Goal: Information Seeking & Learning: Learn about a topic

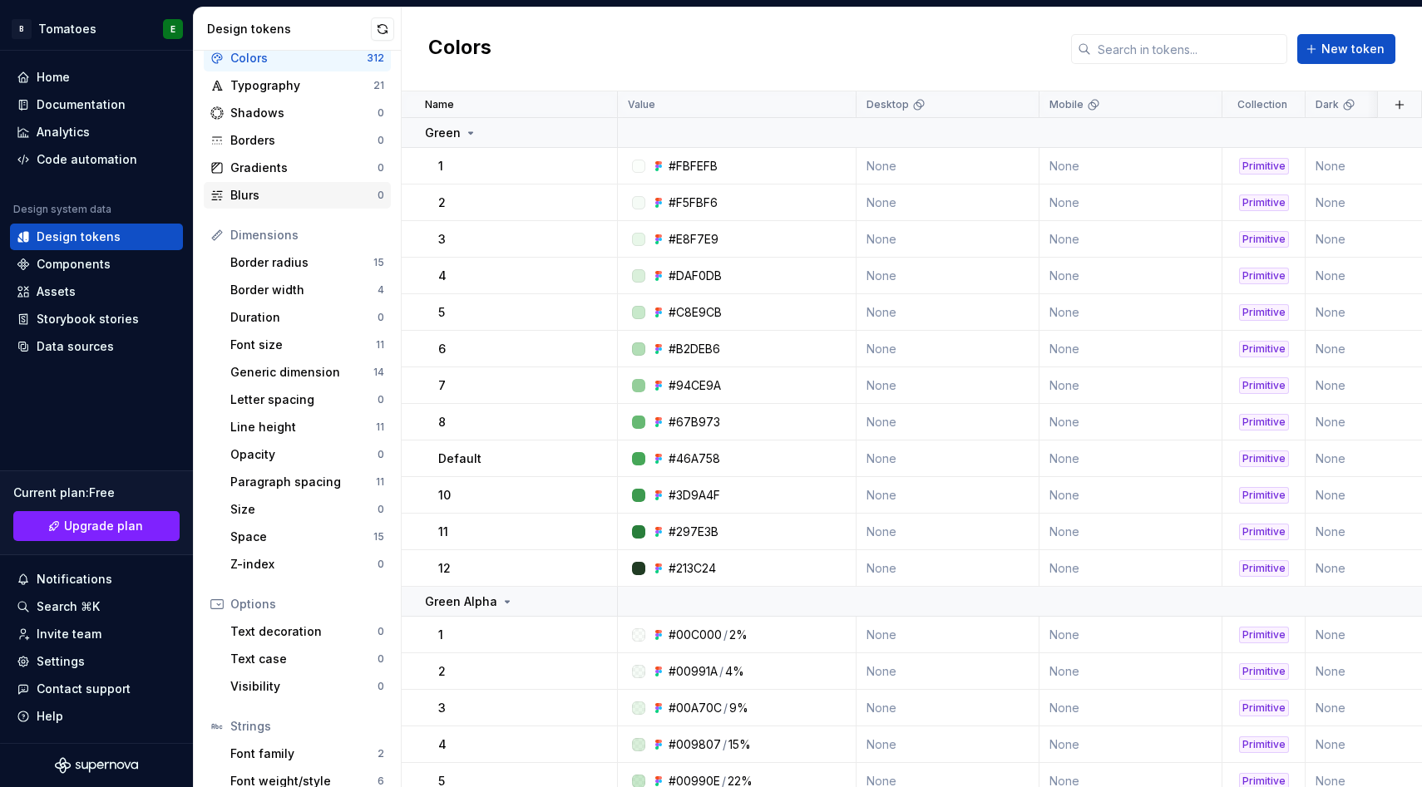
scroll to position [123, 0]
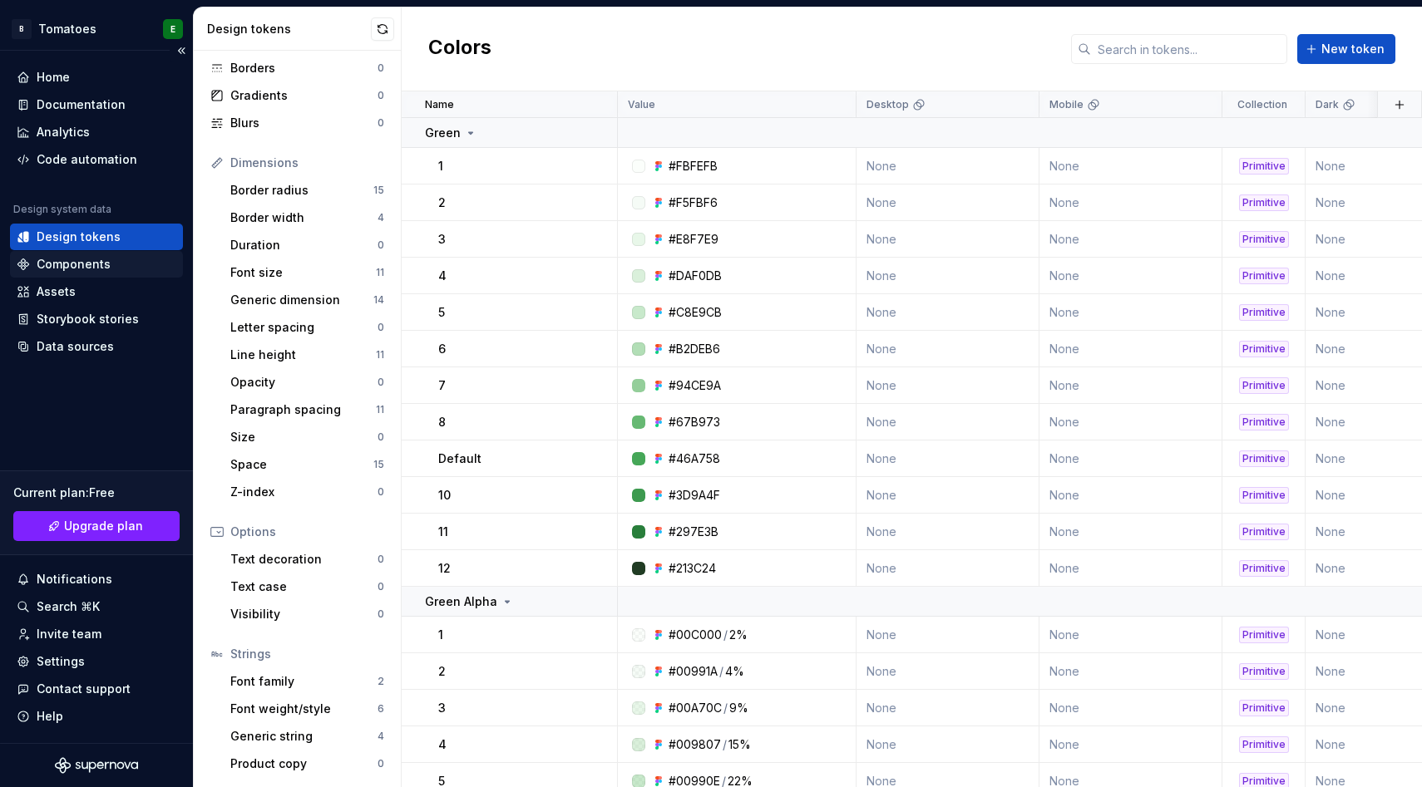
click at [106, 275] on div "Components" at bounding box center [96, 264] width 173 height 27
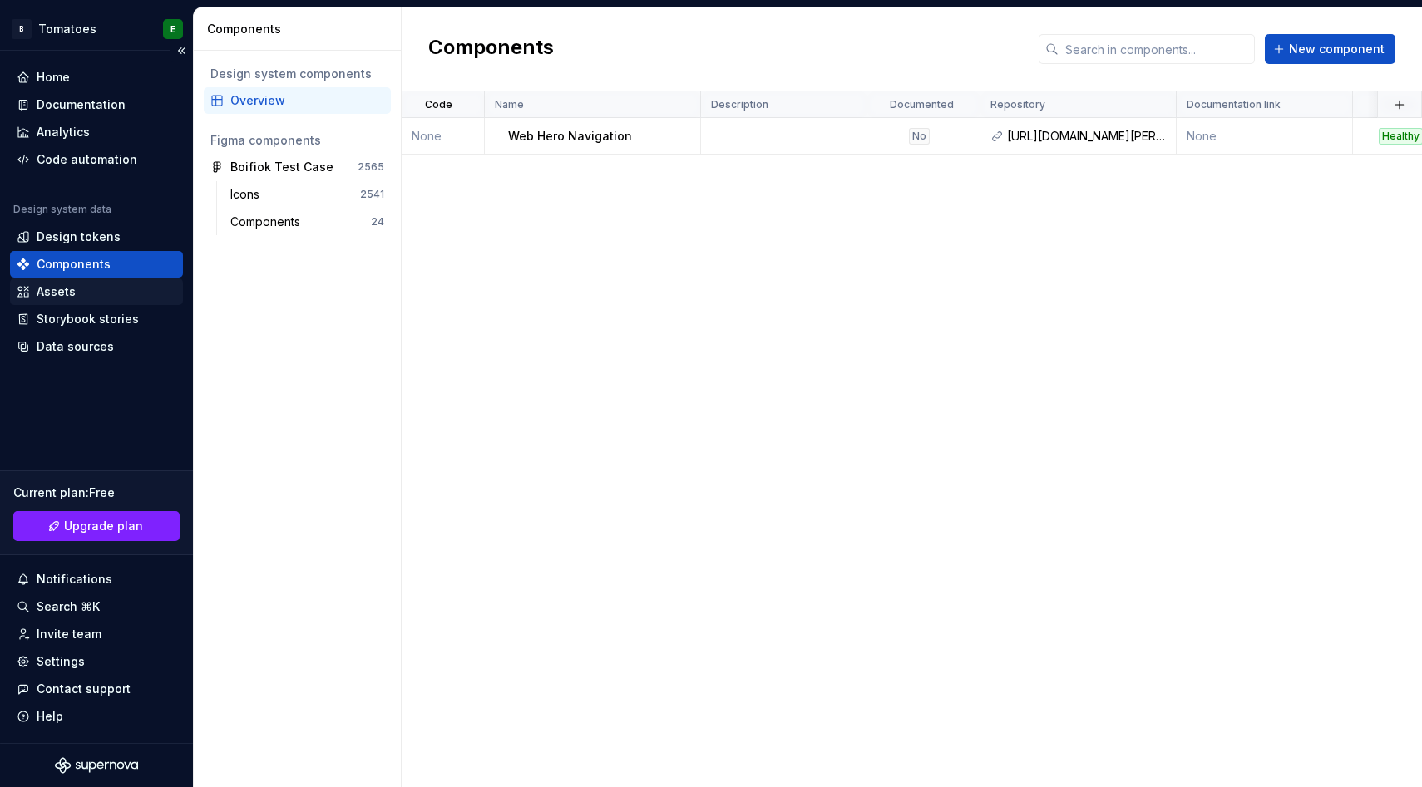
click at [87, 293] on div "Assets" at bounding box center [97, 292] width 160 height 17
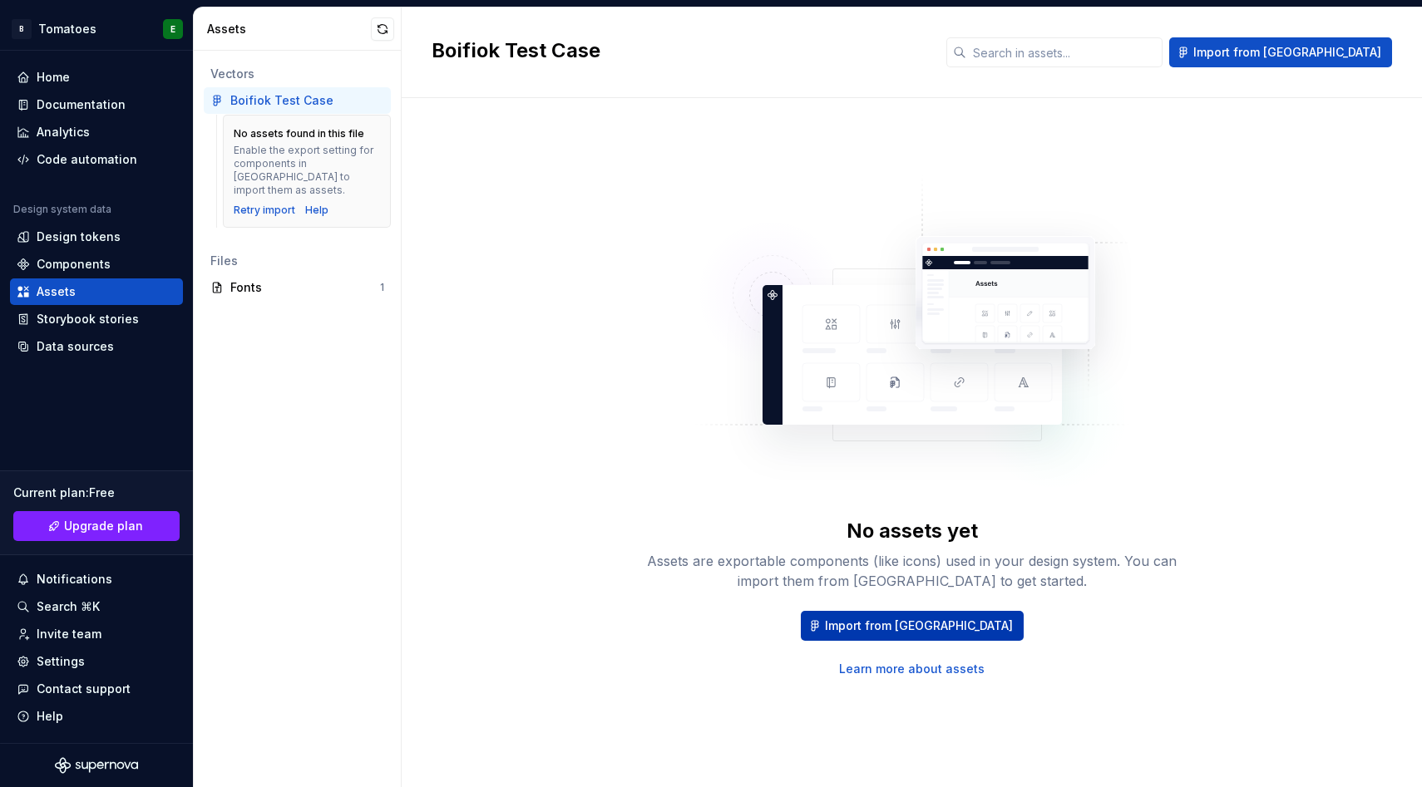
click at [919, 619] on span "Import from Figma" at bounding box center [919, 626] width 188 height 17
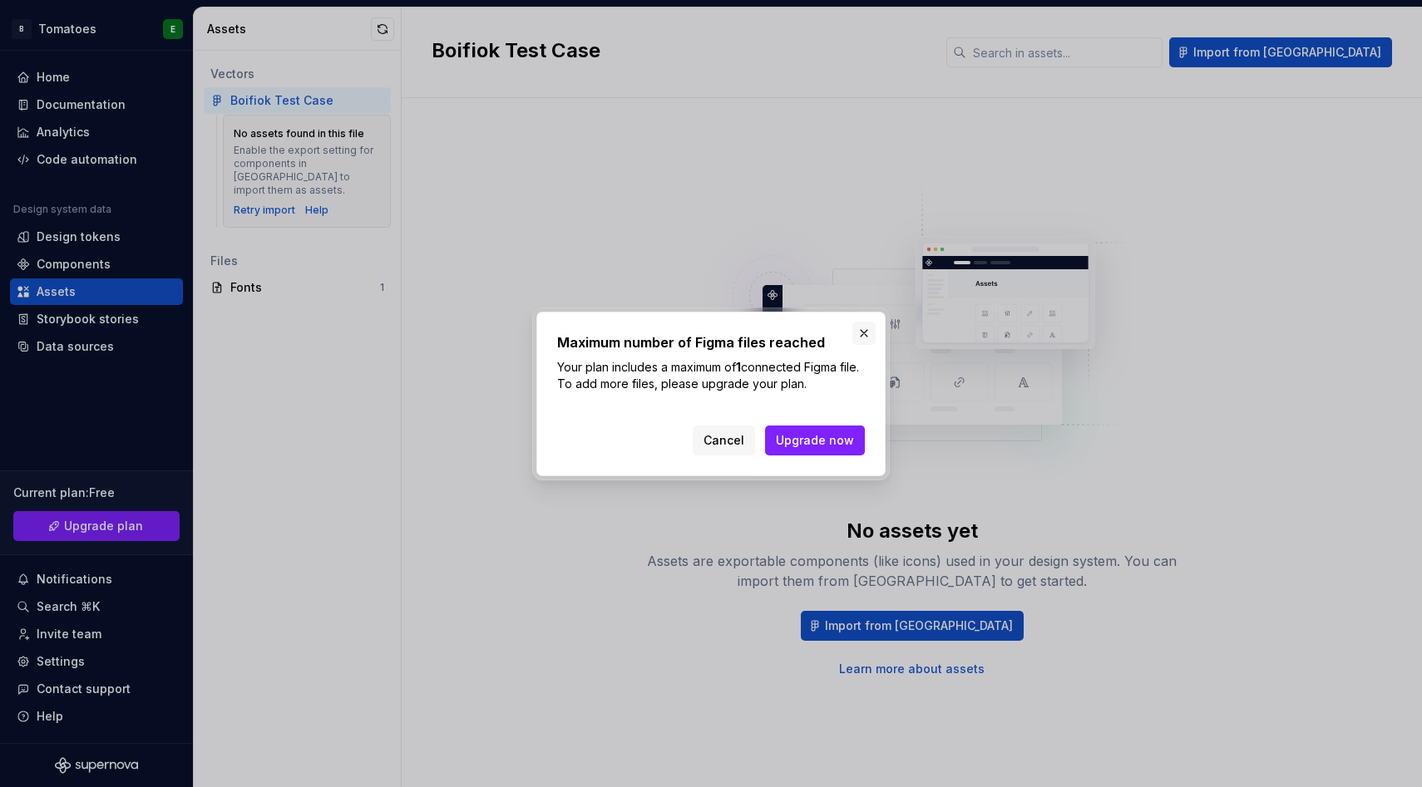
click at [861, 333] on button "button" at bounding box center [863, 333] width 23 height 23
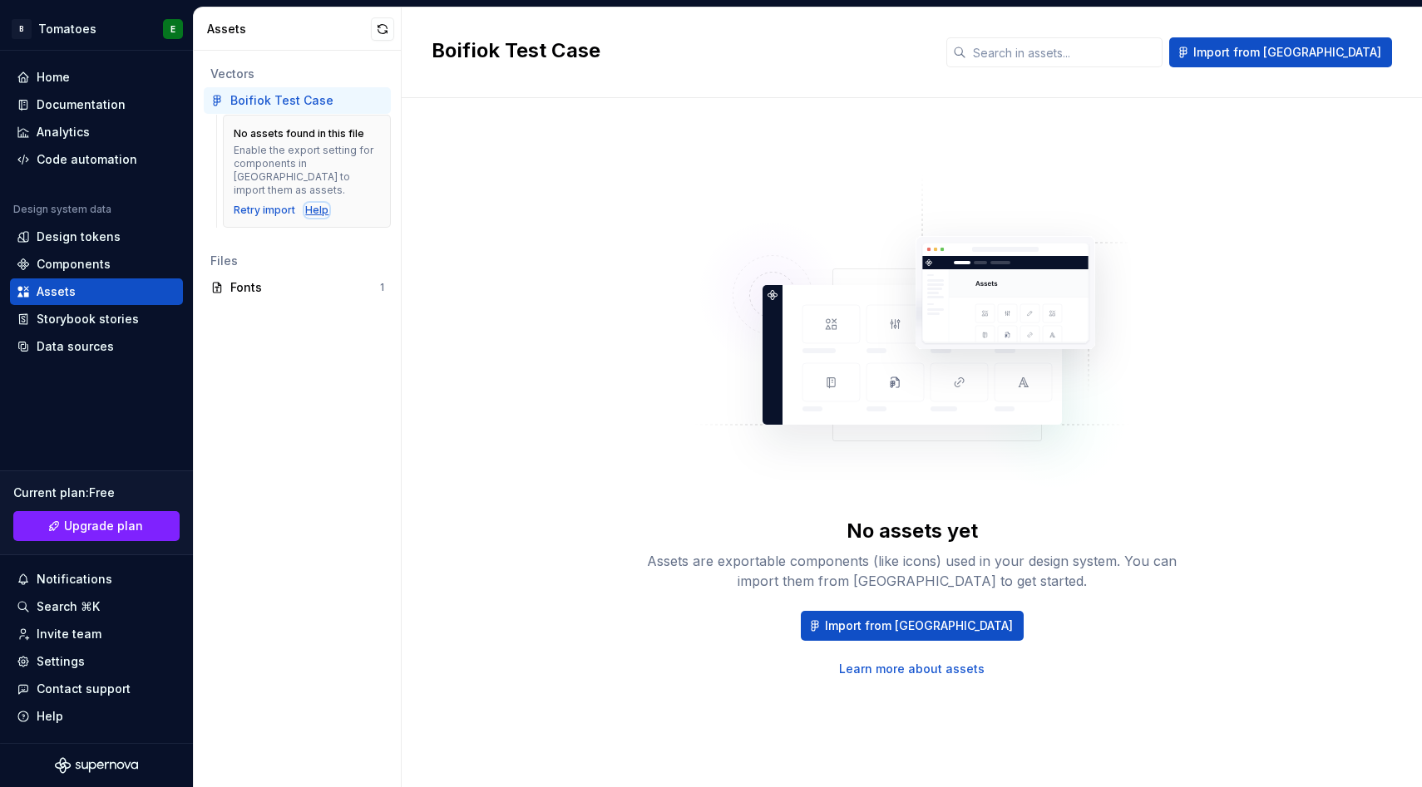
click at [322, 204] on div "Help" at bounding box center [316, 210] width 23 height 13
click at [875, 673] on link "Learn more about assets" at bounding box center [911, 669] width 145 height 17
click at [265, 204] on div "Retry import" at bounding box center [265, 210] width 62 height 13
click at [271, 204] on div "Retry import" at bounding box center [265, 210] width 62 height 13
click at [243, 274] on div "Fonts 1" at bounding box center [297, 287] width 187 height 27
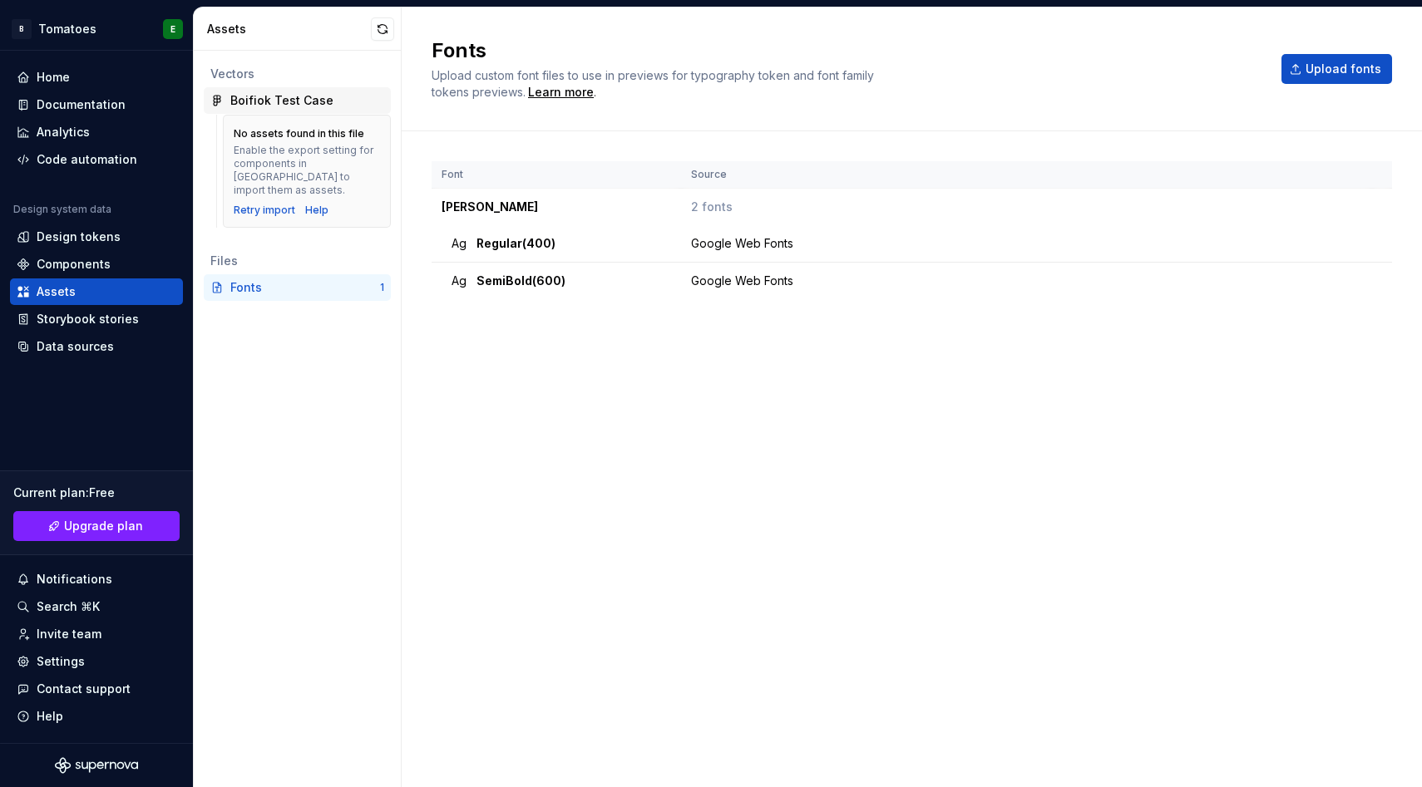
click at [247, 95] on div "Boifiok Test Case" at bounding box center [281, 100] width 103 height 17
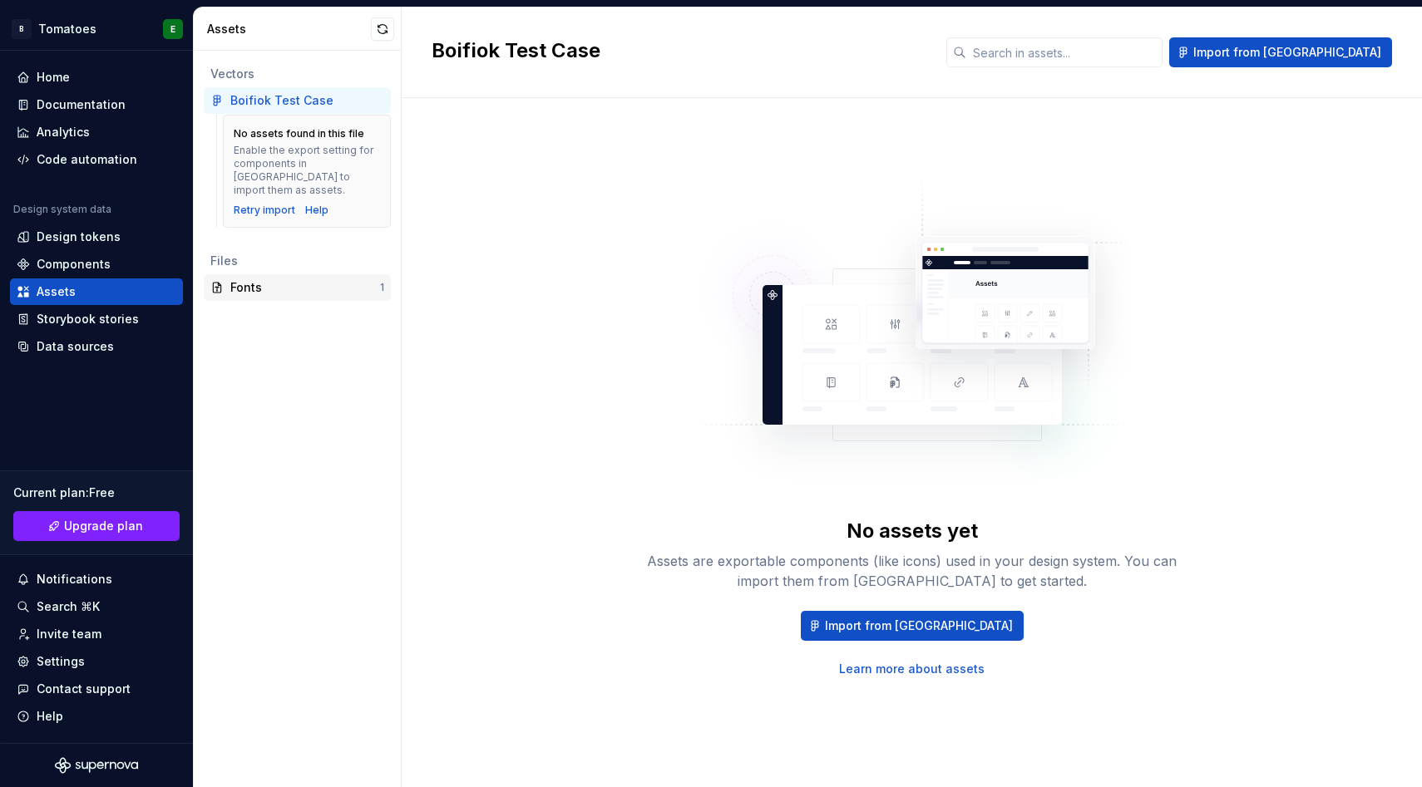
click at [245, 279] on div "Fonts" at bounding box center [305, 287] width 150 height 17
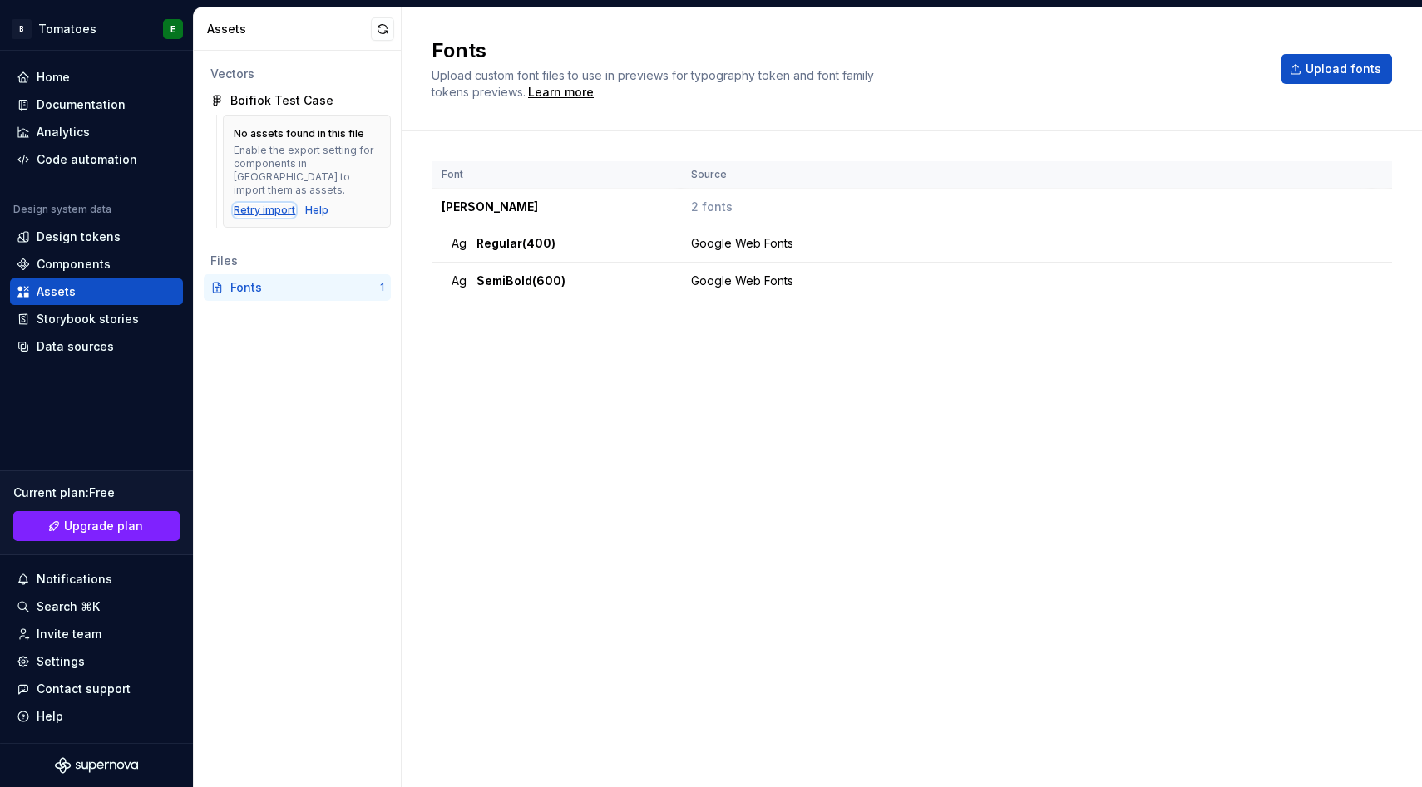
click at [270, 204] on div "Retry import" at bounding box center [265, 210] width 62 height 13
click at [254, 274] on div "Fonts 1" at bounding box center [297, 287] width 187 height 27
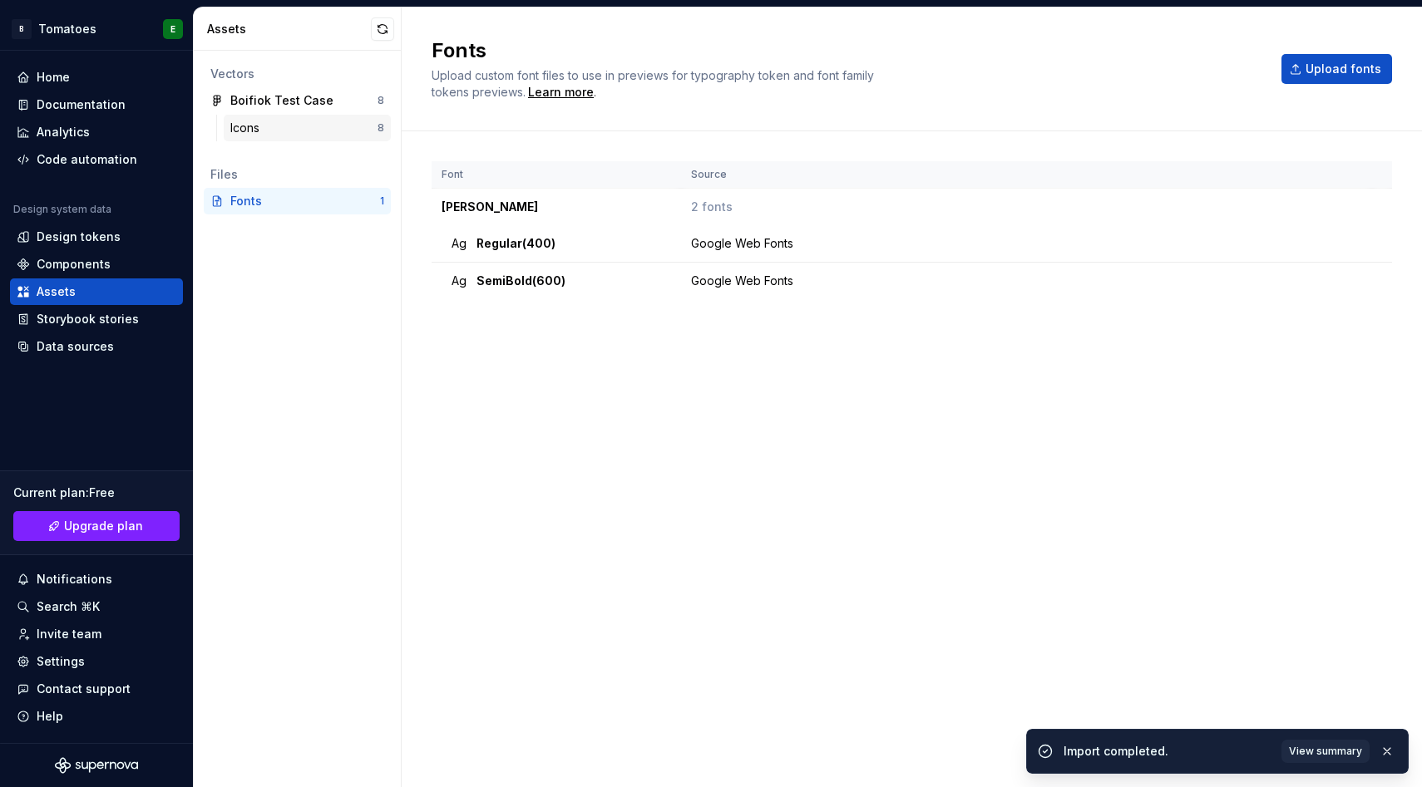
click at [293, 133] on div "Icons" at bounding box center [303, 128] width 147 height 17
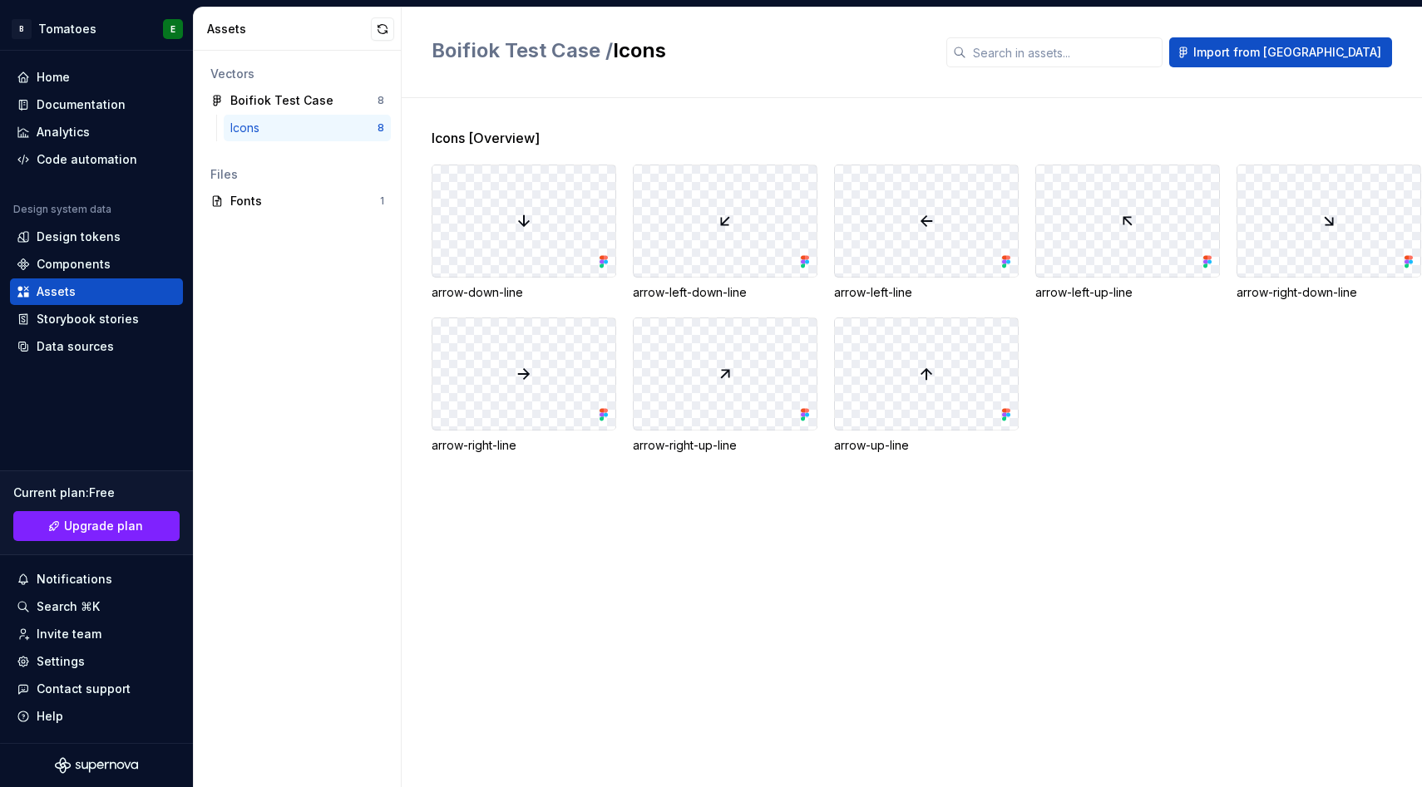
click at [545, 215] on div at bounding box center [523, 220] width 183 height 111
click at [96, 161] on div "Code automation" at bounding box center [87, 159] width 101 height 17
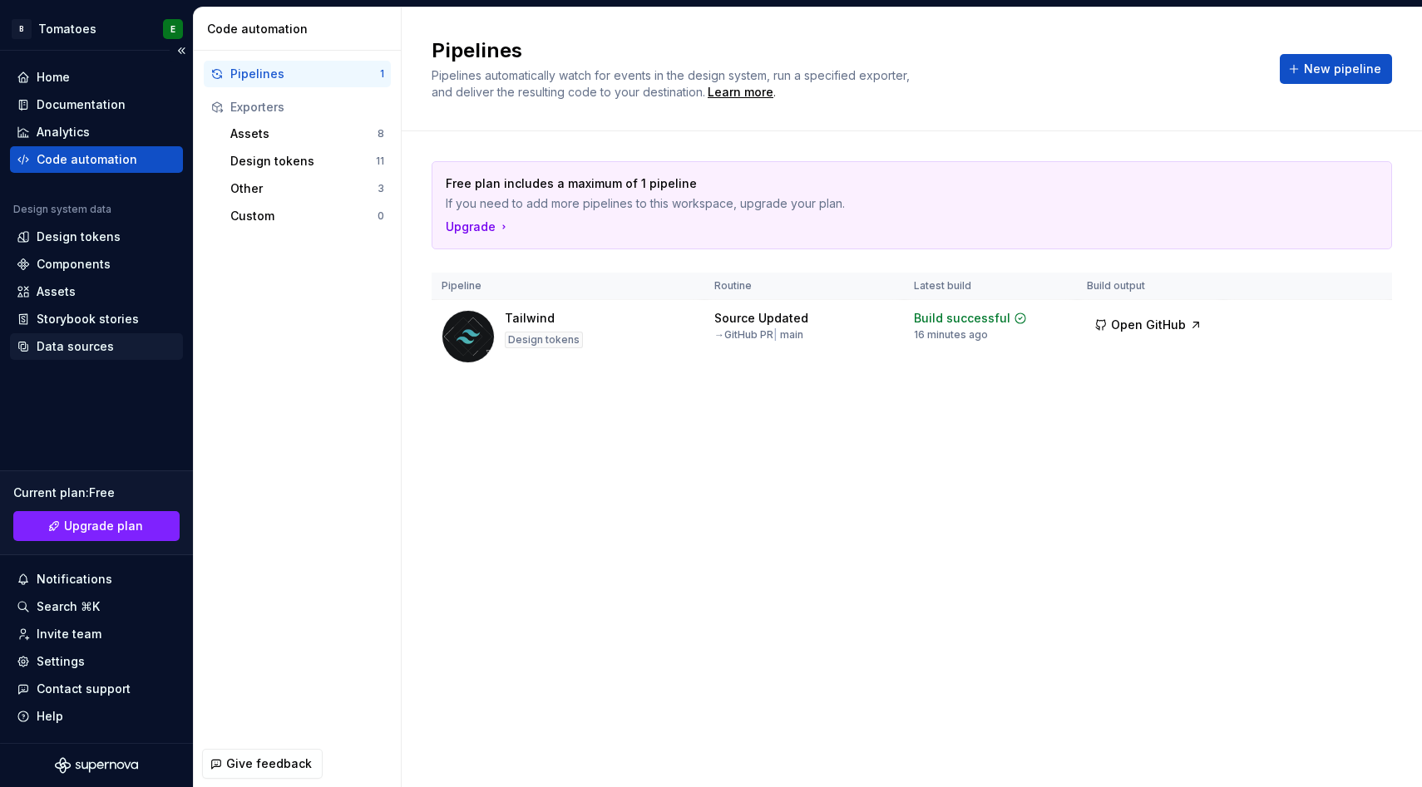
click at [89, 354] on div "Data sources" at bounding box center [75, 346] width 77 height 17
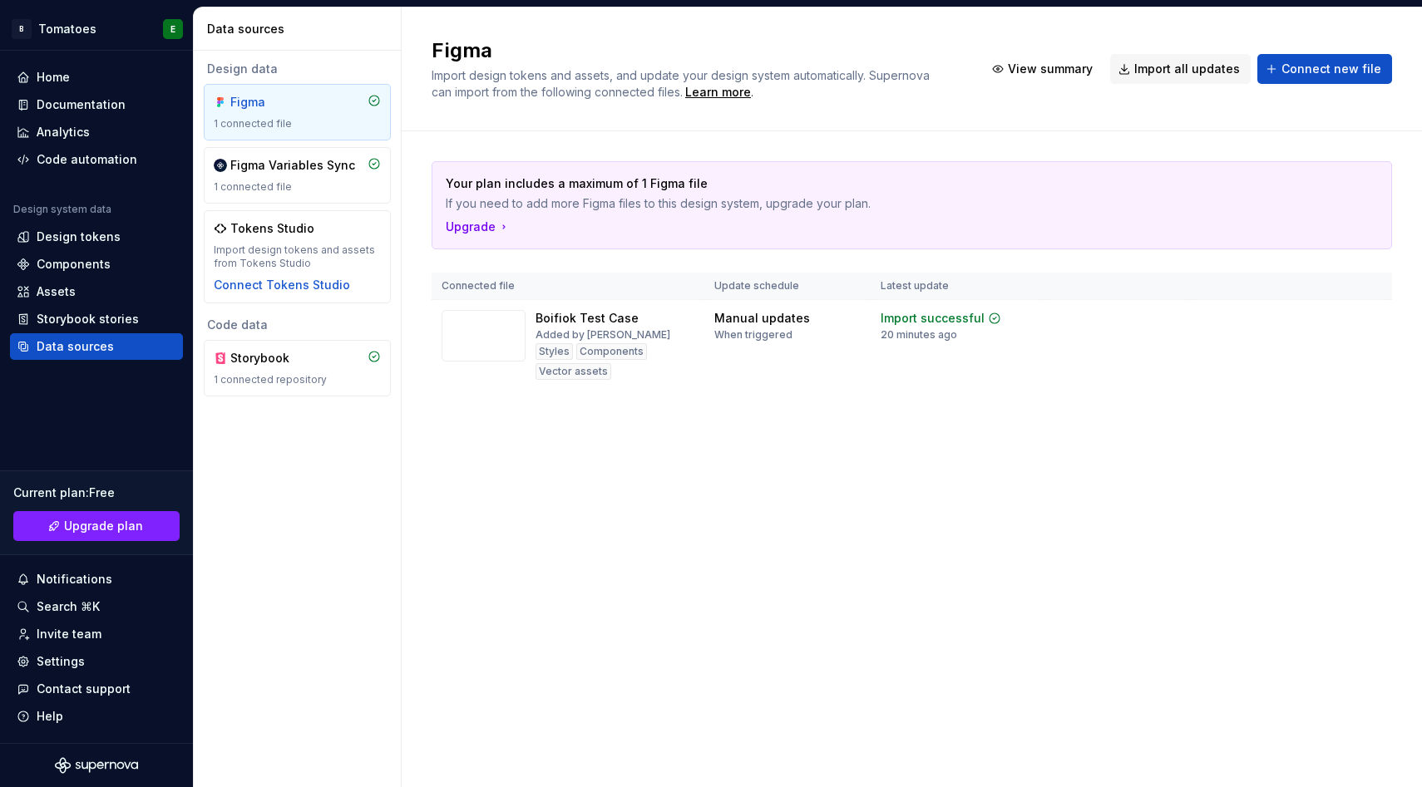
click at [306, 122] on div "1 connected file" at bounding box center [297, 123] width 167 height 13
click at [1203, 78] on button "Import all updates" at bounding box center [1180, 69] width 141 height 30
click at [271, 172] on div "Figma Variables Sync" at bounding box center [292, 165] width 125 height 17
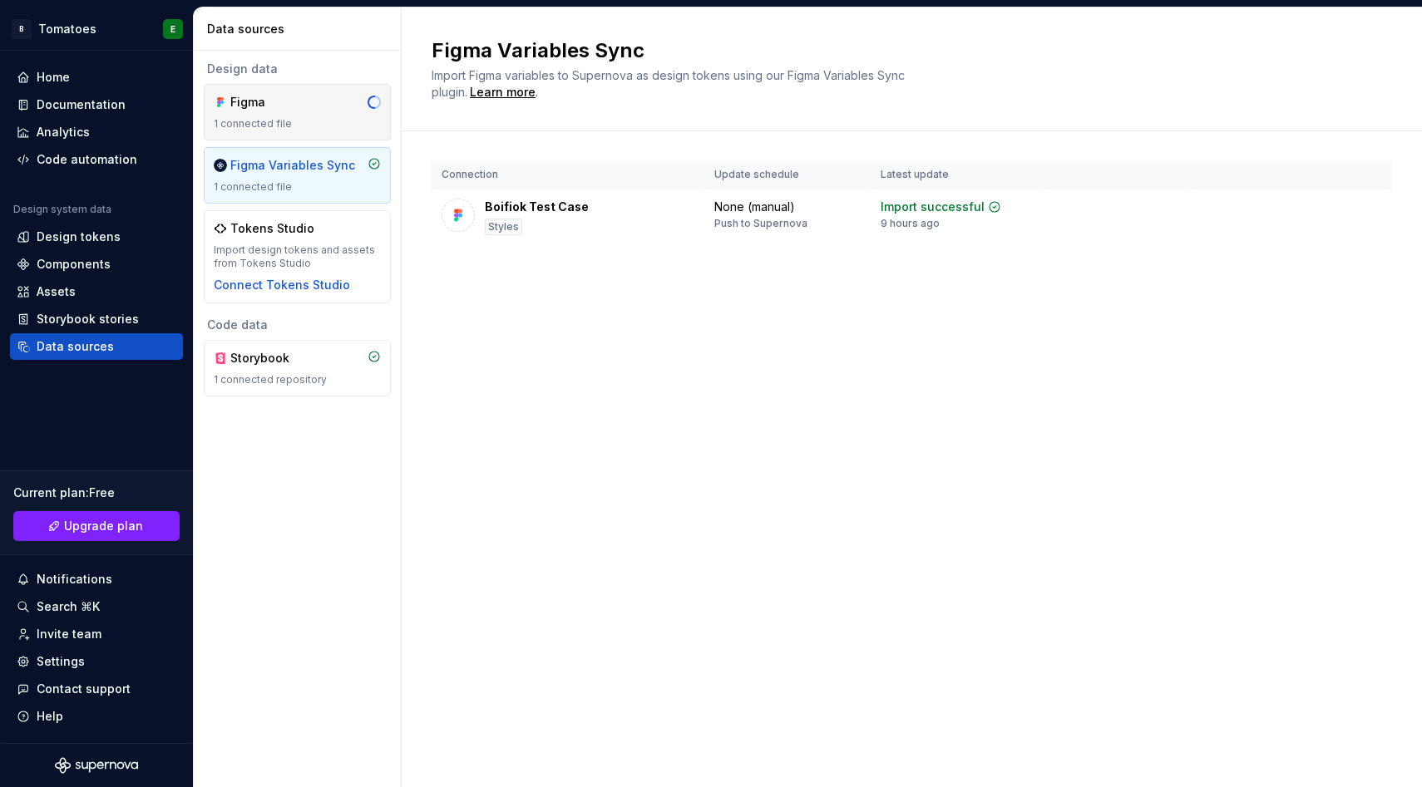
click at [288, 125] on div "1 connected file" at bounding box center [297, 123] width 167 height 13
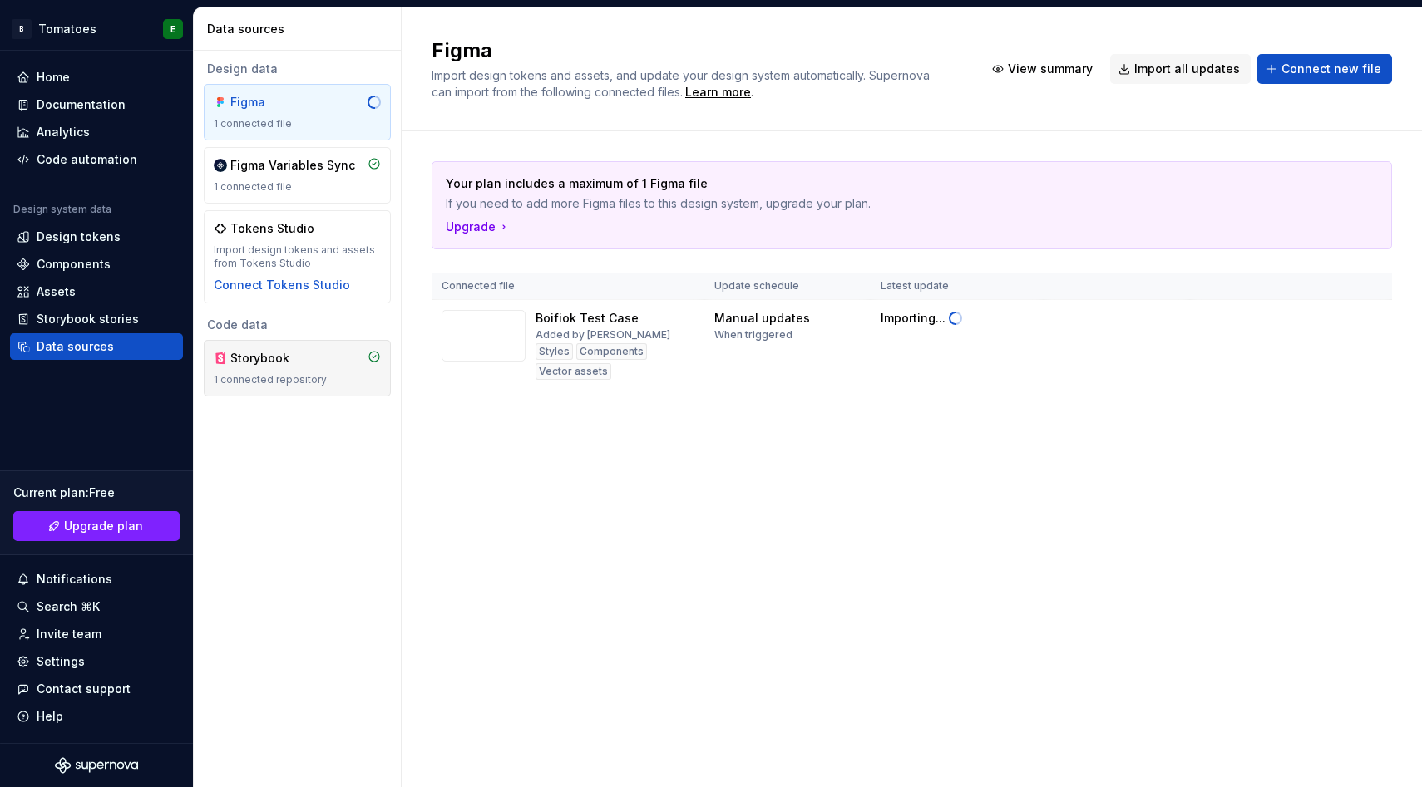
click at [246, 361] on div "Storybook" at bounding box center [270, 358] width 80 height 17
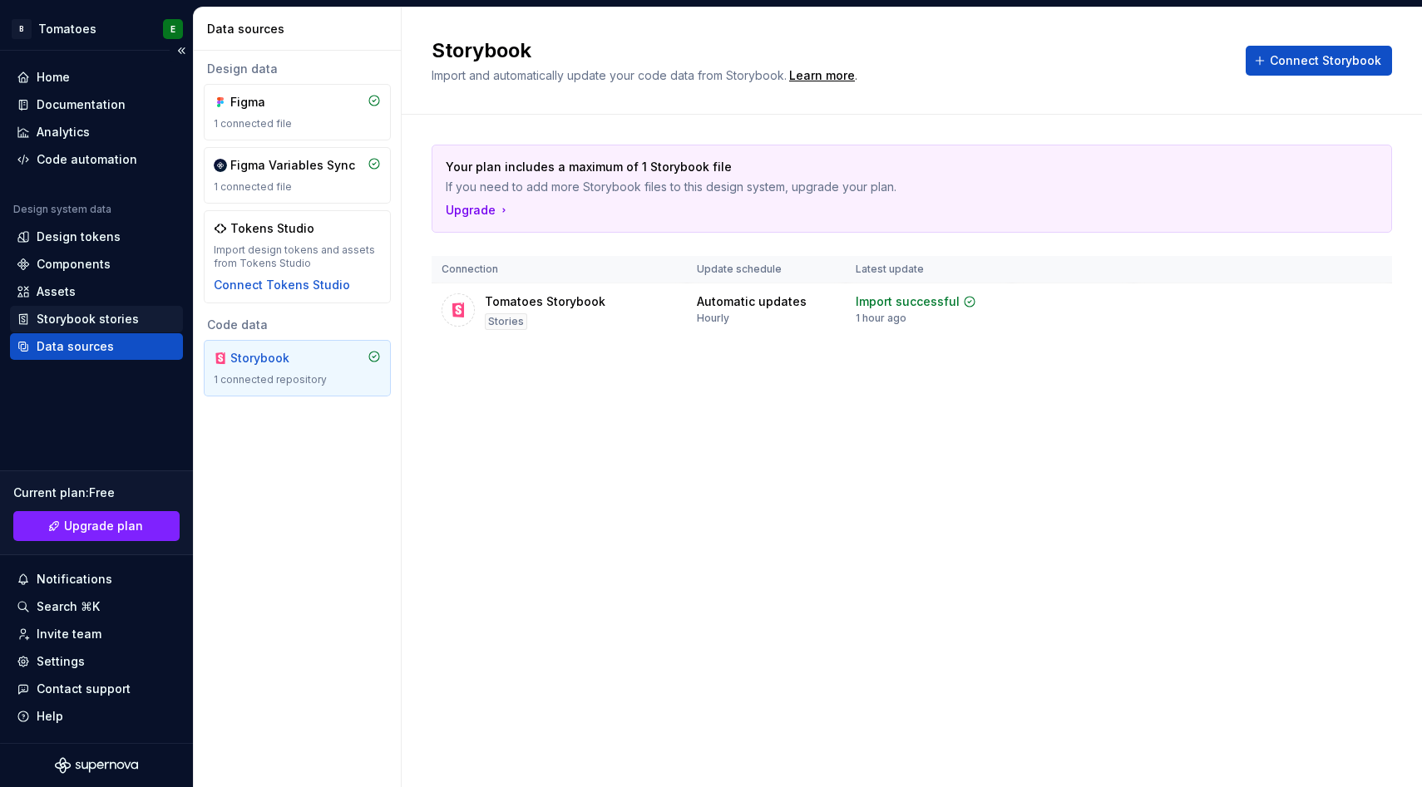
click at [93, 313] on div "Storybook stories" at bounding box center [88, 319] width 102 height 17
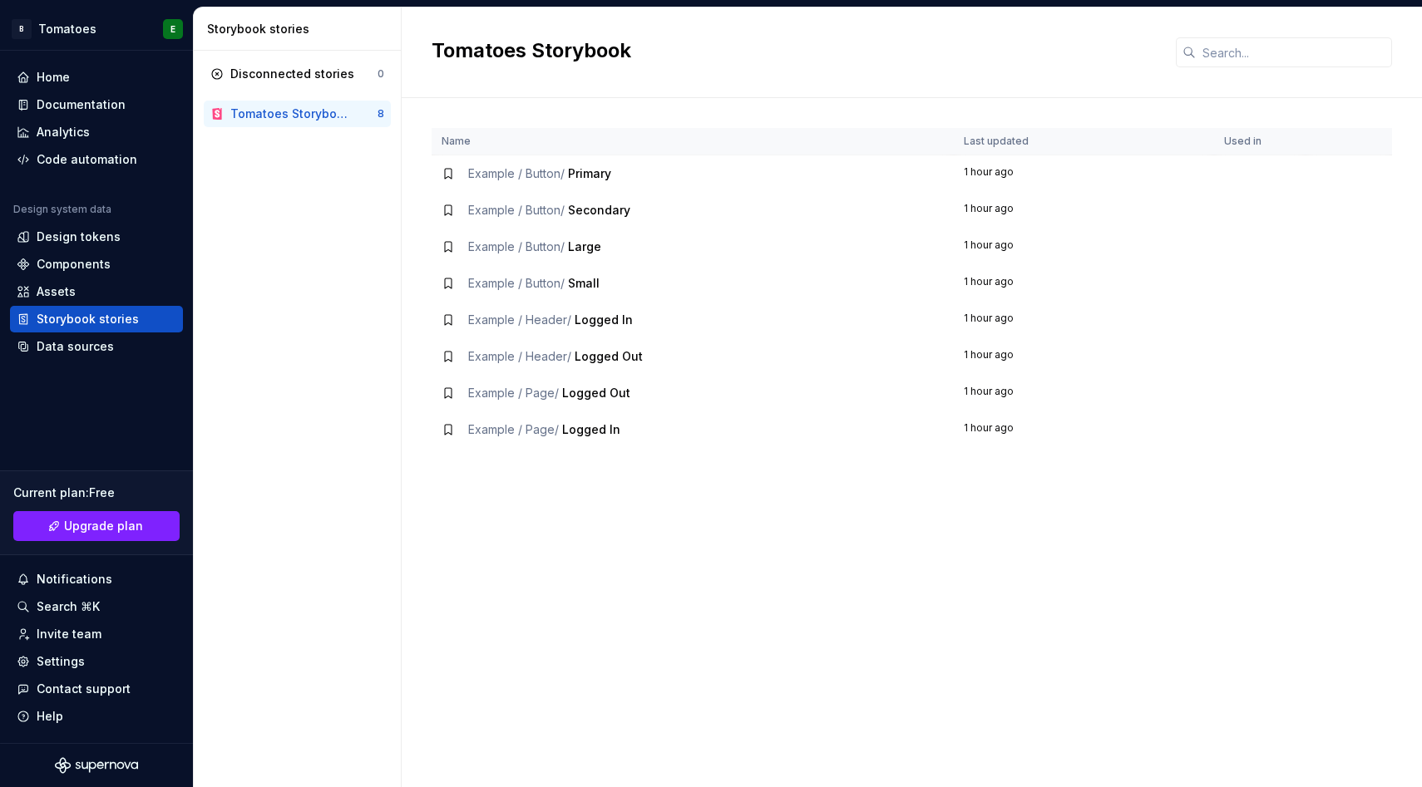
click at [529, 173] on span "Example / Button /" at bounding box center [516, 173] width 96 height 14
click at [599, 173] on span "Primary" at bounding box center [589, 173] width 43 height 14
click at [448, 172] on icon at bounding box center [447, 173] width 13 height 13
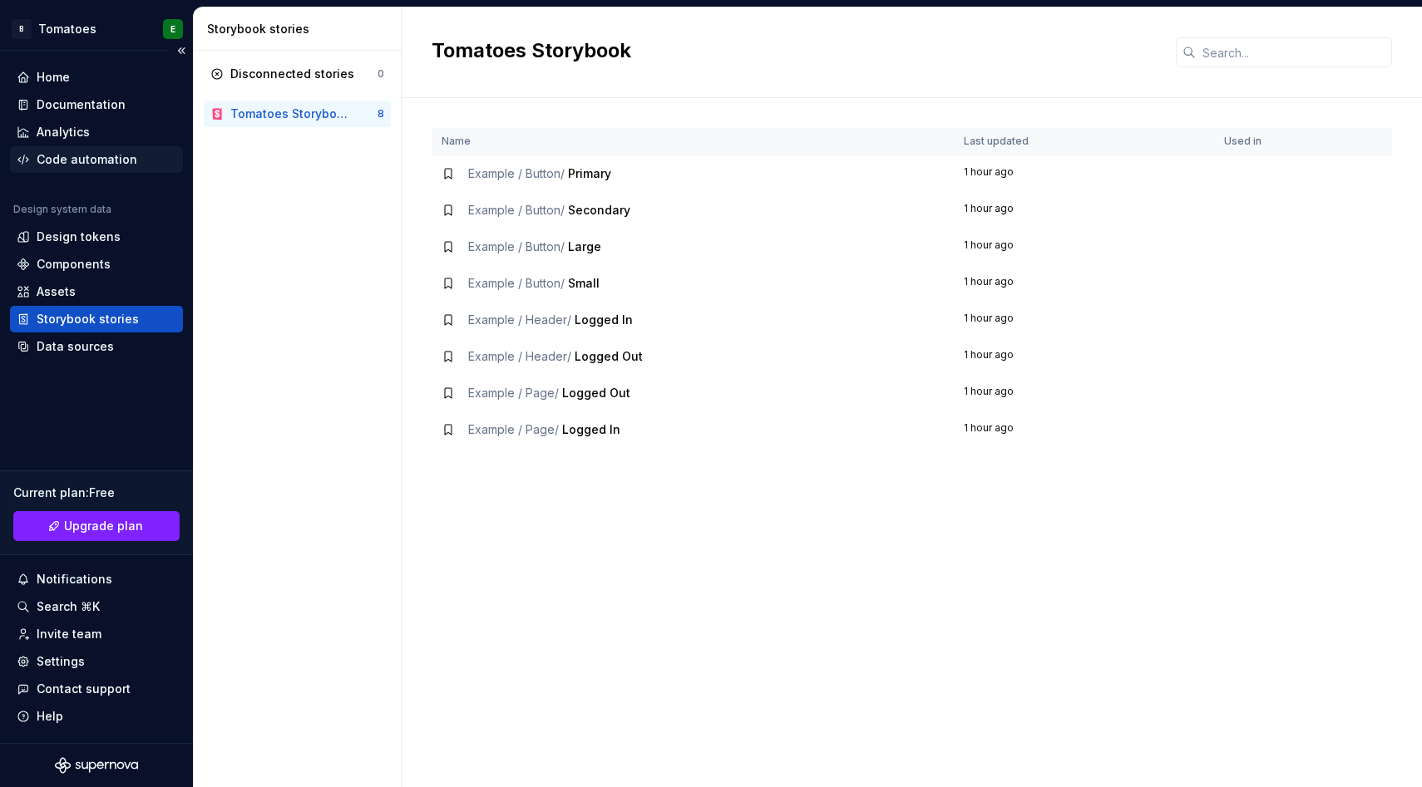
click at [102, 153] on div "Code automation" at bounding box center [87, 159] width 101 height 17
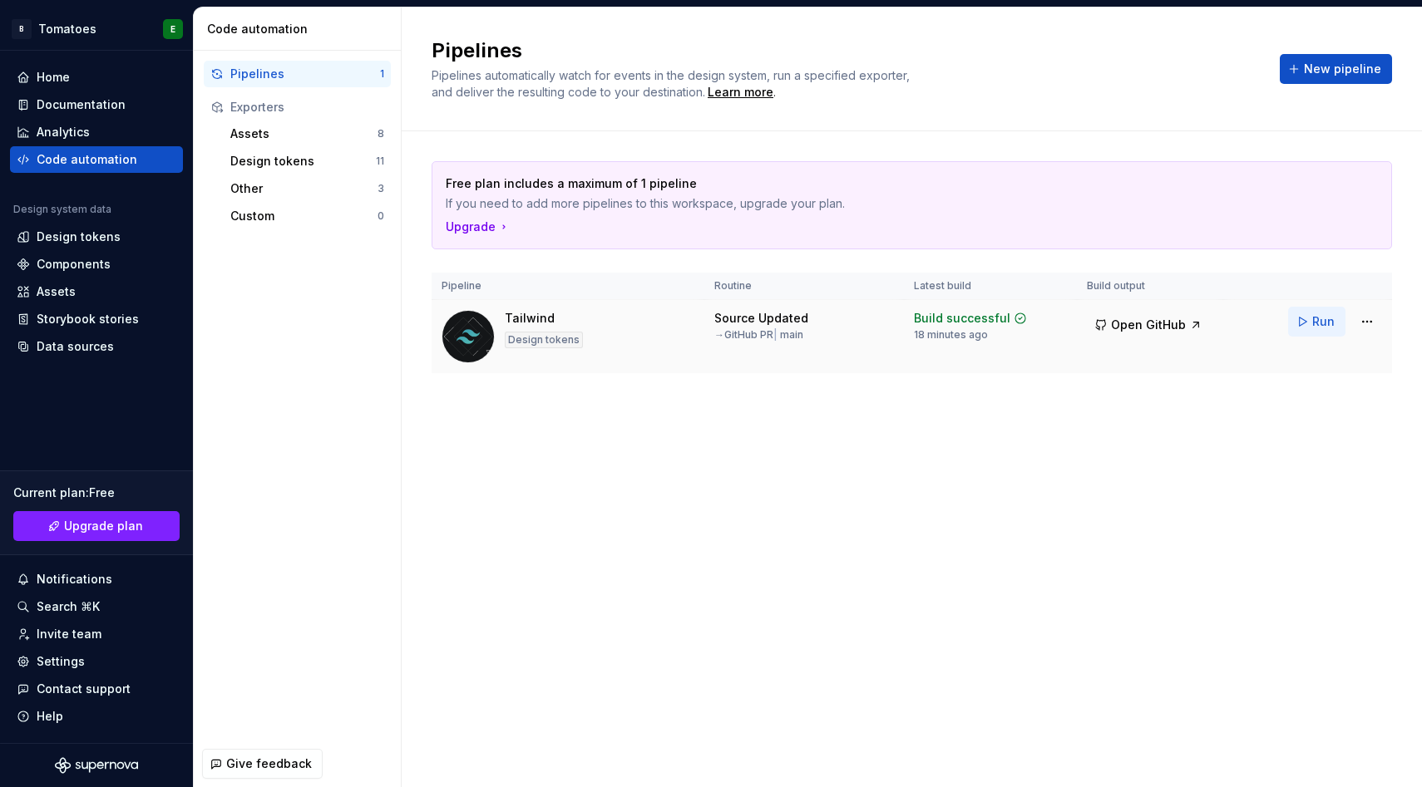
click at [1332, 316] on span "Run" at bounding box center [1323, 321] width 22 height 17
click at [262, 132] on div "Assets" at bounding box center [303, 134] width 147 height 17
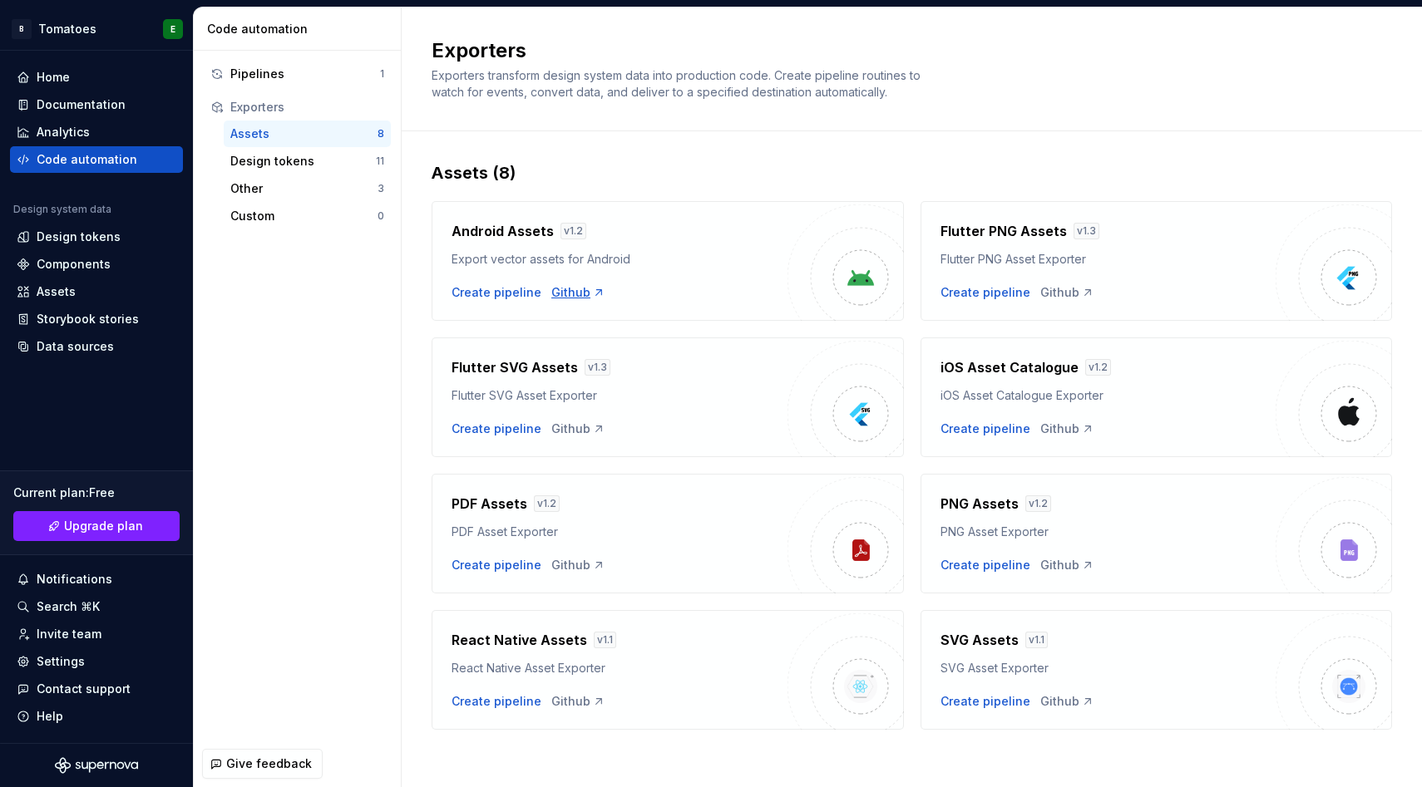
scroll to position [6, 0]
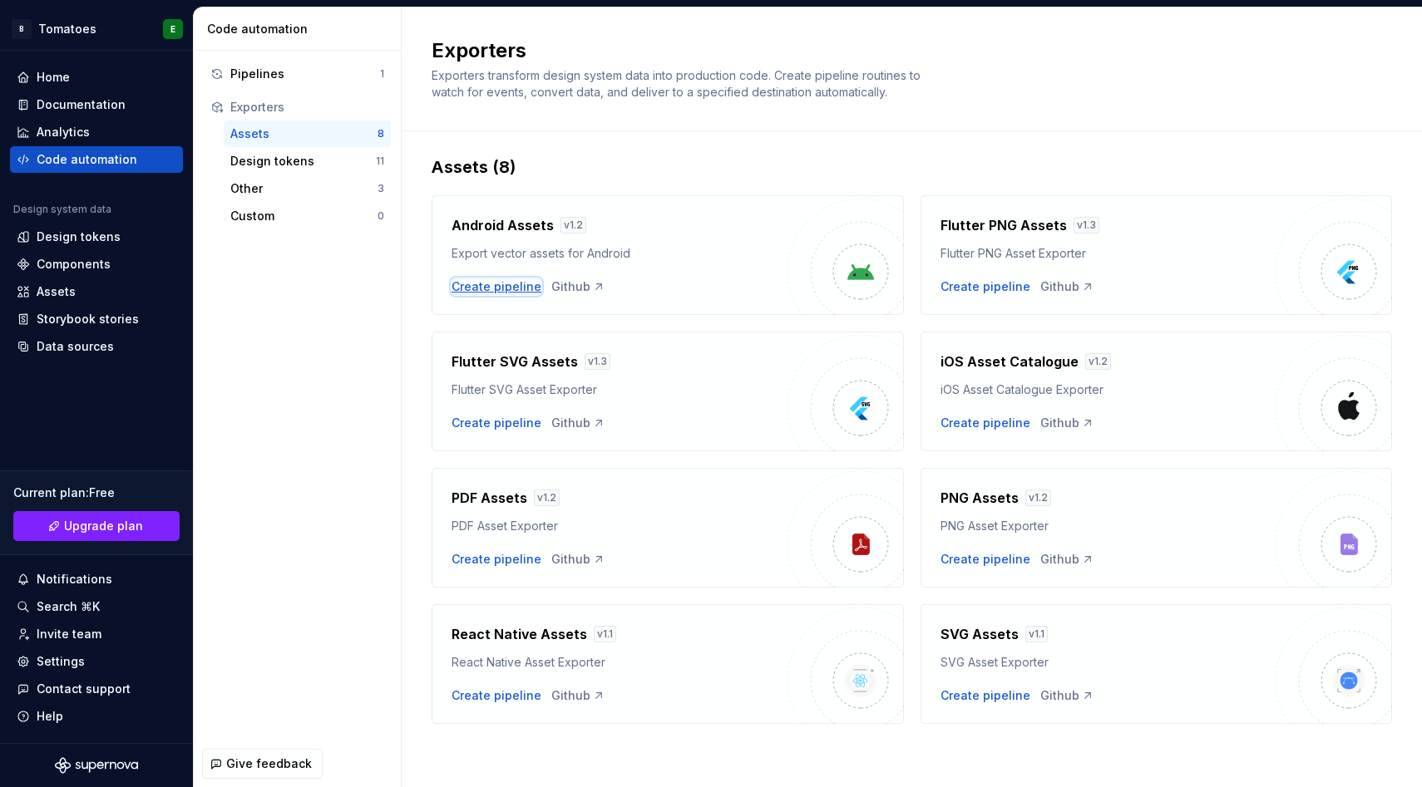
click at [510, 288] on div "Create pipeline" at bounding box center [496, 287] width 90 height 17
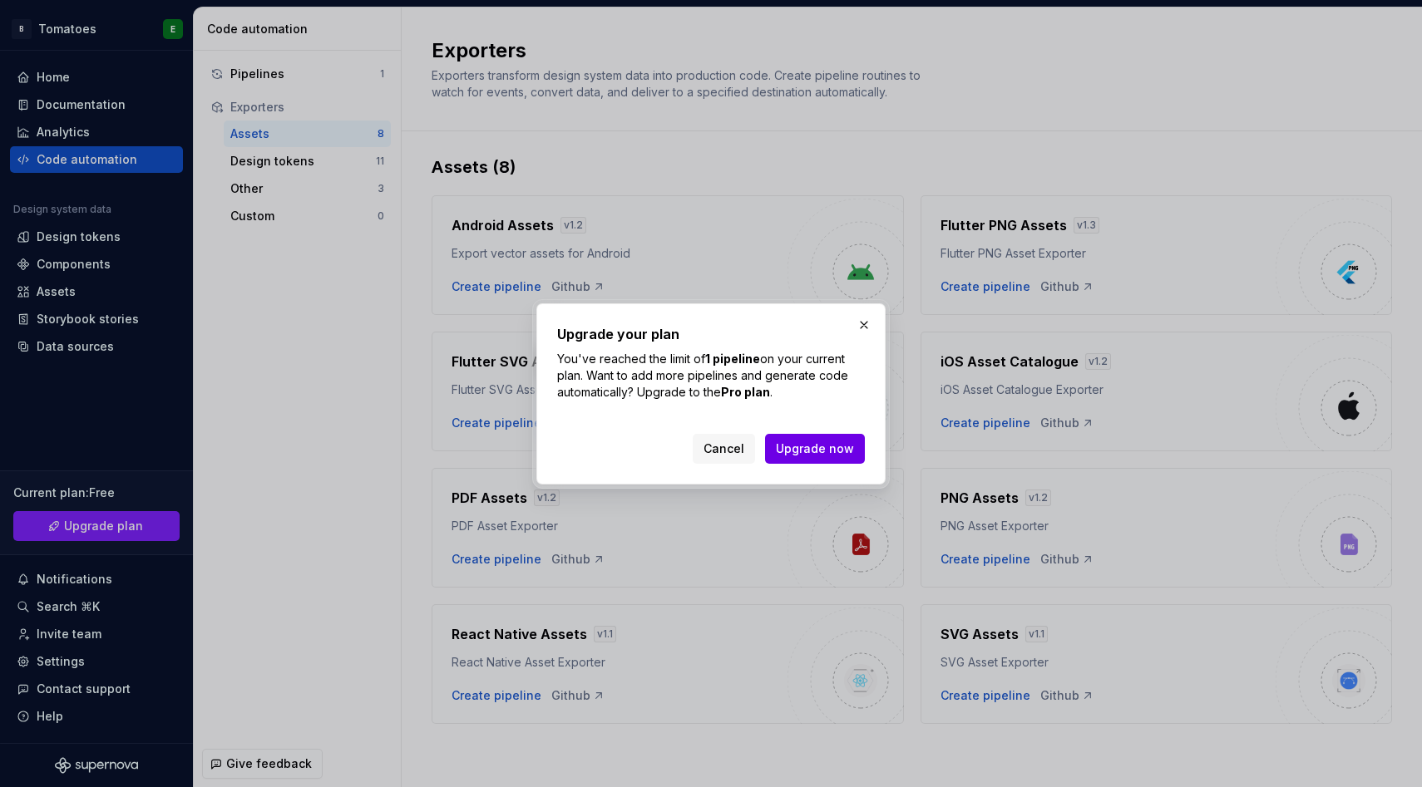
click at [788, 453] on span "Upgrade now" at bounding box center [815, 449] width 78 height 17
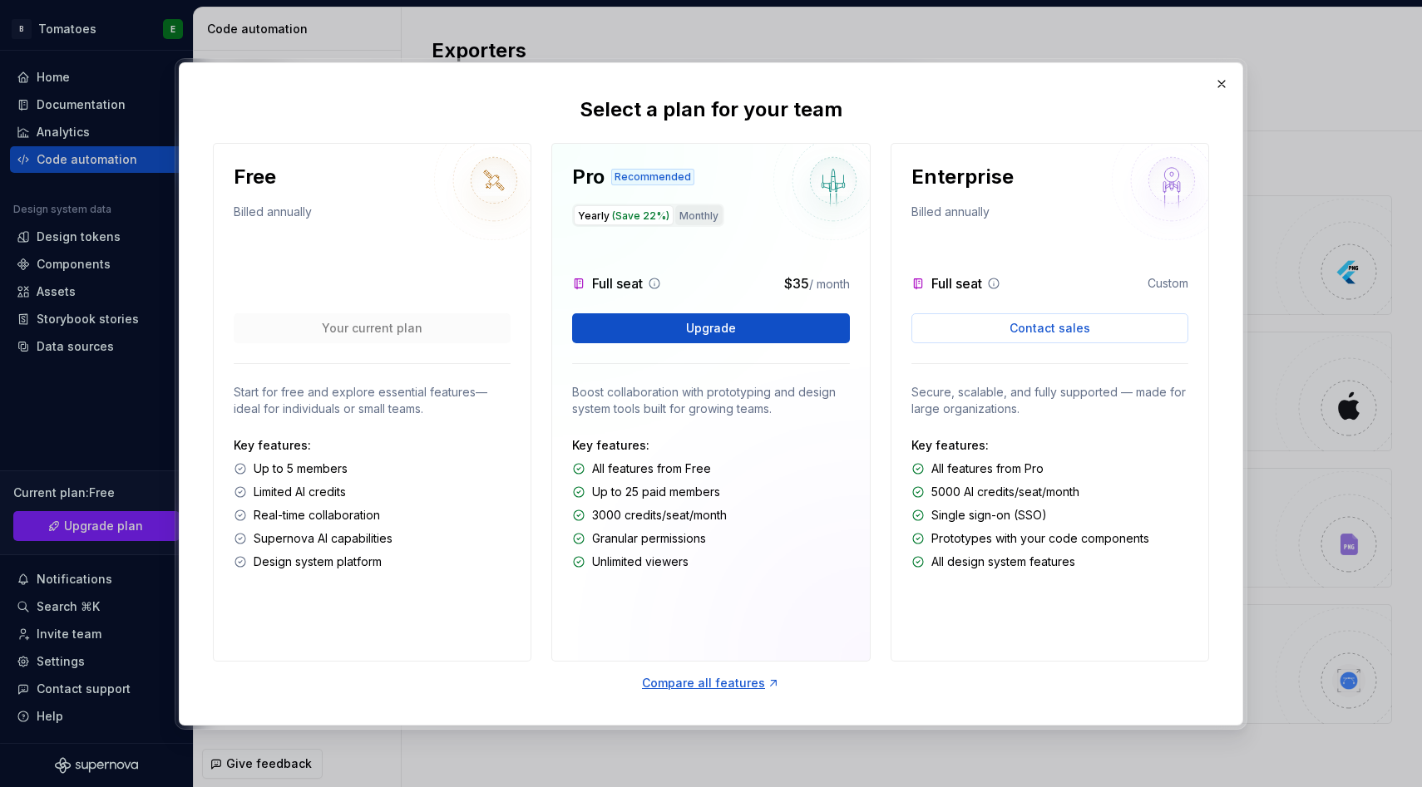
click at [701, 217] on button "Monthly" at bounding box center [698, 215] width 47 height 20
click at [651, 217] on span "(Save 22%)" at bounding box center [640, 216] width 57 height 12
click at [685, 215] on button "Monthly" at bounding box center [698, 215] width 47 height 20
click at [1221, 81] on button "button" at bounding box center [1221, 83] width 23 height 23
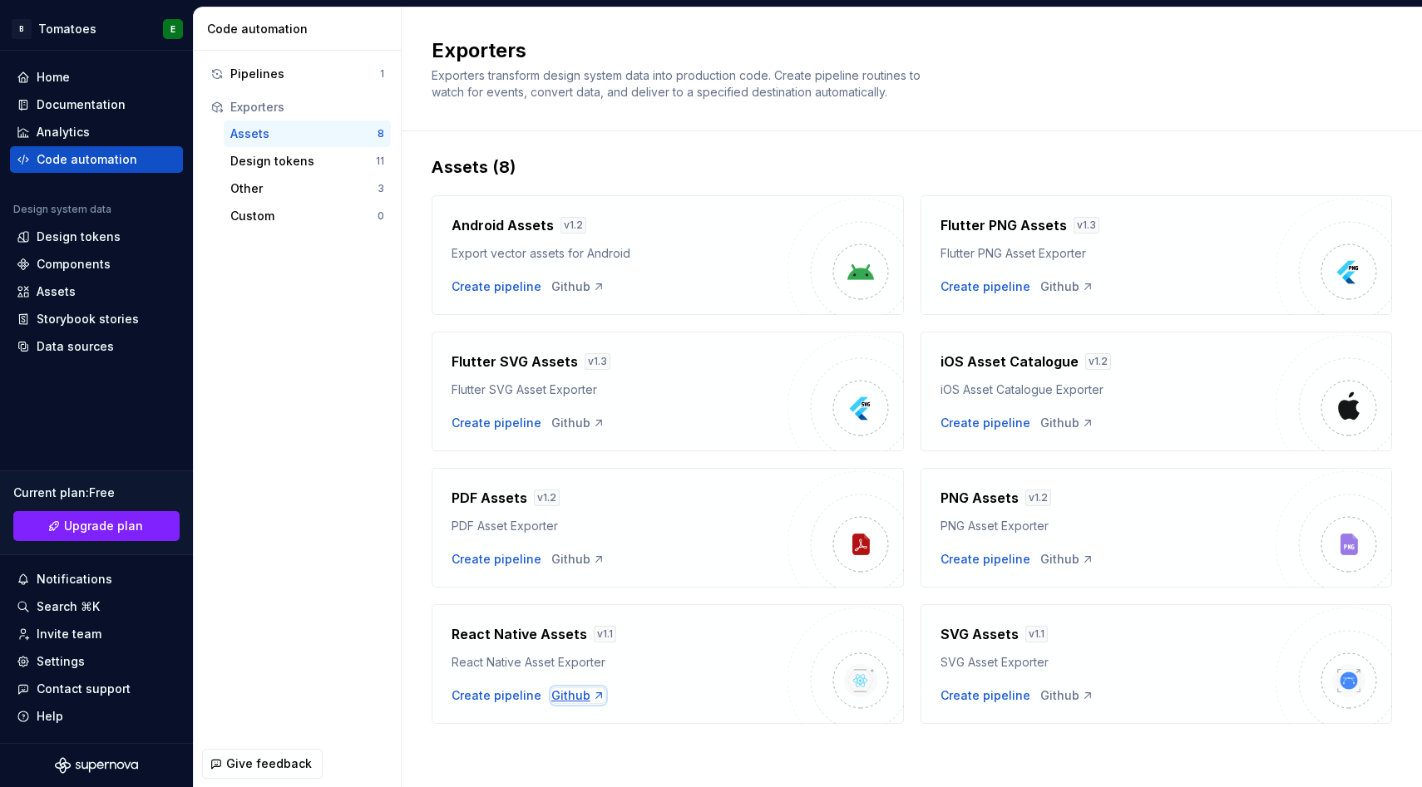
click at [568, 694] on div "Github" at bounding box center [578, 696] width 54 height 17
click at [55, 262] on div "Components" at bounding box center [74, 264] width 74 height 17
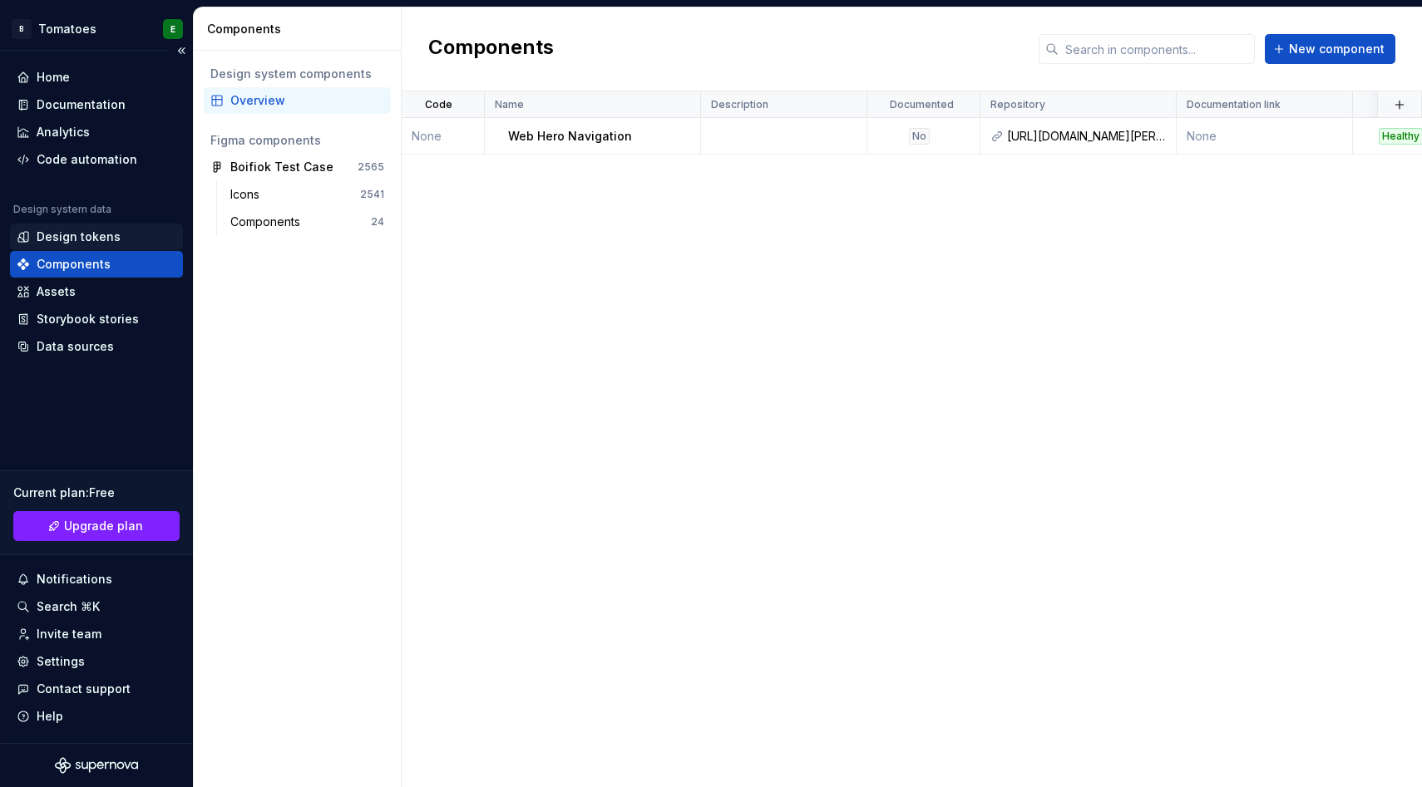
click at [63, 241] on div "Design tokens" at bounding box center [79, 237] width 84 height 17
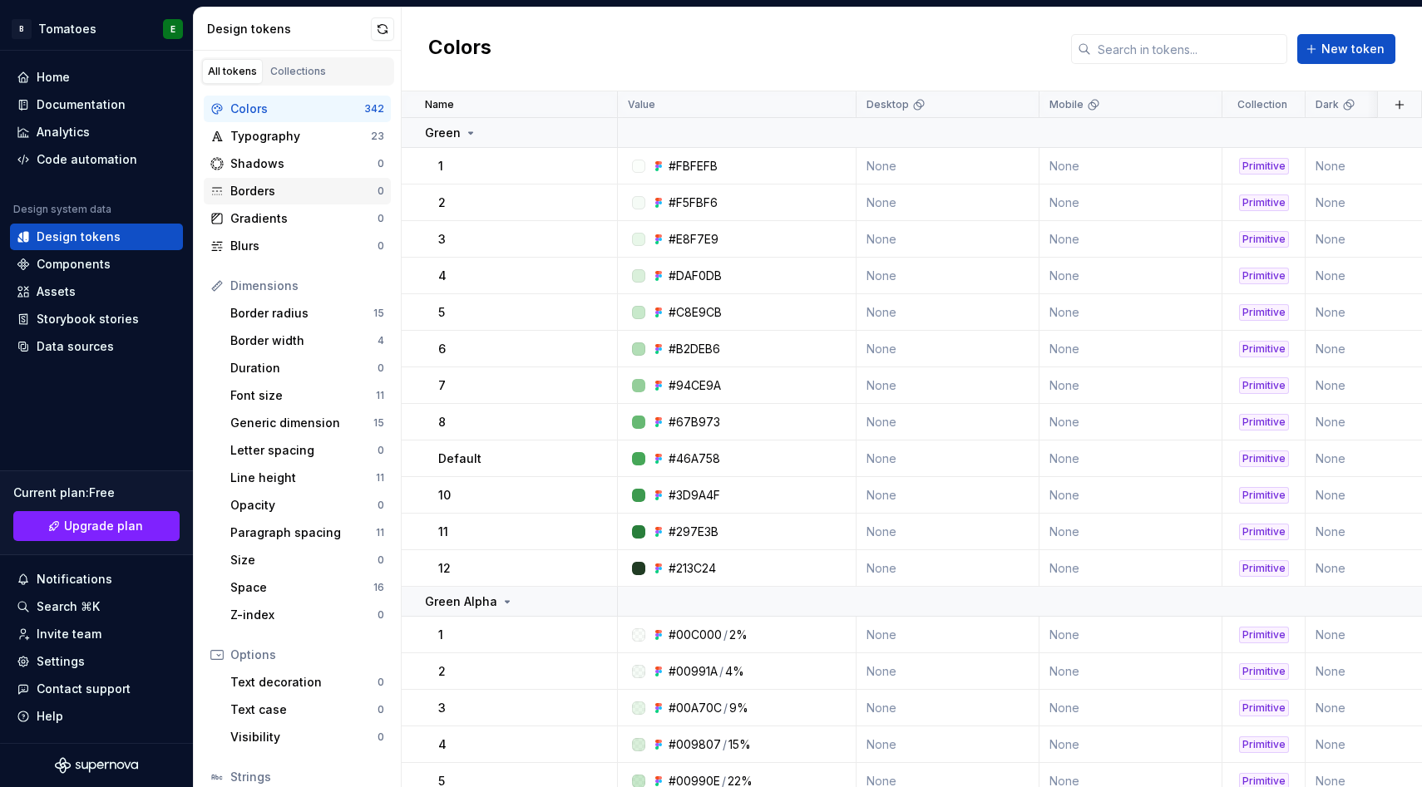
click at [287, 192] on div "Borders" at bounding box center [303, 191] width 147 height 17
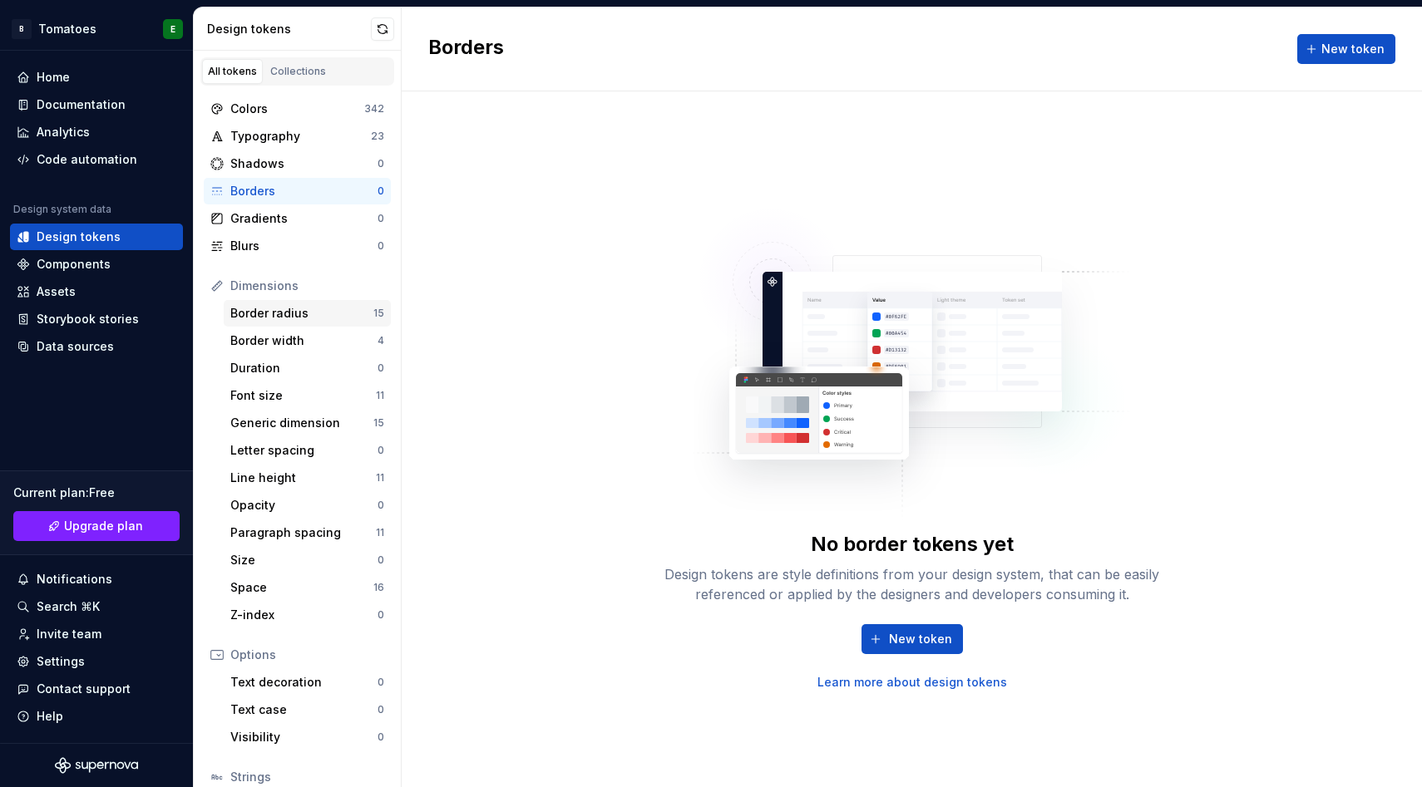
click at [287, 310] on div "Border radius" at bounding box center [301, 313] width 143 height 17
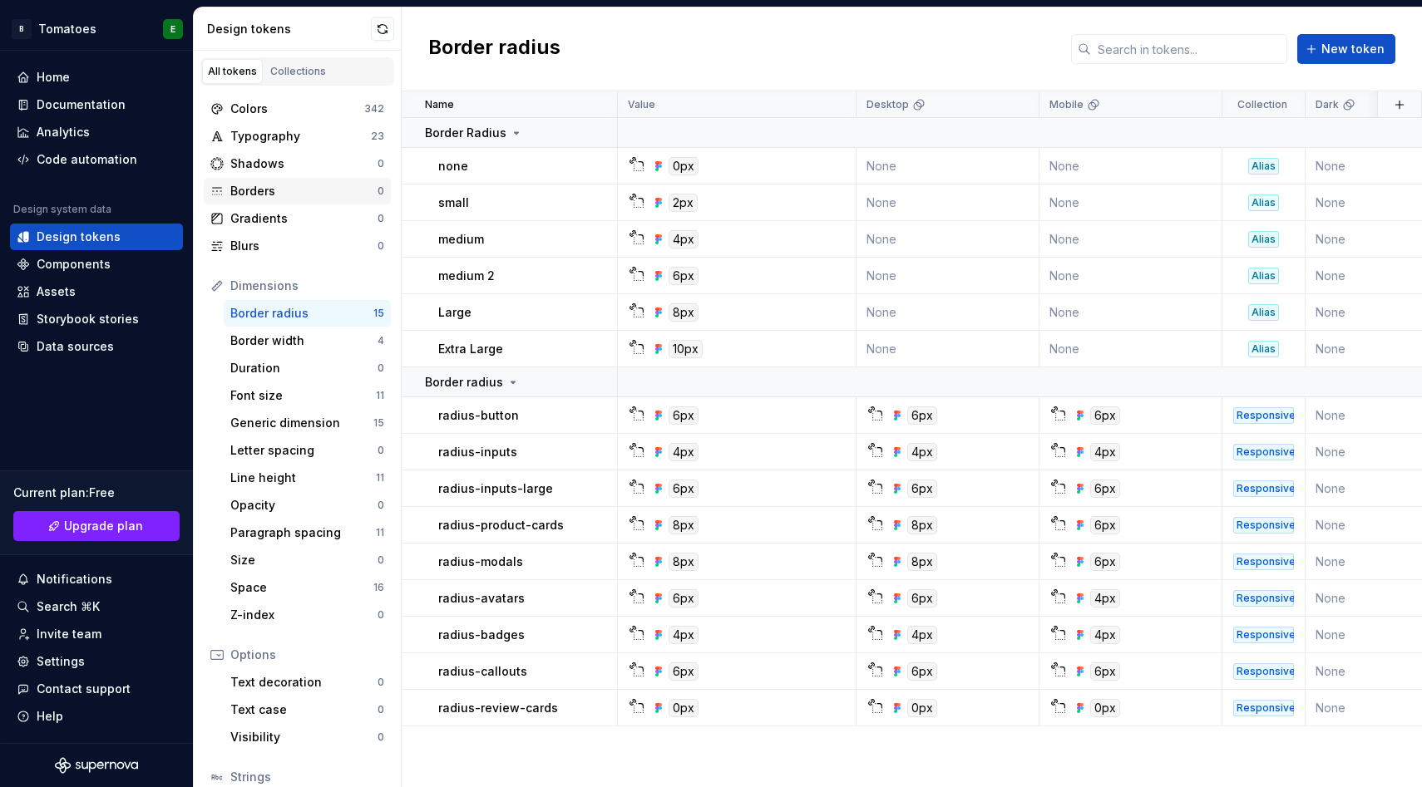
click at [320, 195] on div "Borders" at bounding box center [303, 191] width 147 height 17
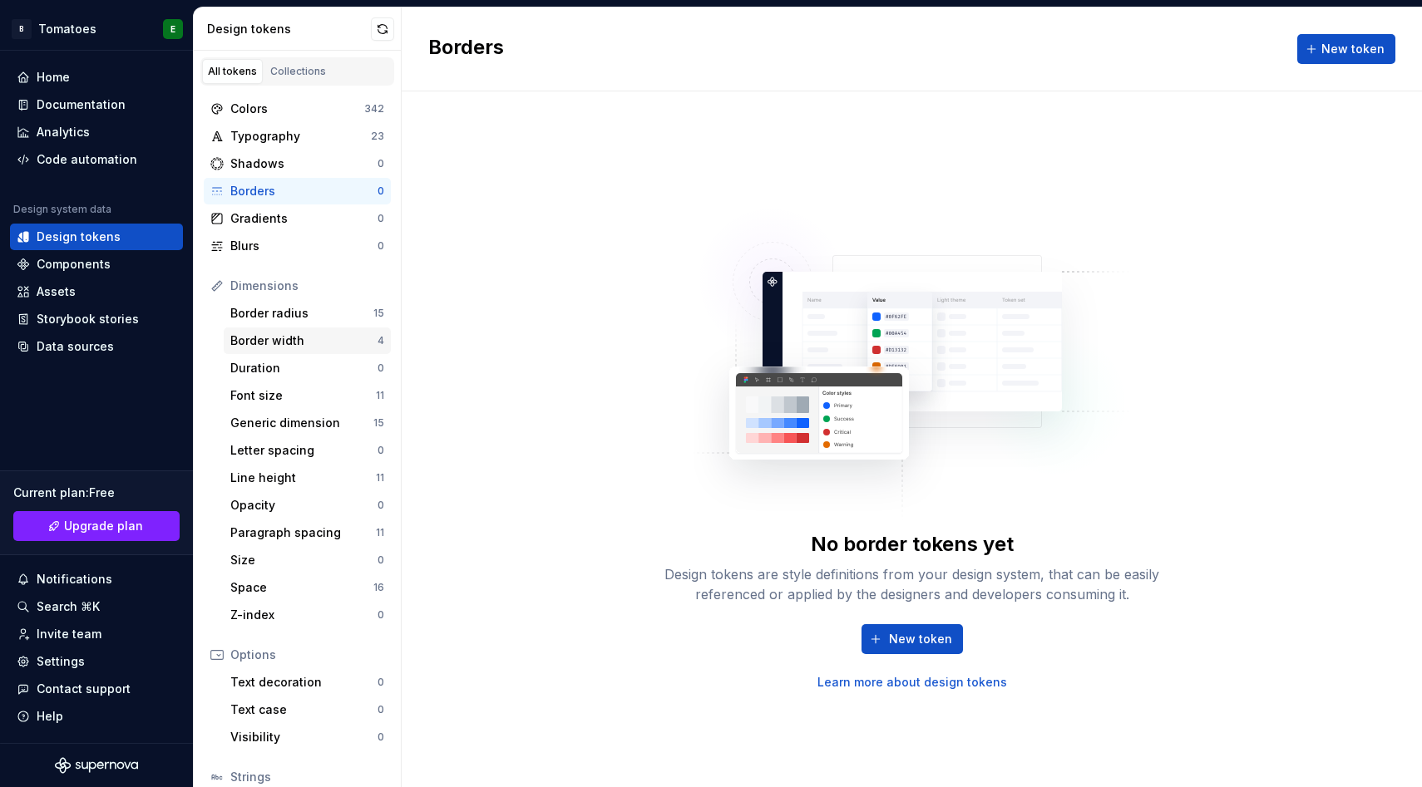
click at [298, 336] on div "Border width" at bounding box center [303, 341] width 147 height 17
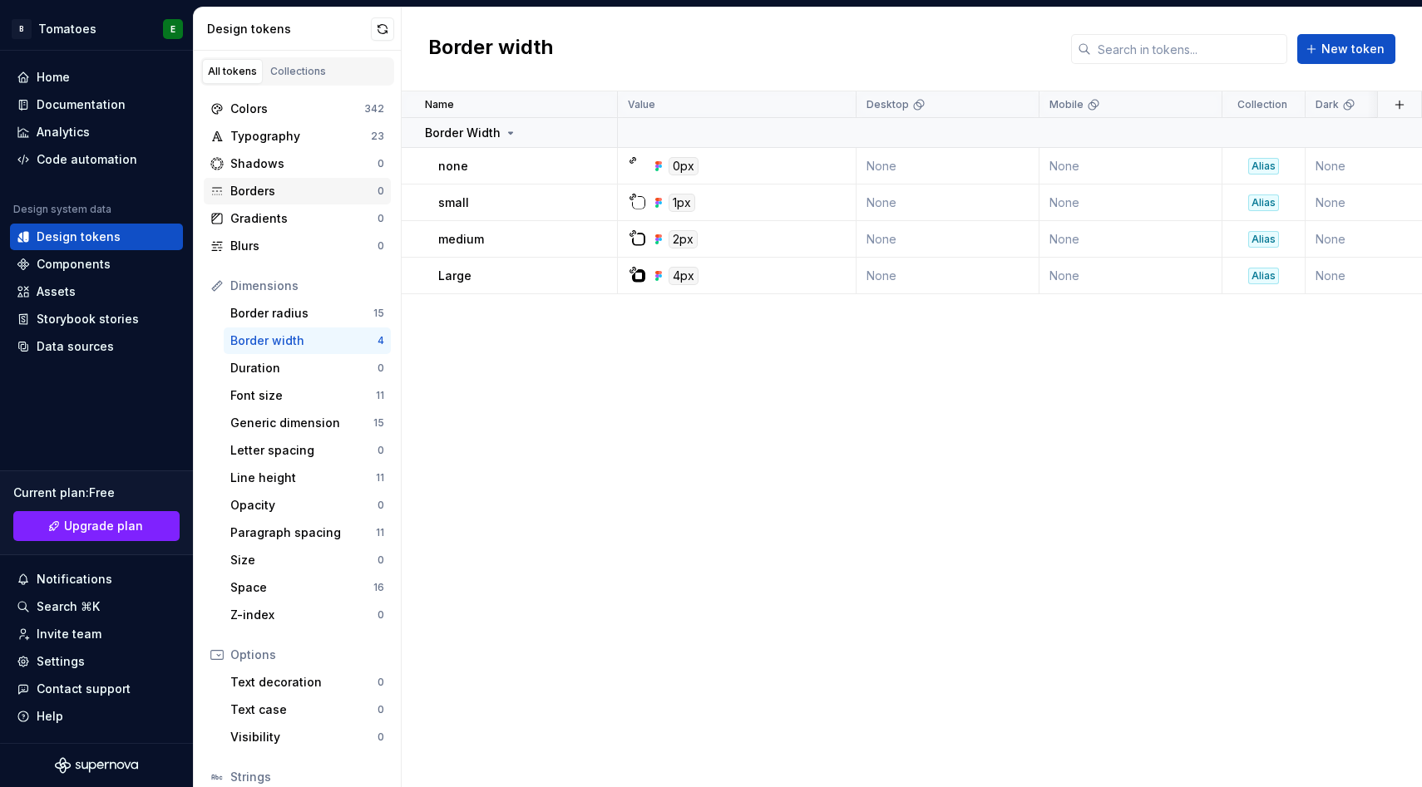
click at [272, 201] on div "Borders 0" at bounding box center [297, 191] width 187 height 27
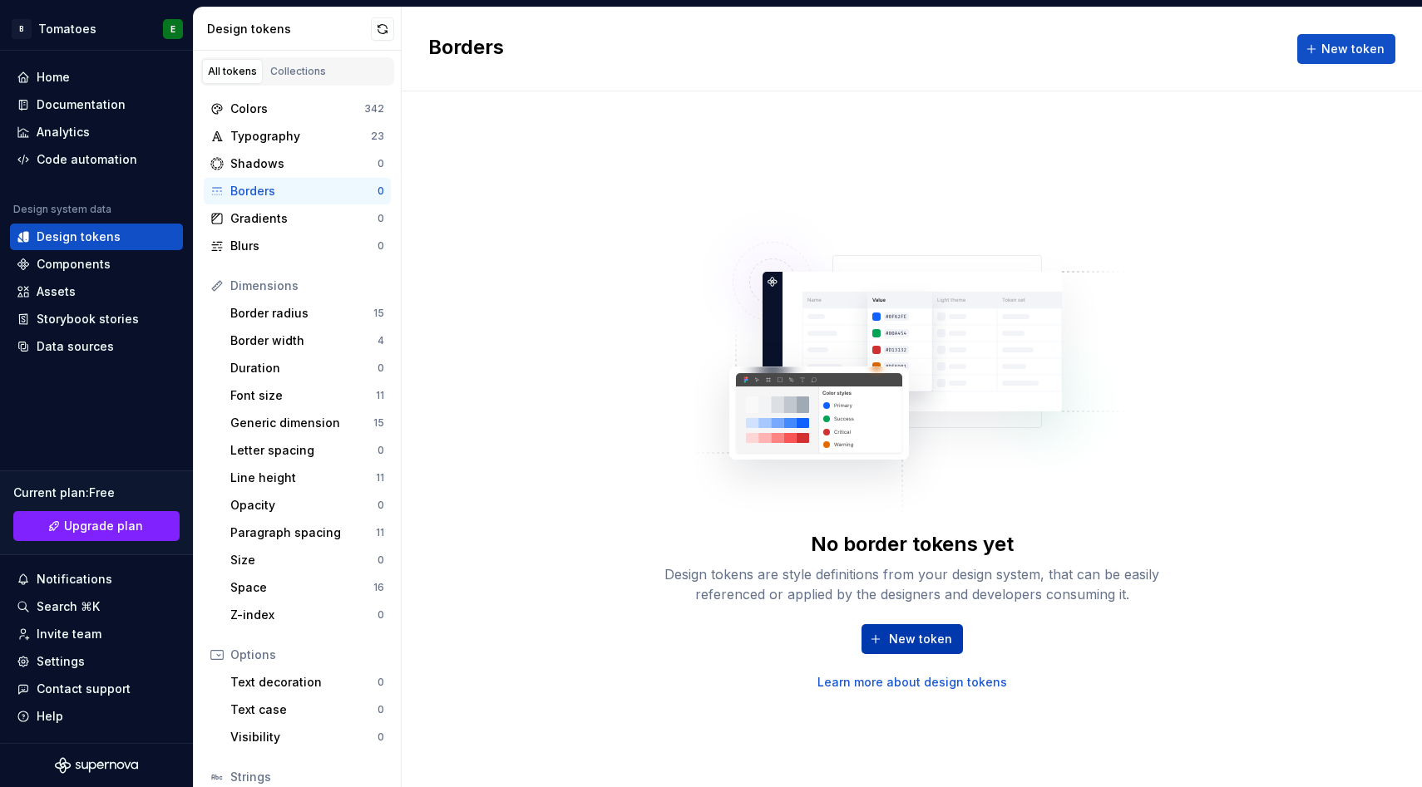
click at [885, 629] on button "New token" at bounding box center [911, 639] width 101 height 30
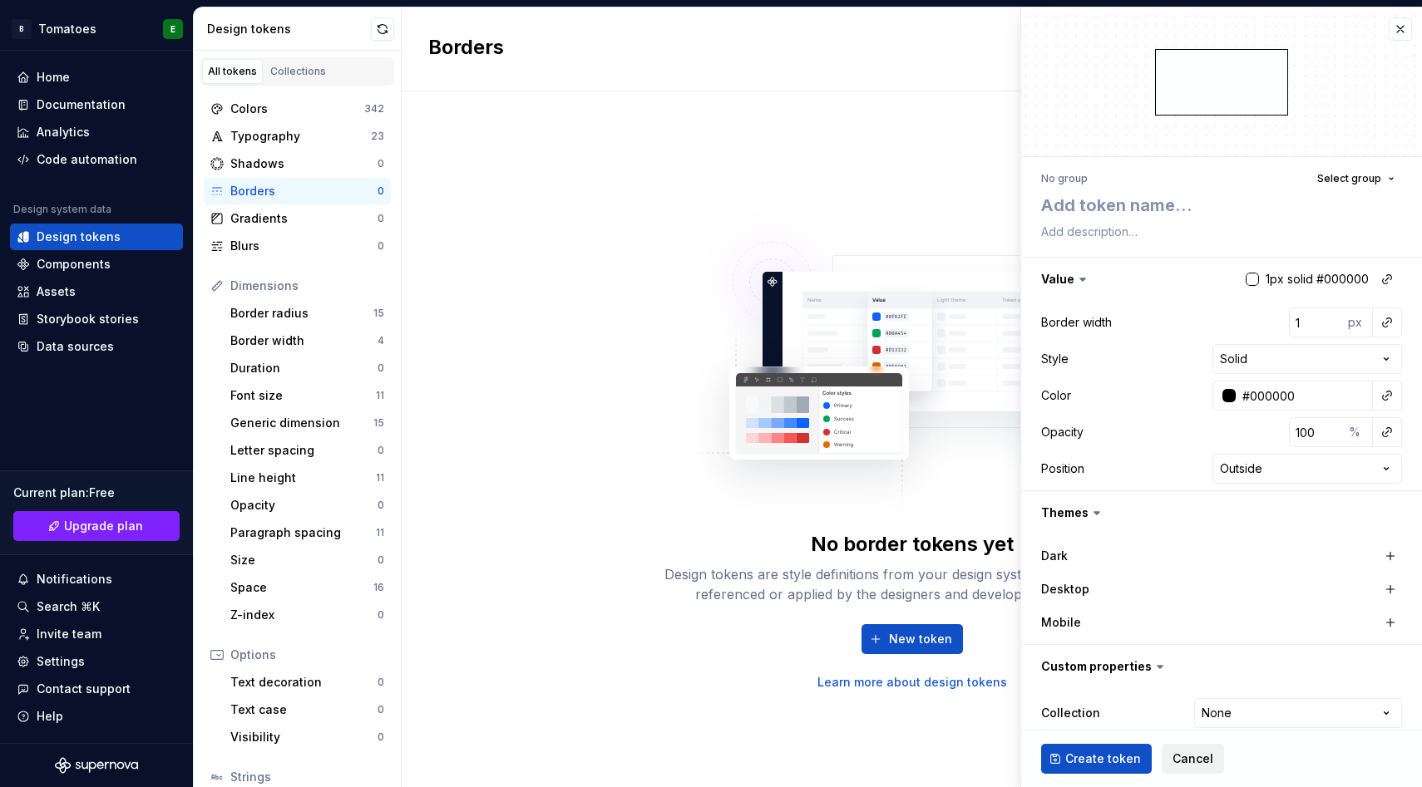
click at [1183, 760] on span "Cancel" at bounding box center [1192, 759] width 41 height 17
click at [1183, 760] on div "No border tokens yet Design tokens are style definitions from your design syste…" at bounding box center [912, 439] width 1020 height 696
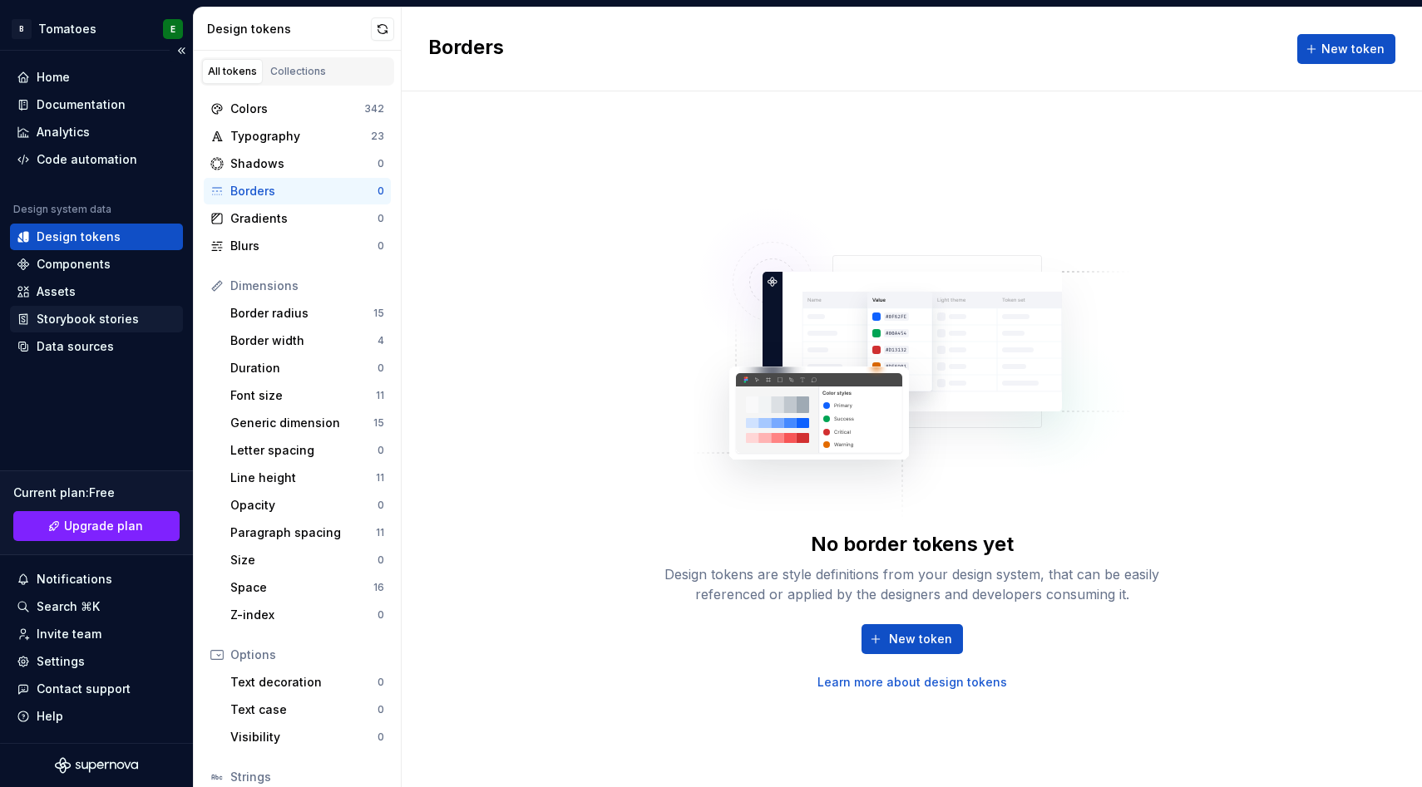
click at [86, 316] on div "Storybook stories" at bounding box center [88, 319] width 102 height 17
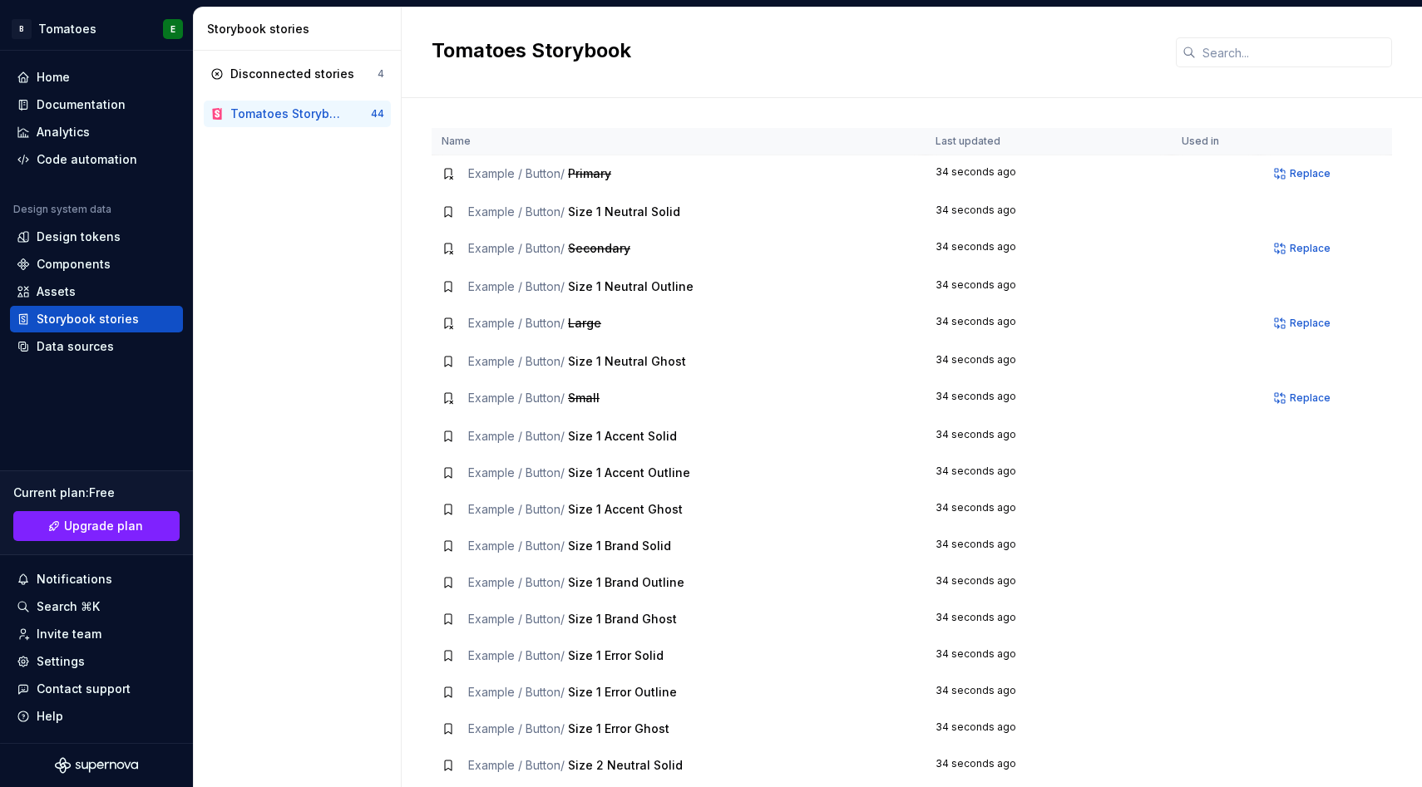
click at [589, 172] on span "Primary" at bounding box center [589, 173] width 43 height 14
click at [1295, 395] on span "Replace" at bounding box center [1310, 398] width 41 height 13
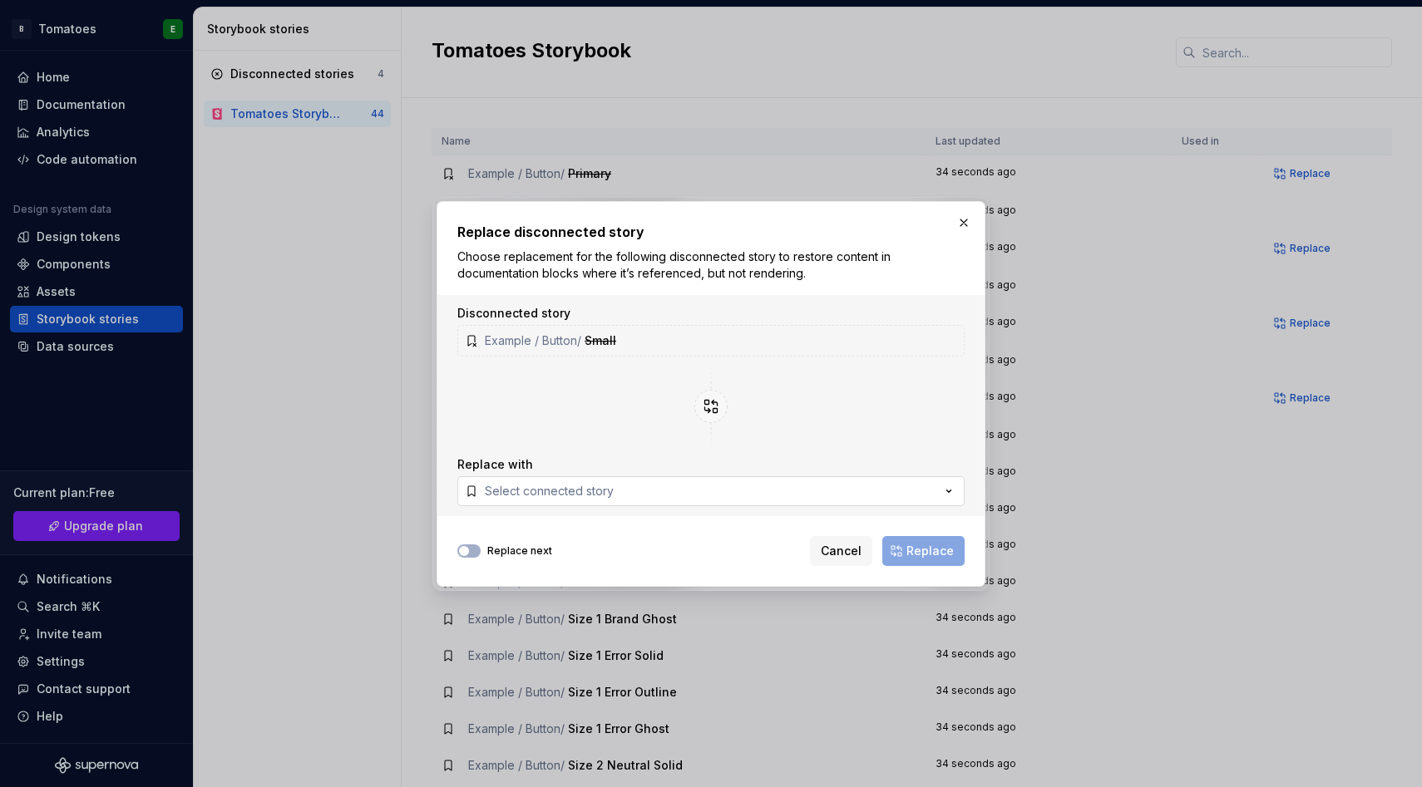
click at [710, 487] on button "Select connected story" at bounding box center [710, 491] width 507 height 30
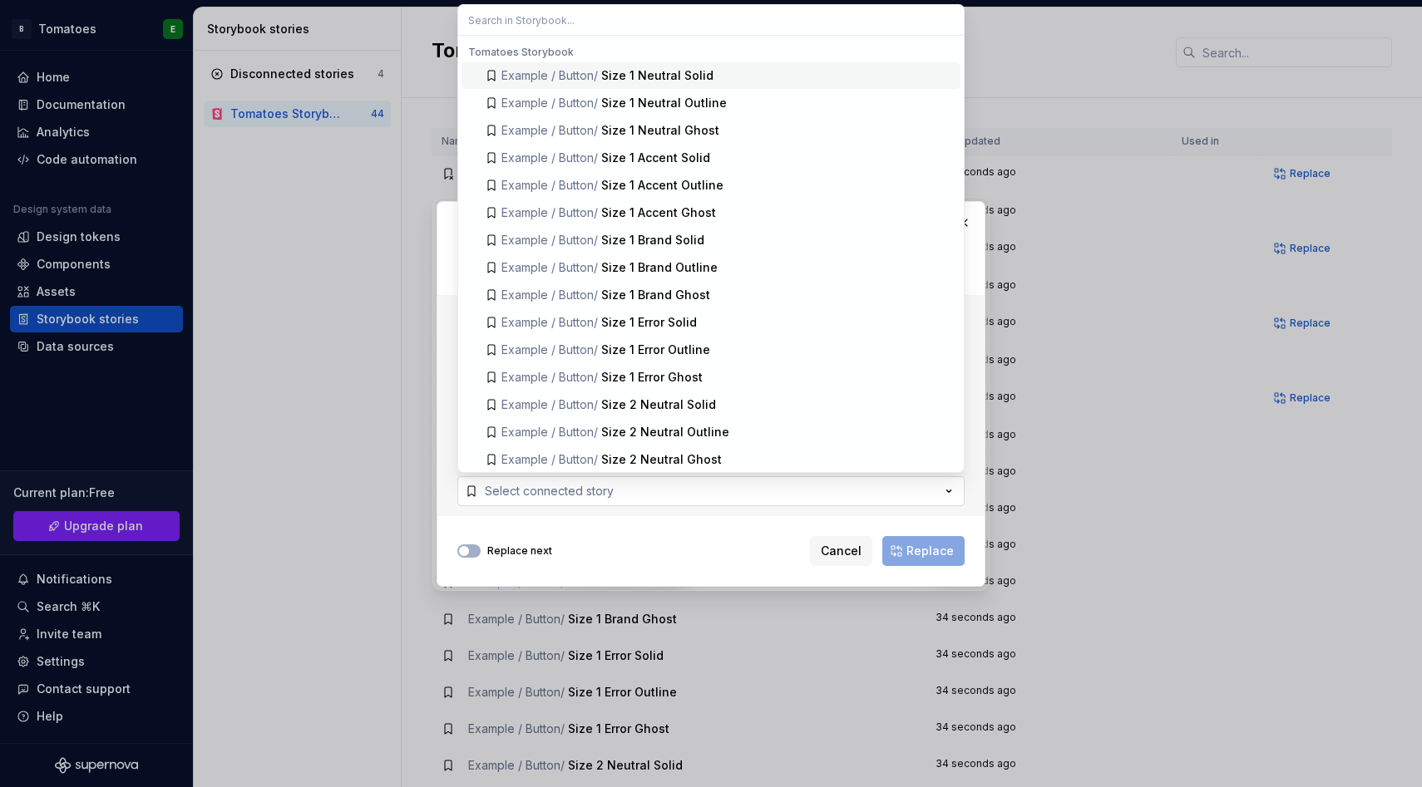
click at [718, 489] on button "Select connected story" at bounding box center [710, 491] width 507 height 30
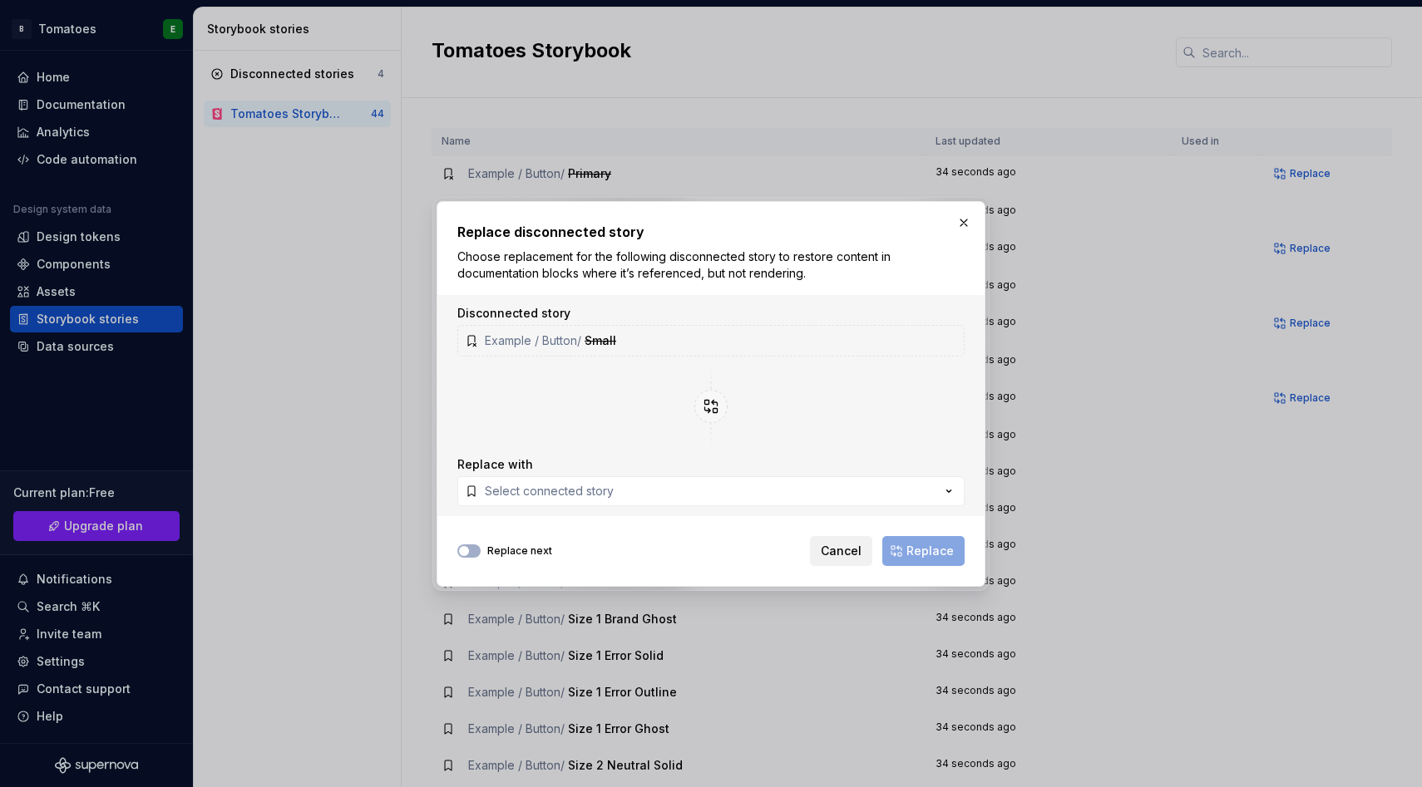
click at [830, 545] on span "Cancel" at bounding box center [841, 551] width 41 height 17
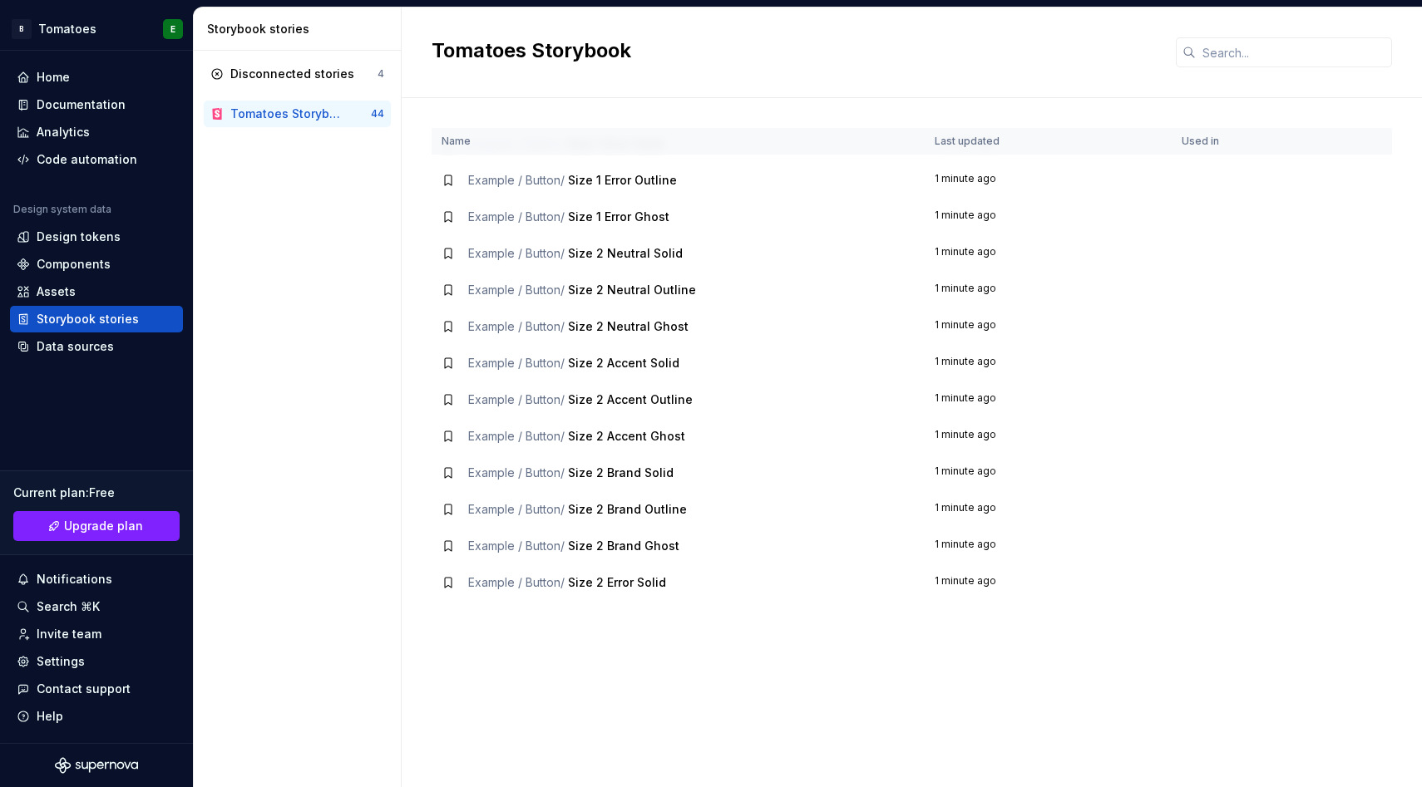
scroll to position [203, 0]
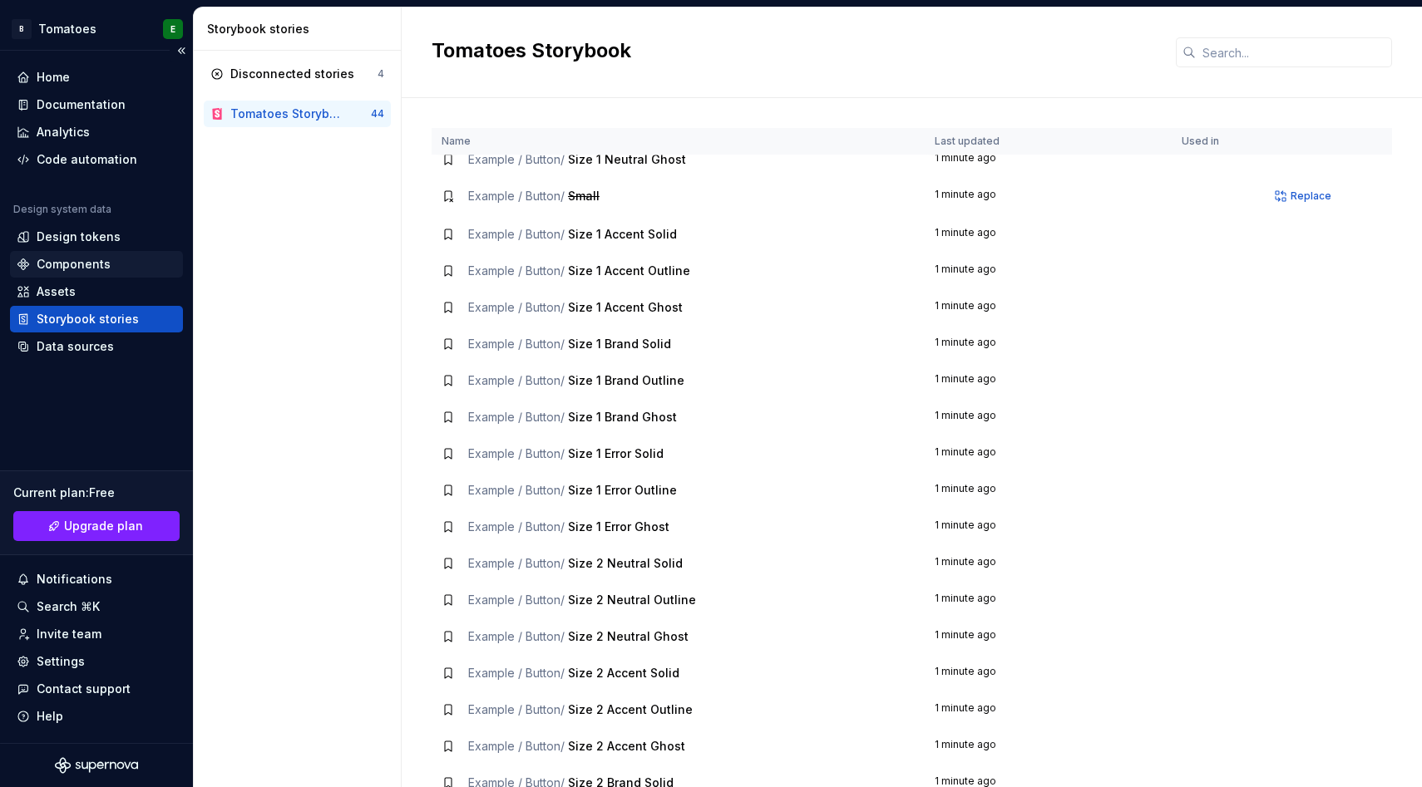
click at [105, 272] on div "Components" at bounding box center [74, 264] width 74 height 17
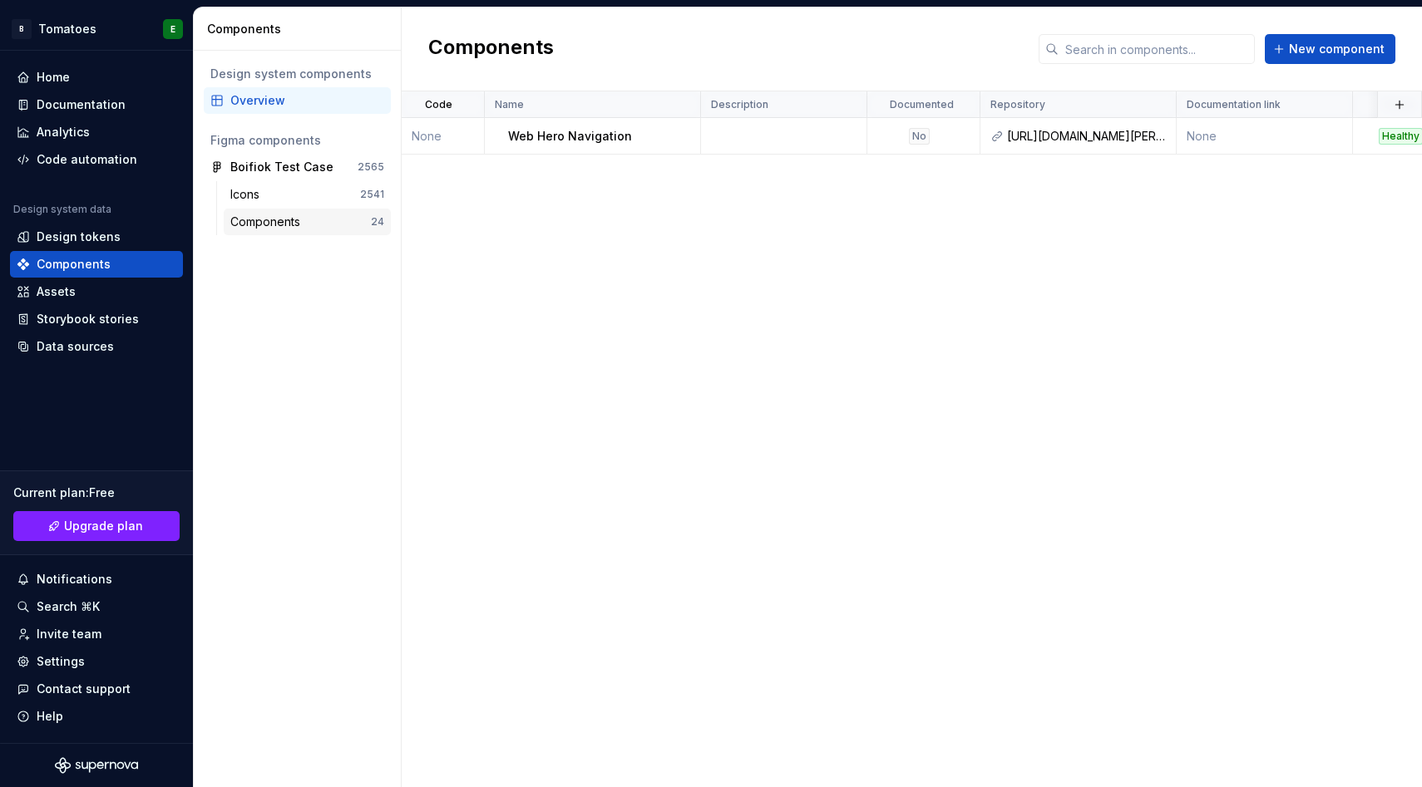
click at [296, 216] on div "Components" at bounding box center [268, 222] width 76 height 17
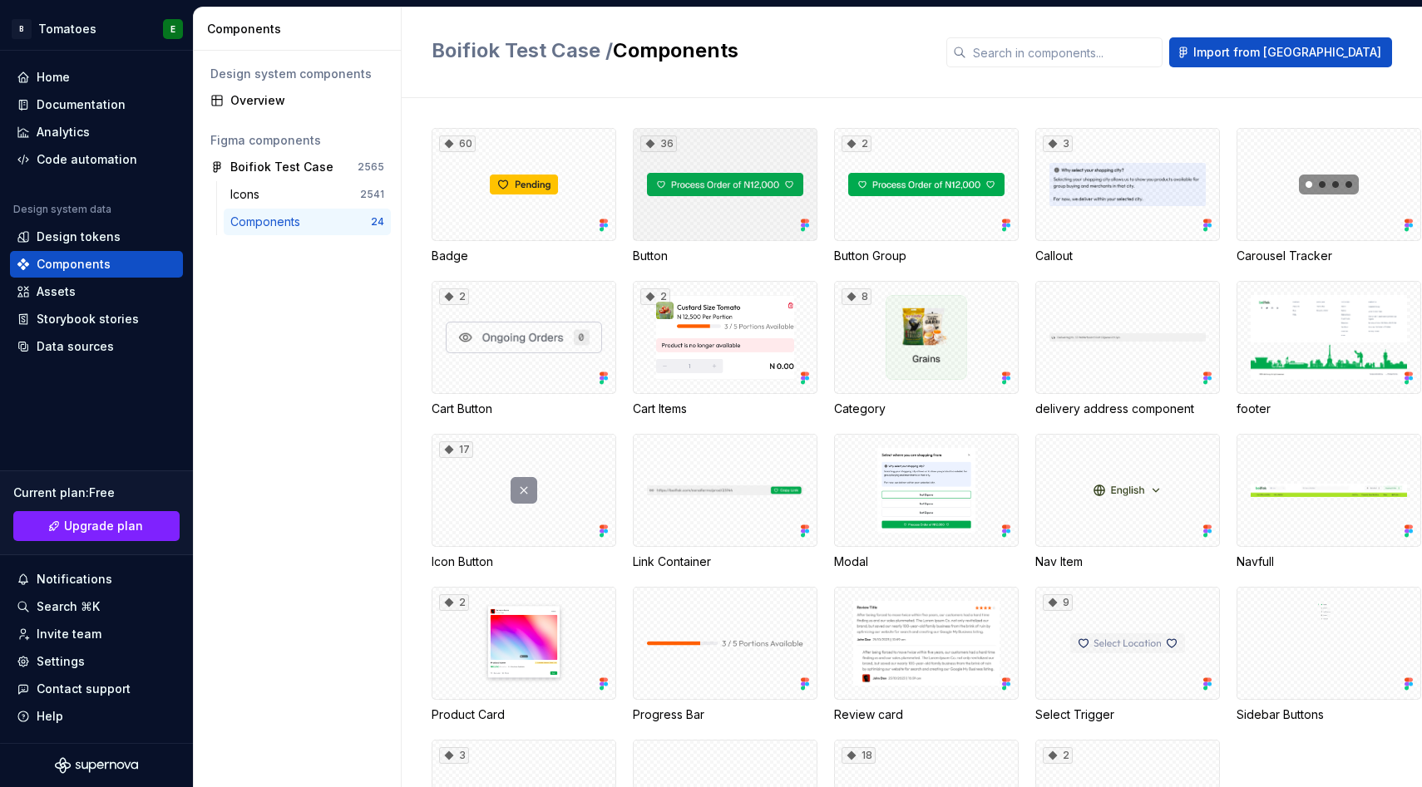
click at [725, 220] on div "36" at bounding box center [725, 184] width 185 height 113
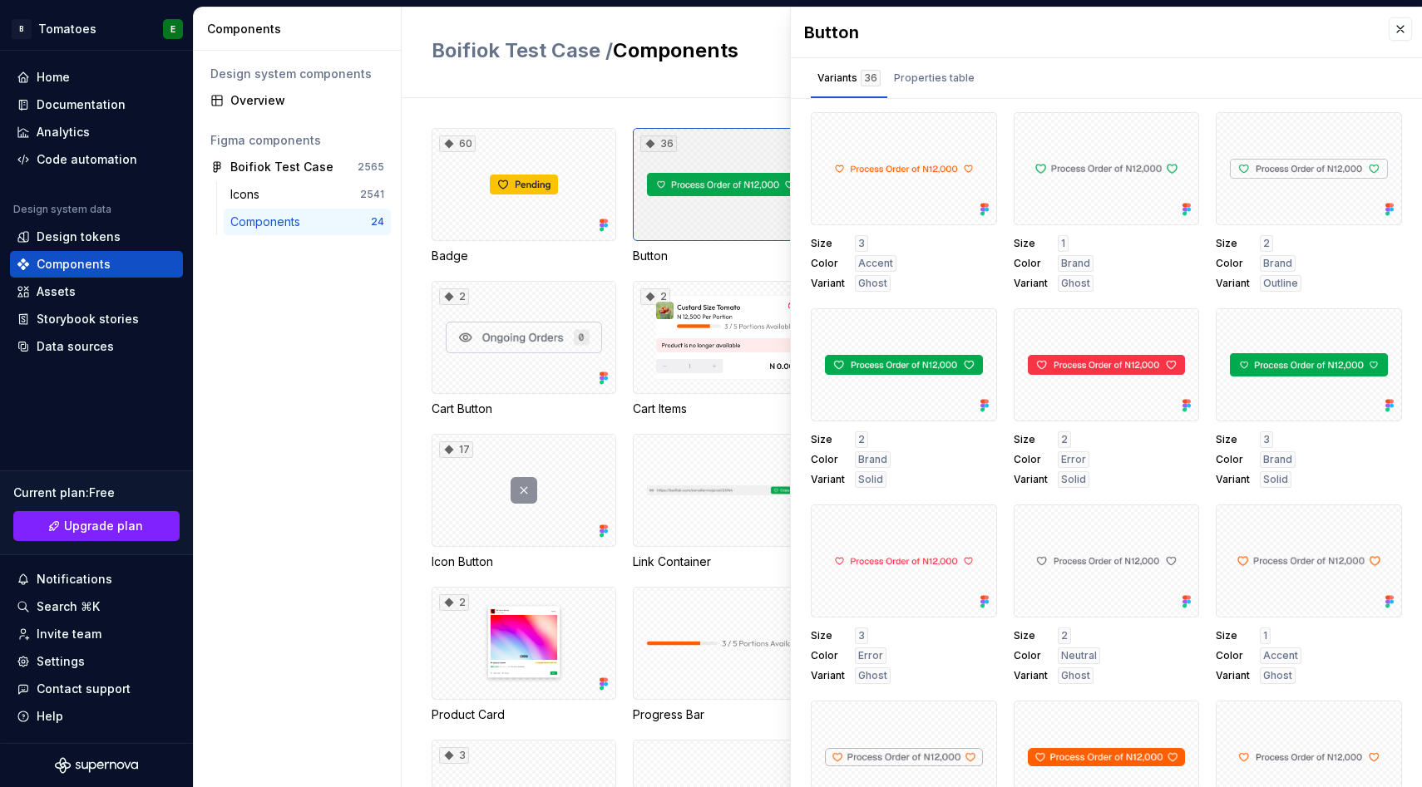
click at [725, 220] on div "36" at bounding box center [725, 184] width 185 height 113
click at [972, 130] on button "button" at bounding box center [977, 131] width 23 height 23
click at [921, 79] on div "Properties table" at bounding box center [934, 78] width 81 height 17
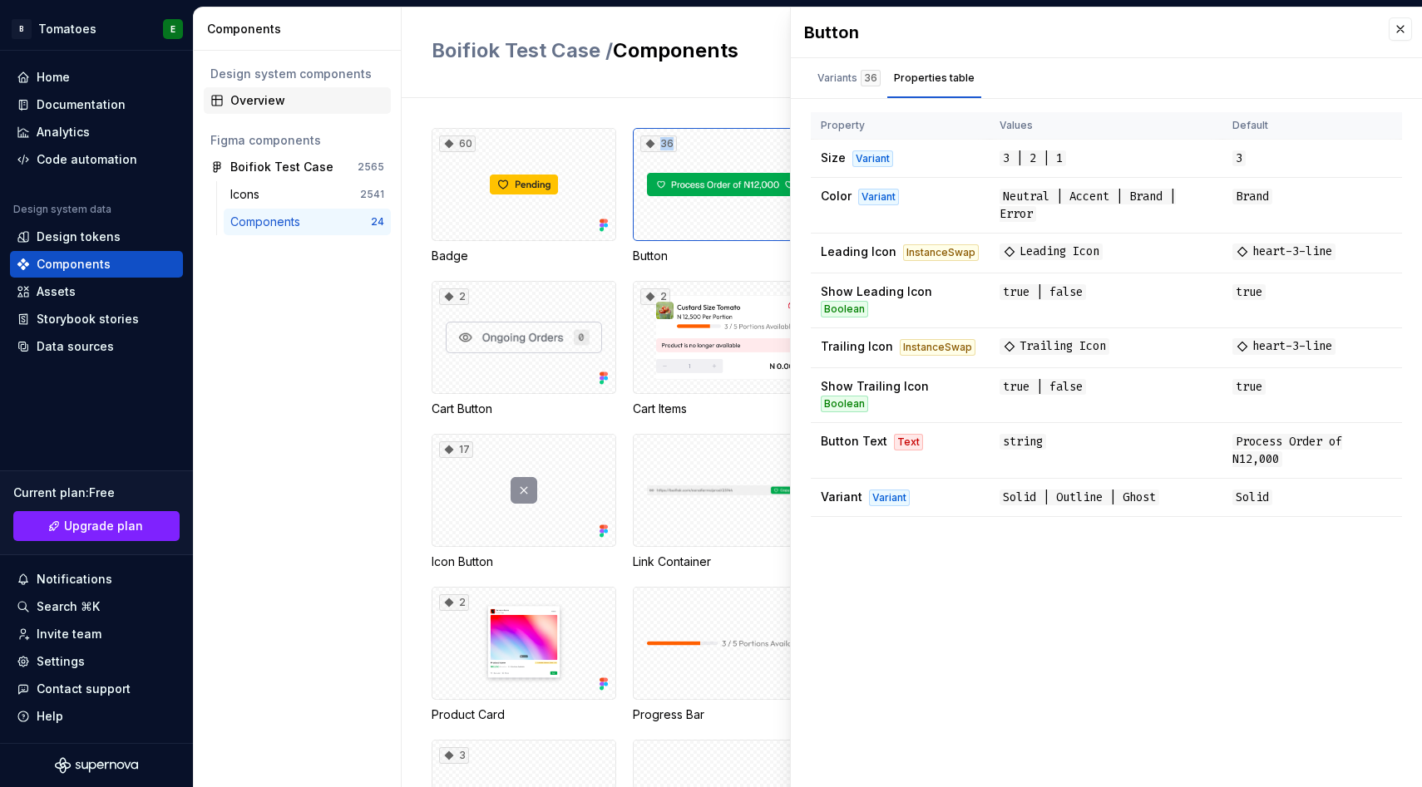
click at [306, 96] on div "Overview" at bounding box center [307, 100] width 154 height 17
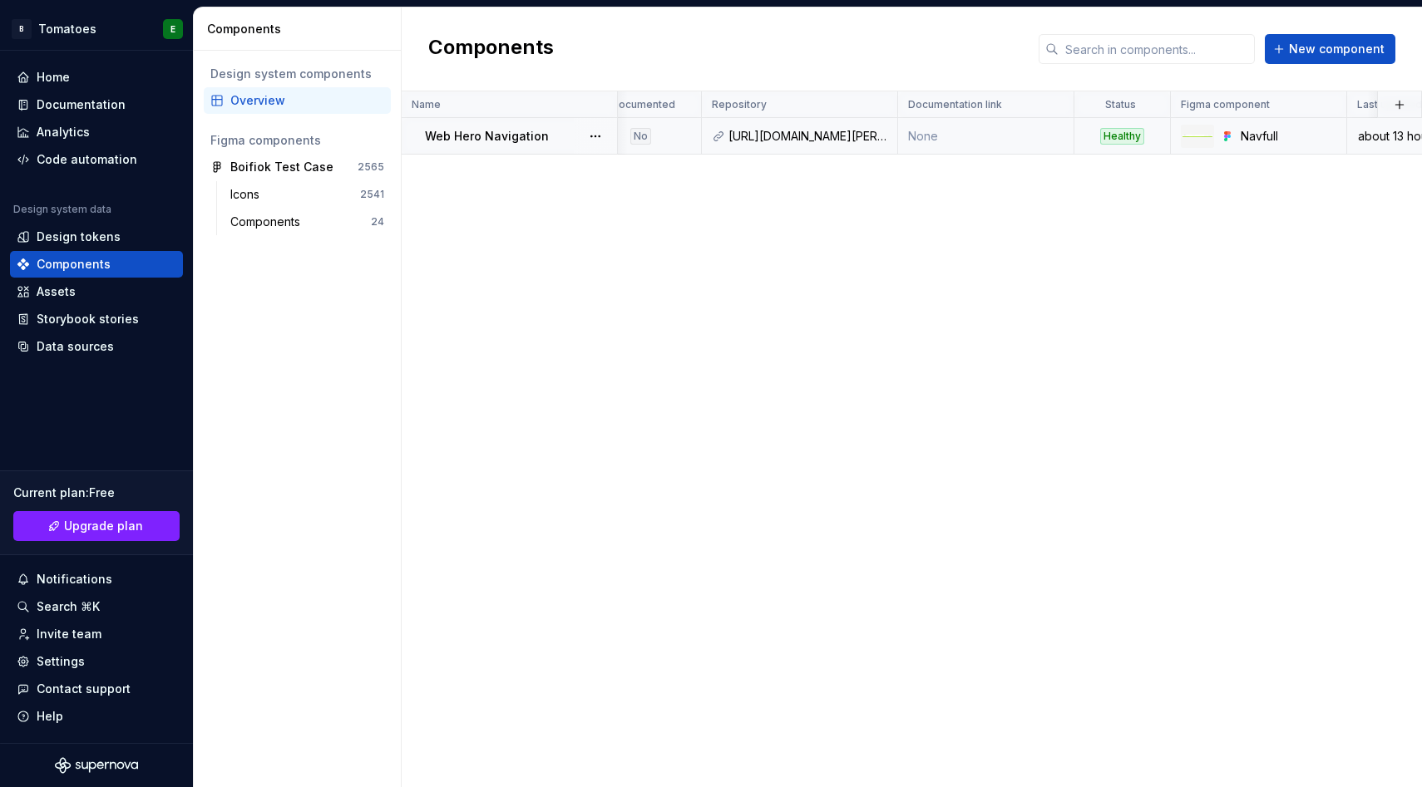
scroll to position [0, 275]
click at [1032, 142] on td "None" at bounding box center [989, 136] width 176 height 37
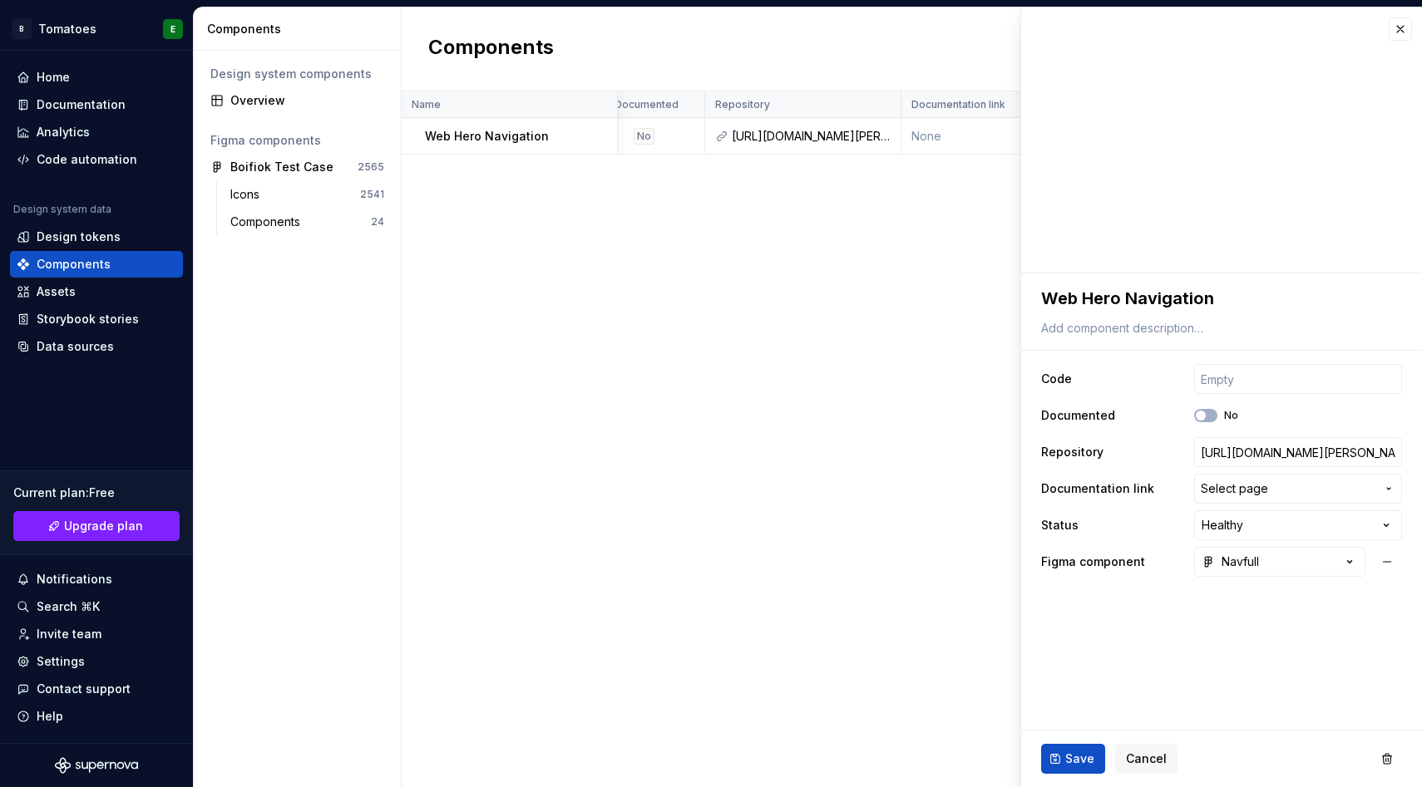
type textarea "*"
click at [1147, 755] on span "Cancel" at bounding box center [1146, 759] width 41 height 17
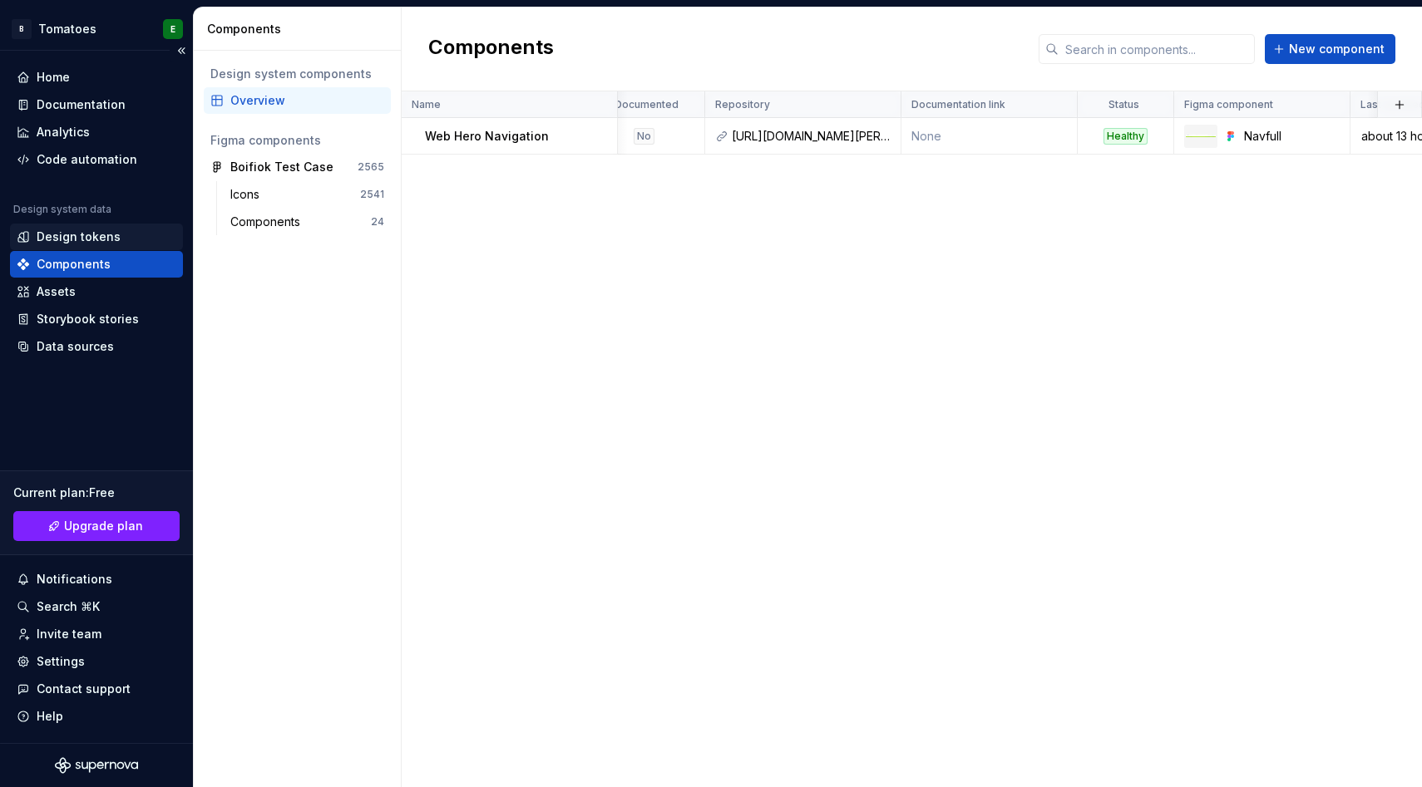
click at [100, 249] on div "Design tokens" at bounding box center [96, 237] width 173 height 27
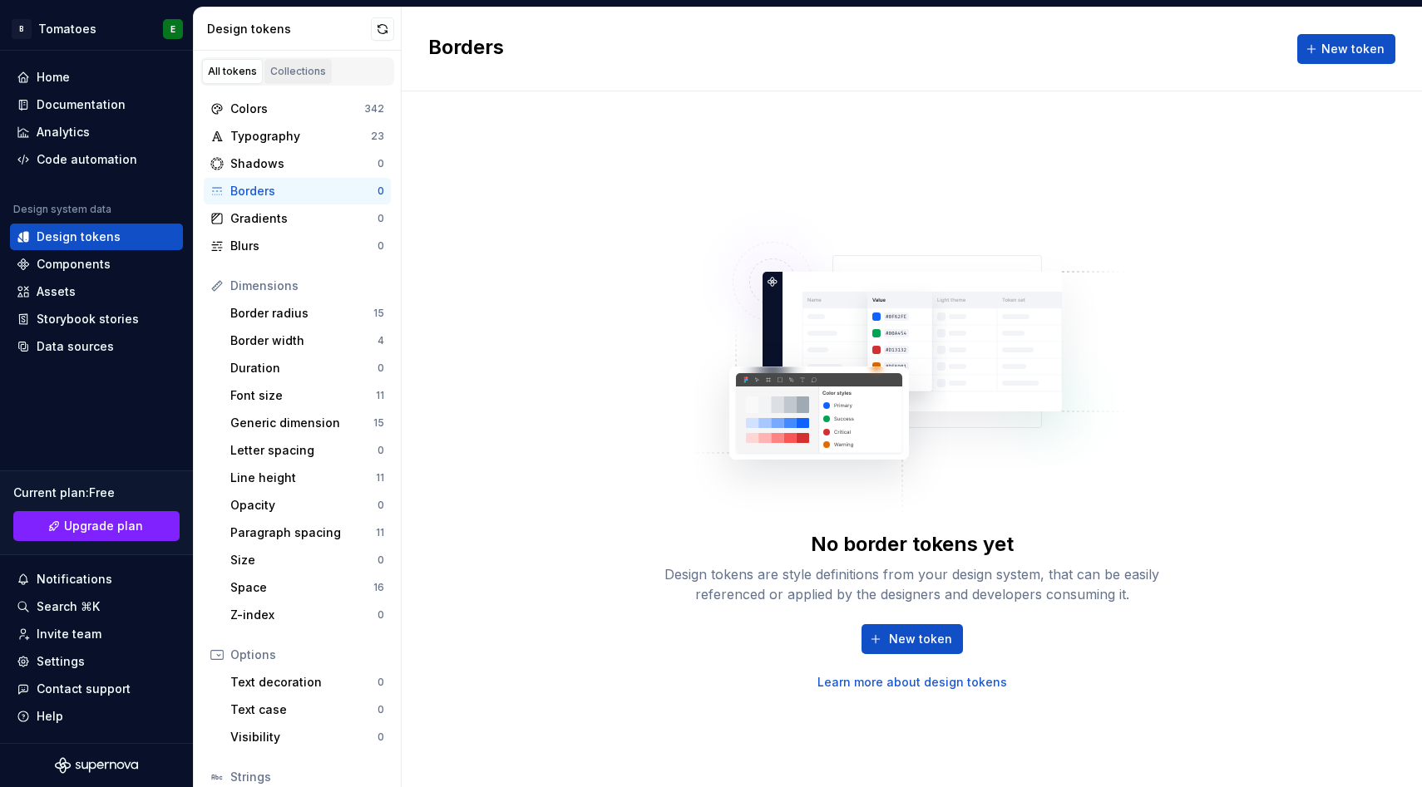
click at [284, 65] on div "Collections" at bounding box center [298, 71] width 56 height 13
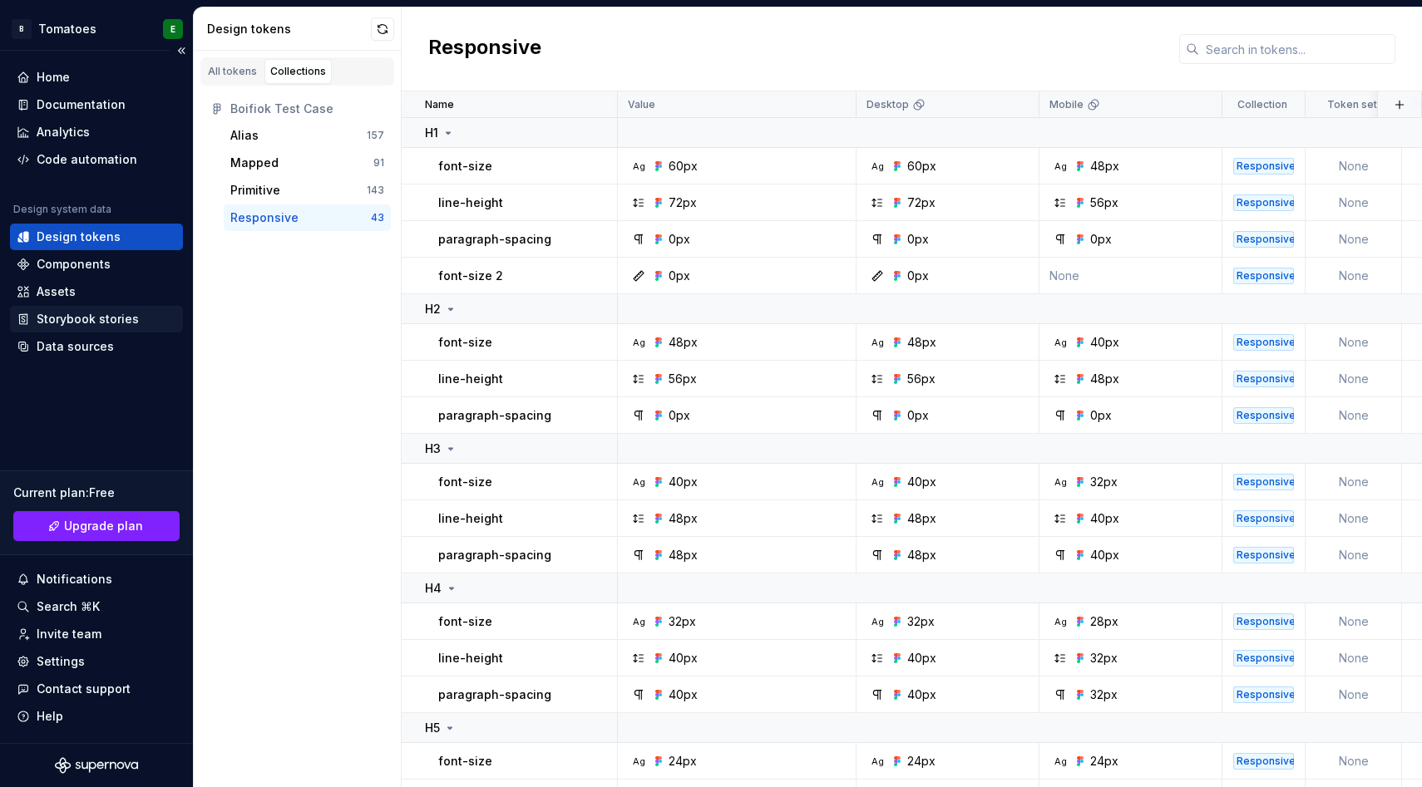
click at [107, 322] on div "Storybook stories" at bounding box center [88, 319] width 102 height 17
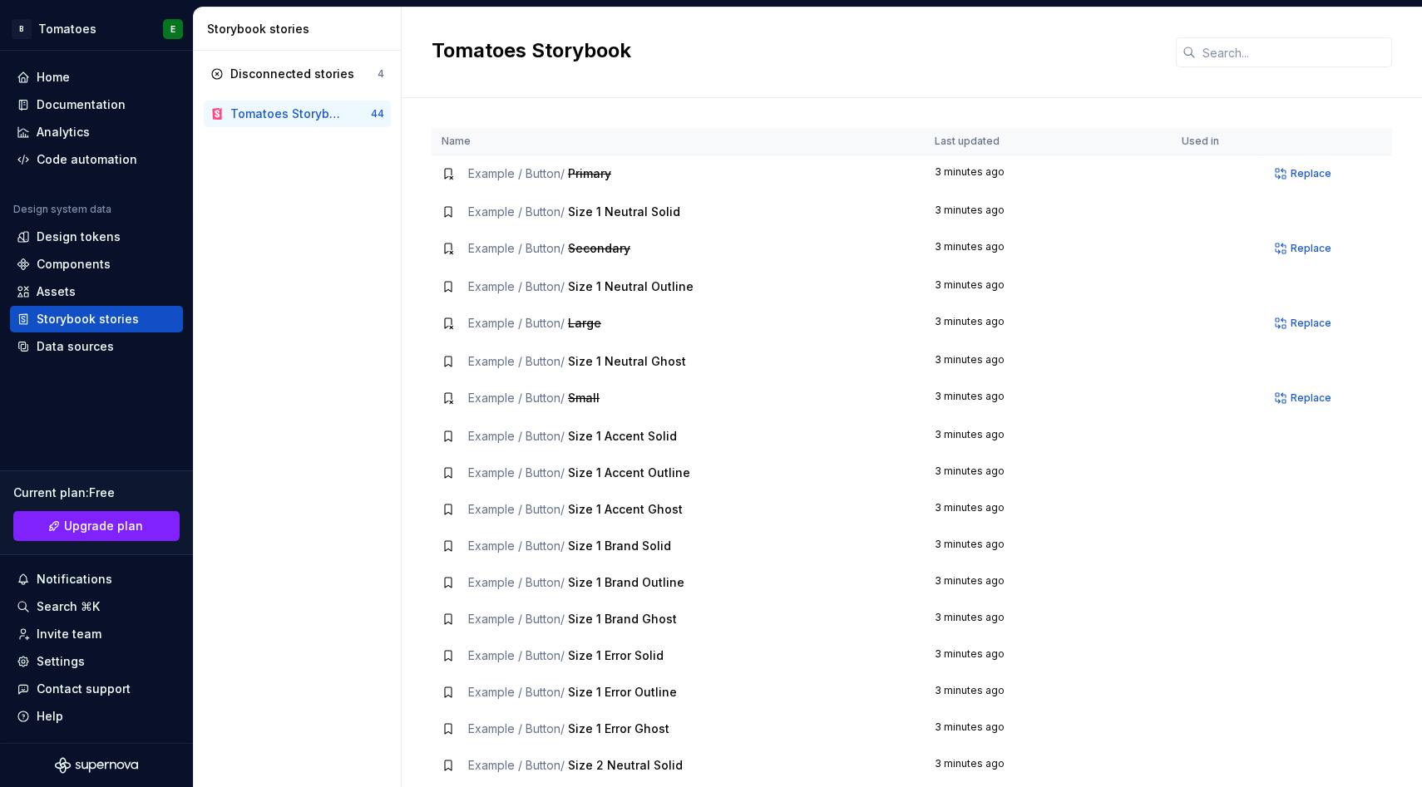
click at [269, 90] on div "Disconnected stories 4 Tomatoes Storybook 44" at bounding box center [297, 94] width 187 height 67
click at [269, 74] on div "Disconnected stories" at bounding box center [292, 74] width 124 height 17
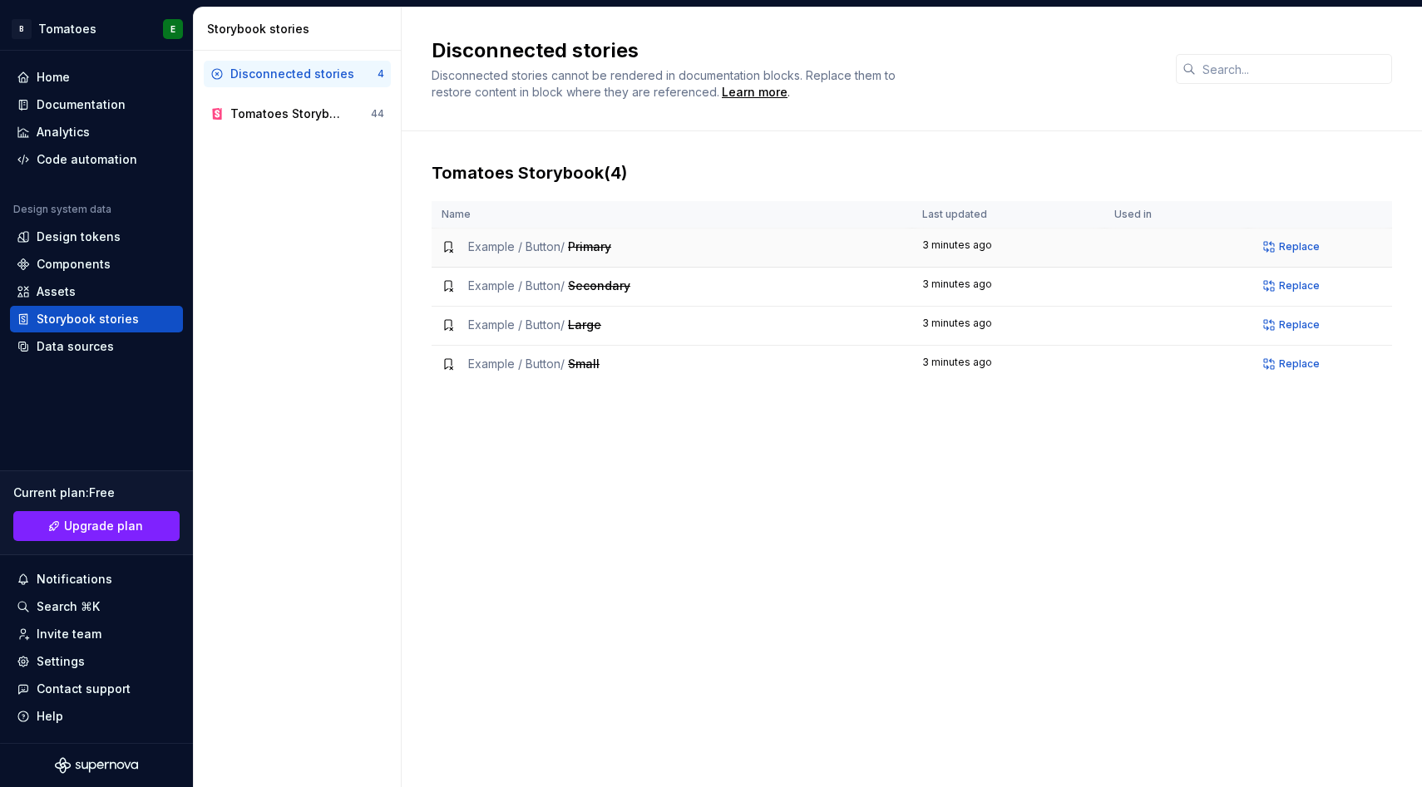
click at [488, 244] on span "Example / Button /" at bounding box center [516, 246] width 96 height 14
click at [343, 111] on div "Tomatoes Storybook" at bounding box center [286, 114] width 112 height 17
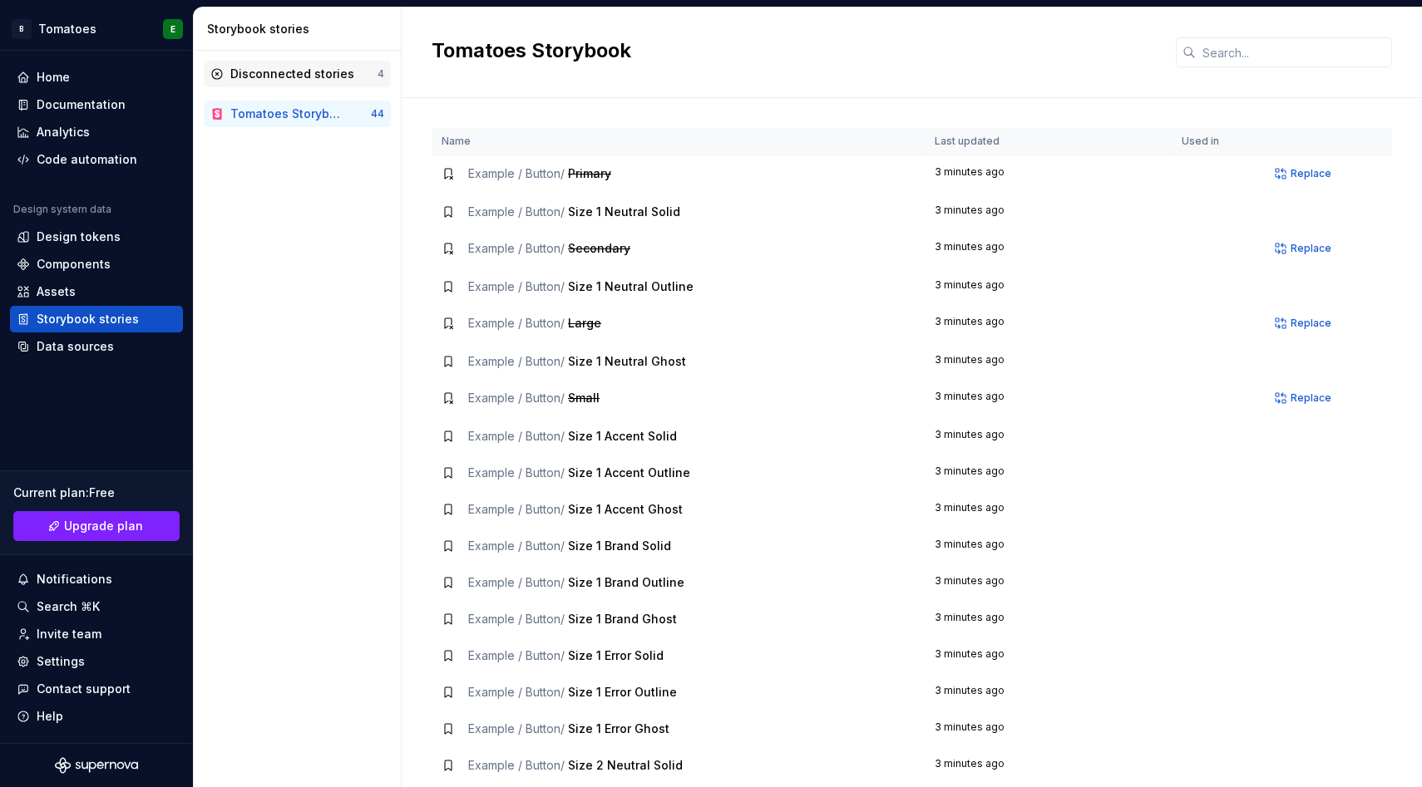
click at [343, 78] on div "Disconnected stories" at bounding box center [292, 74] width 124 height 17
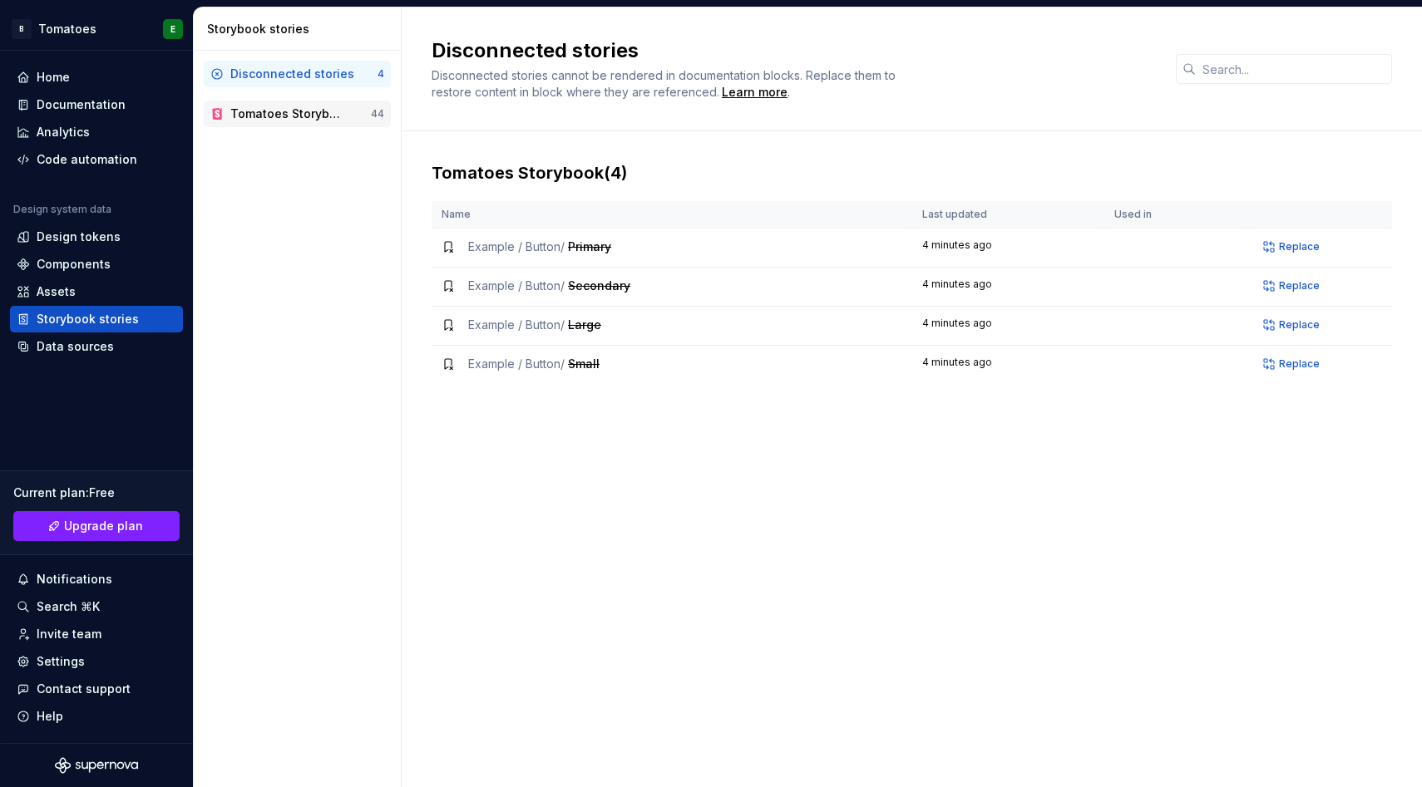
click at [258, 106] on div "Tomatoes Storybook" at bounding box center [286, 114] width 112 height 17
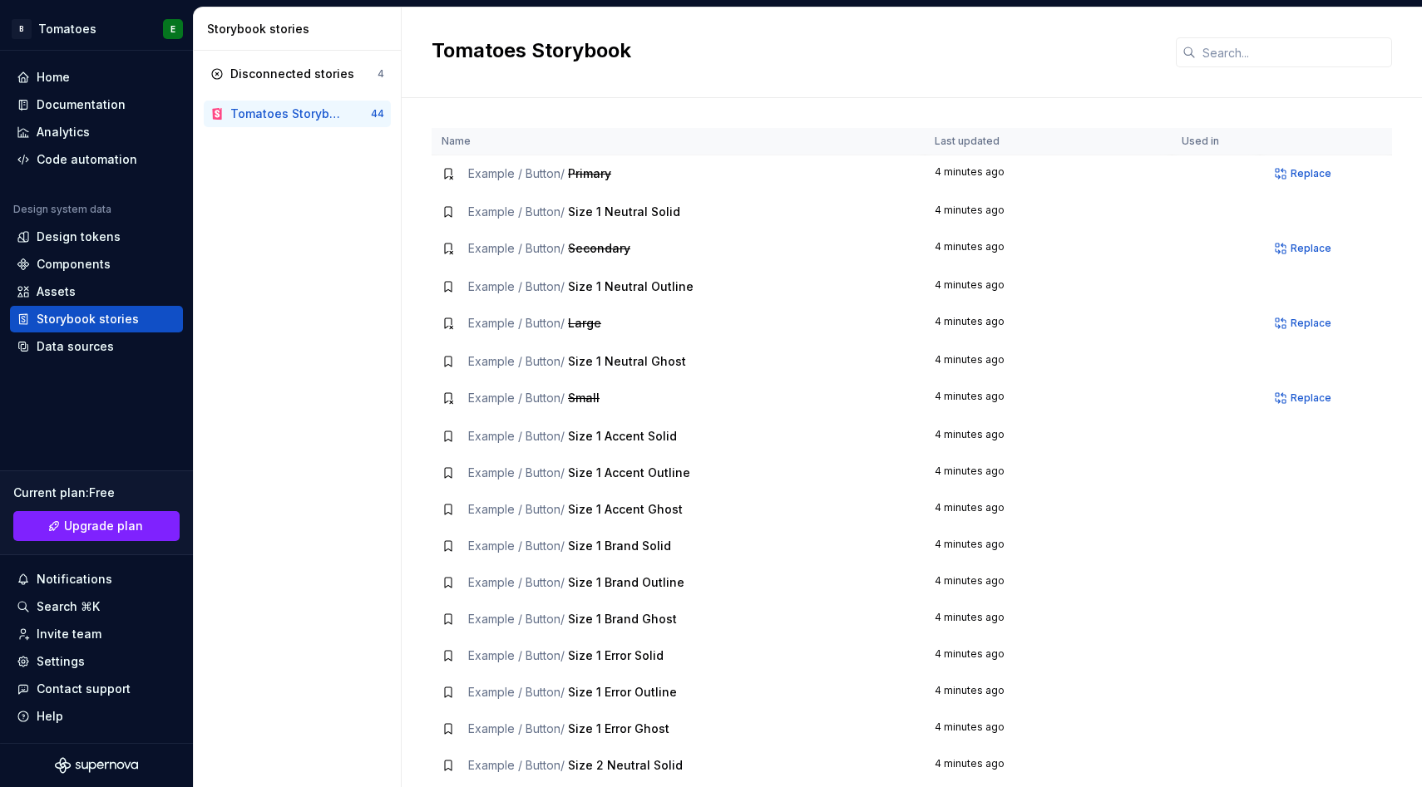
click at [529, 288] on span "Example / Button /" at bounding box center [516, 286] width 96 height 14
click at [681, 285] on span "Size 1 Neutral Outline" at bounding box center [631, 286] width 126 height 14
click at [721, 296] on td "Example / Button / Size 1 Neutral Outline" at bounding box center [678, 287] width 493 height 37
click at [41, 298] on div "Assets" at bounding box center [56, 292] width 39 height 17
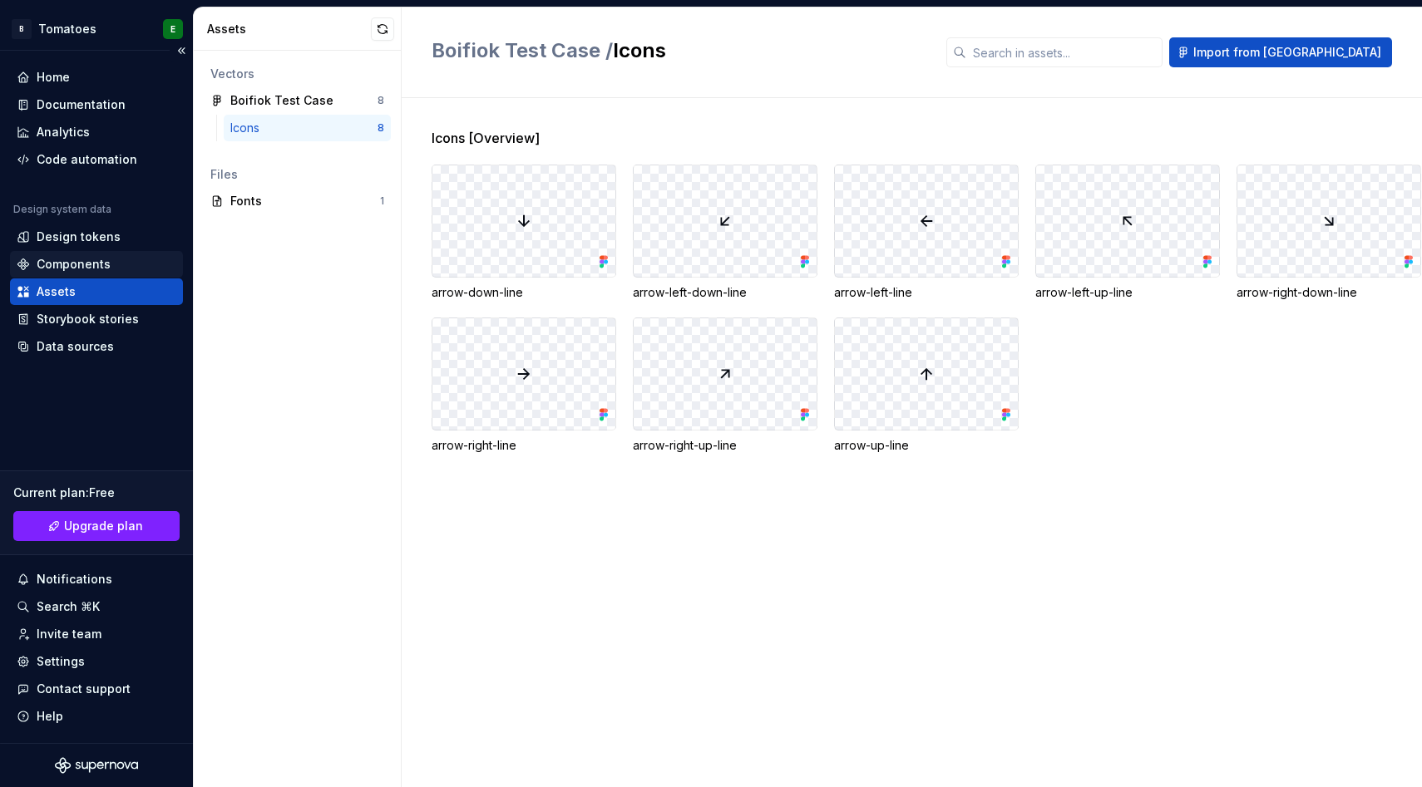
click at [75, 267] on div "Components" at bounding box center [74, 264] width 74 height 17
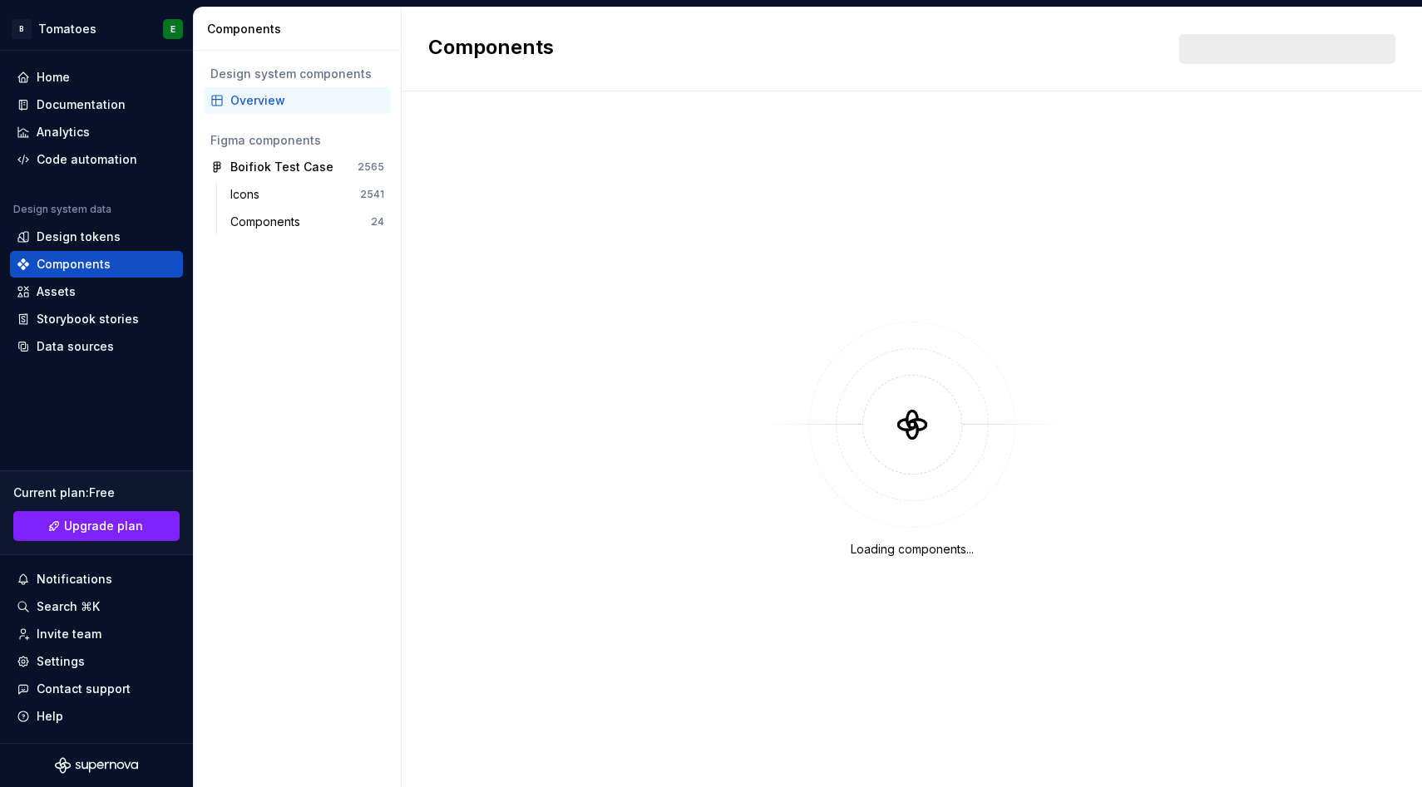
click at [253, 102] on div "Overview" at bounding box center [307, 100] width 154 height 17
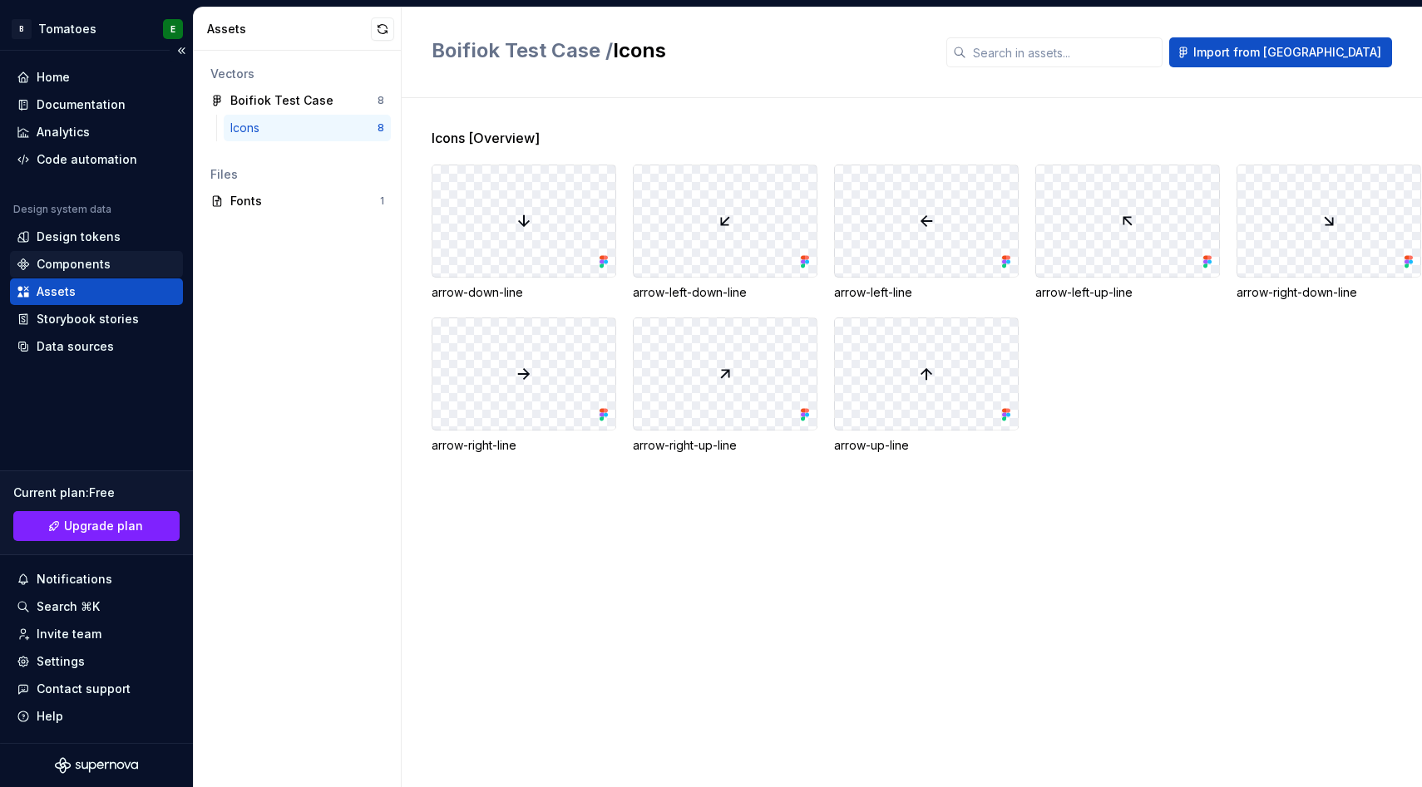
click at [89, 263] on div "Components" at bounding box center [74, 264] width 74 height 17
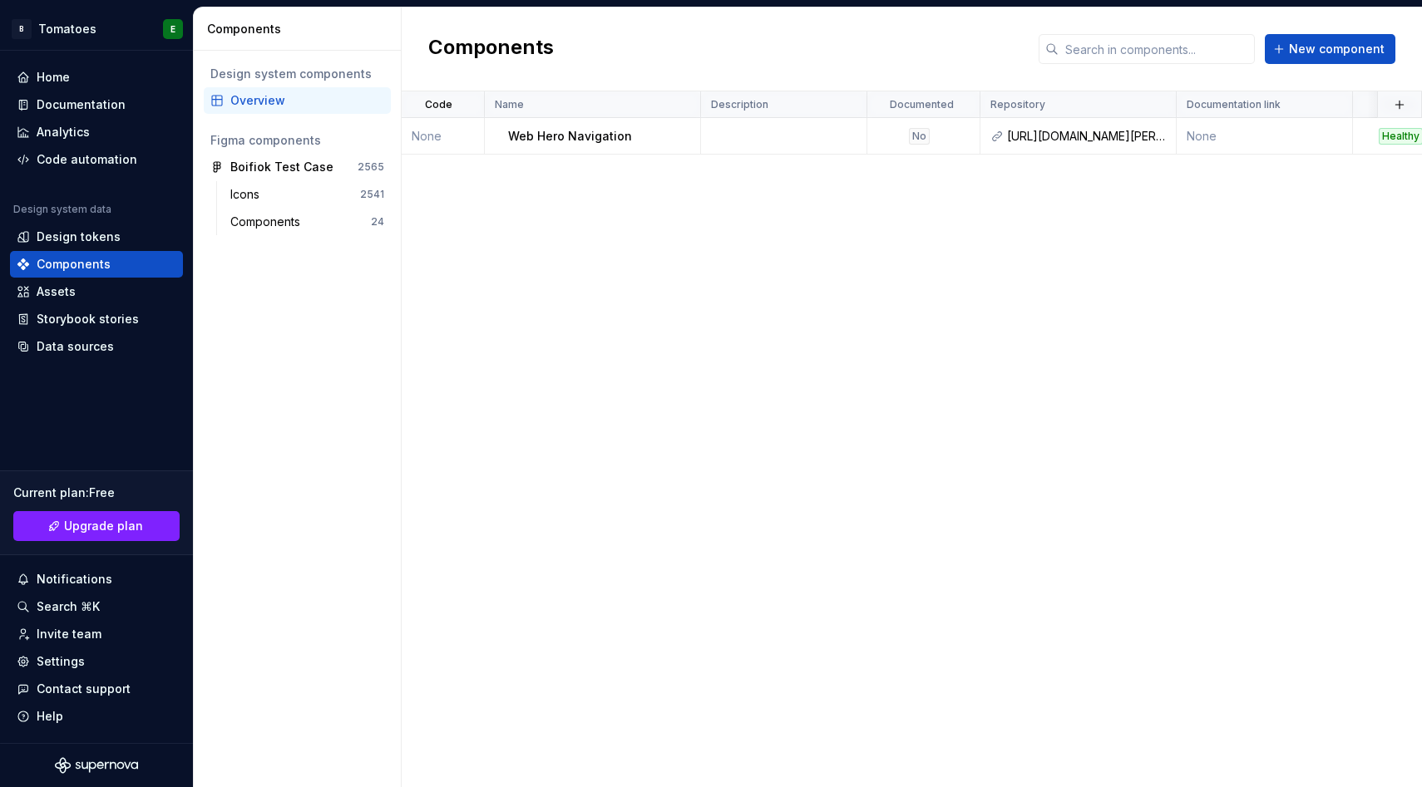
click at [258, 95] on div "Overview" at bounding box center [307, 100] width 154 height 17
click at [273, 192] on div "Icons" at bounding box center [295, 194] width 130 height 17
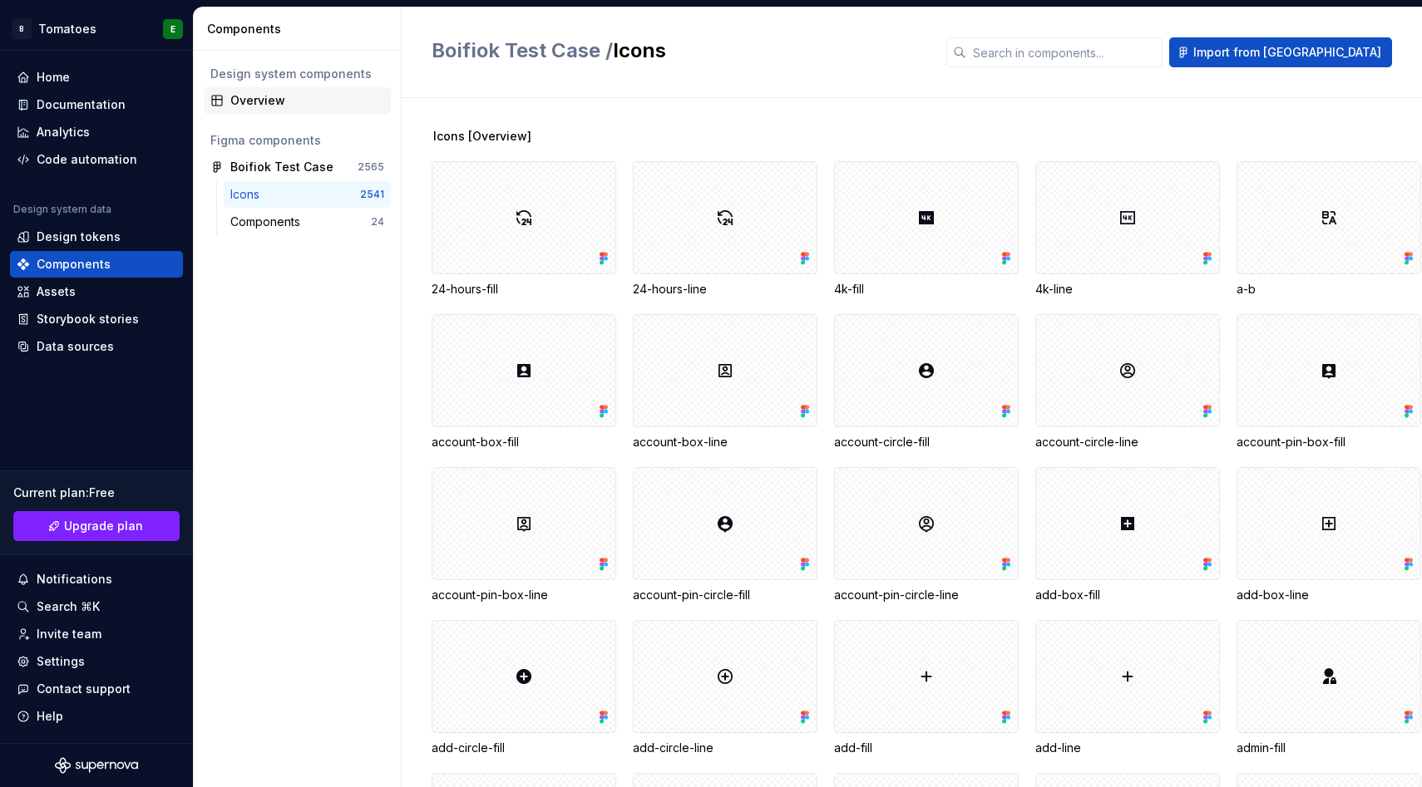
click at [276, 101] on div "Overview" at bounding box center [307, 100] width 154 height 17
click at [288, 97] on div "Overview" at bounding box center [307, 100] width 154 height 17
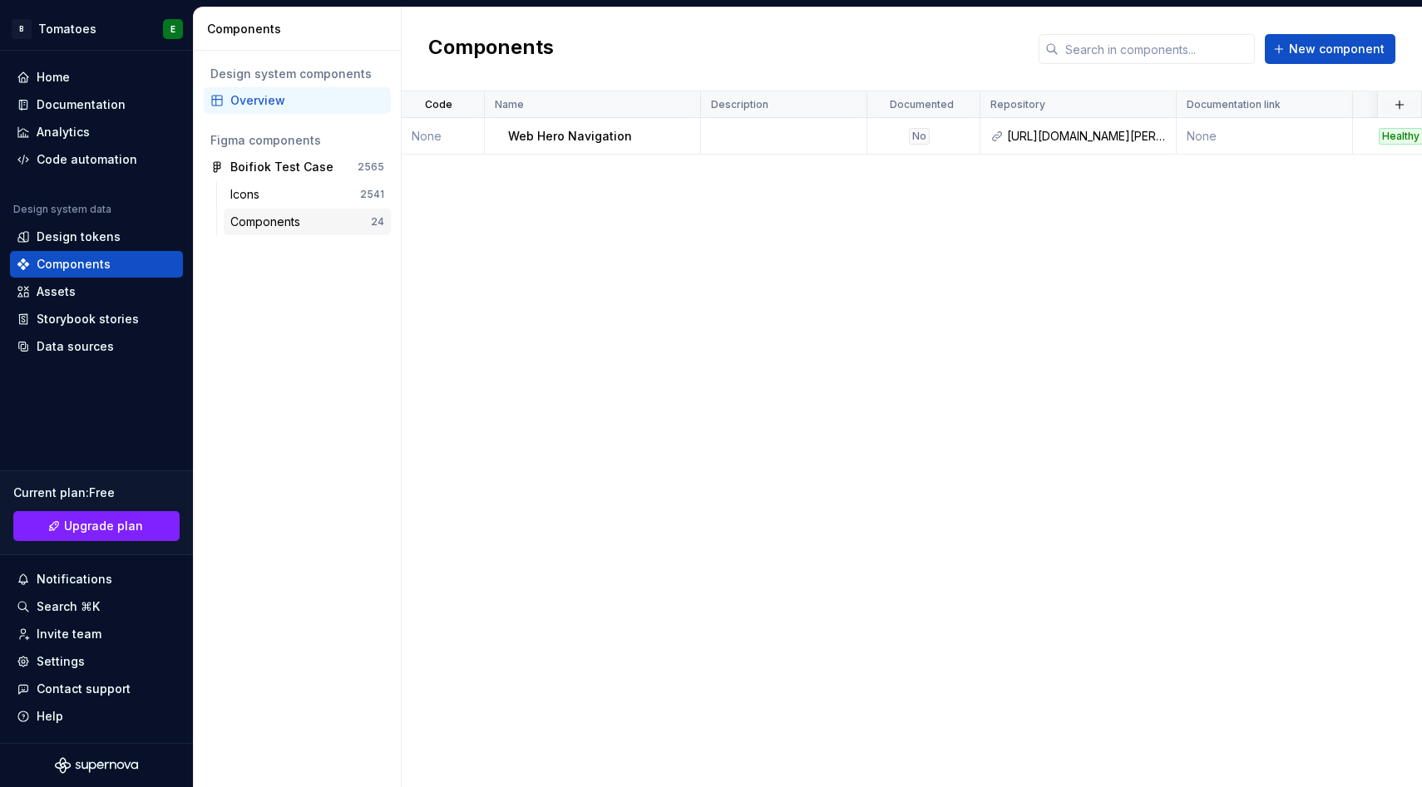
click at [303, 219] on div "Components" at bounding box center [268, 222] width 76 height 17
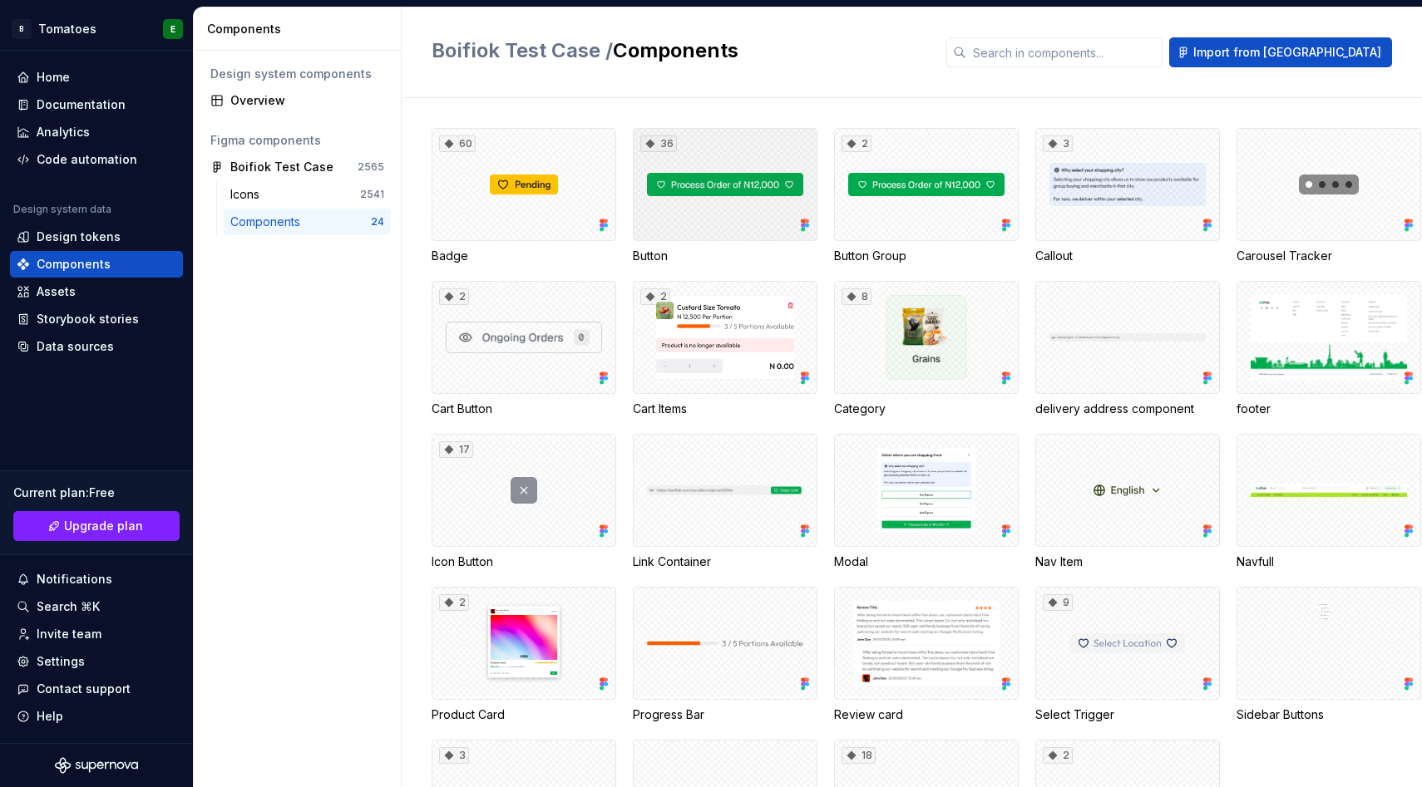
click at [722, 195] on div "36" at bounding box center [725, 184] width 185 height 113
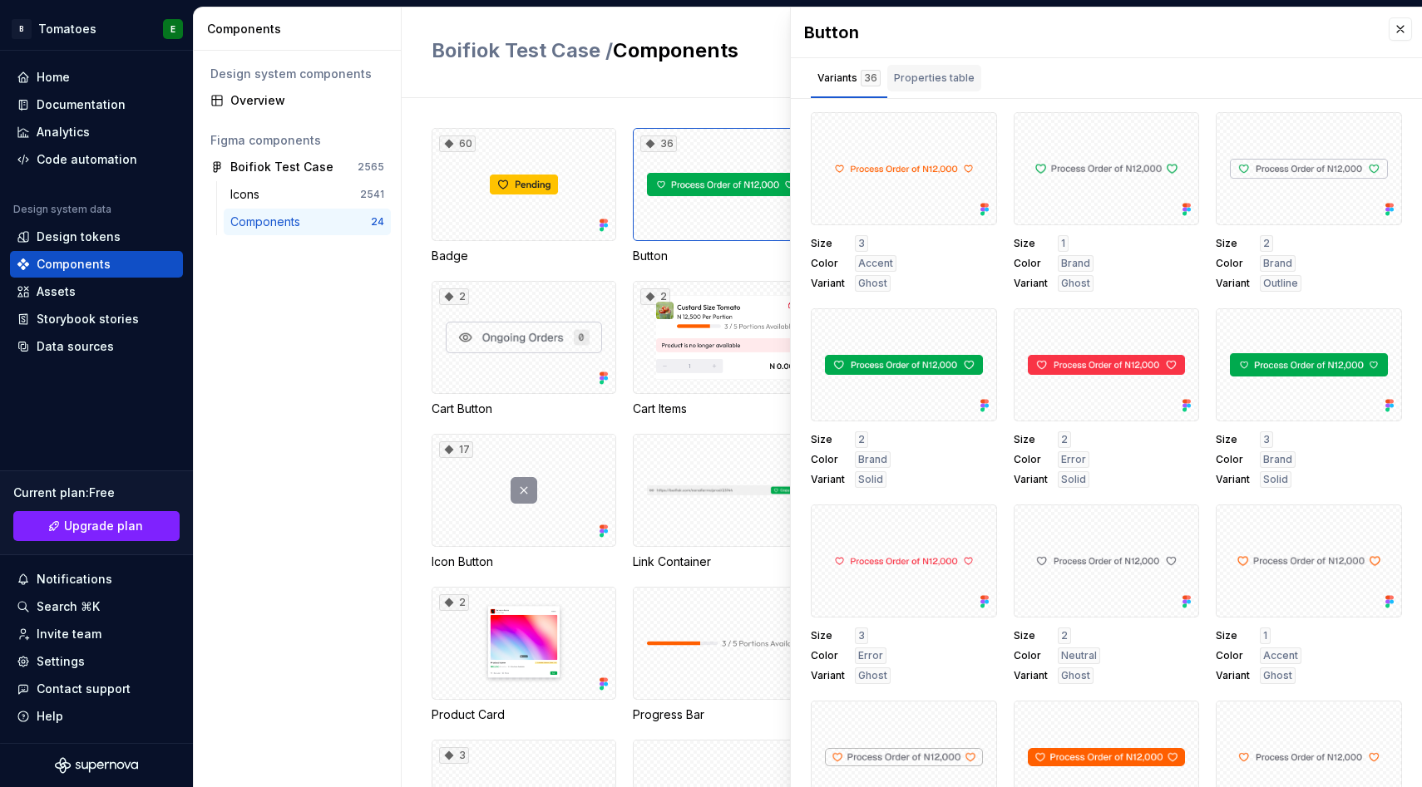
click at [912, 82] on div "Properties table" at bounding box center [934, 78] width 81 height 17
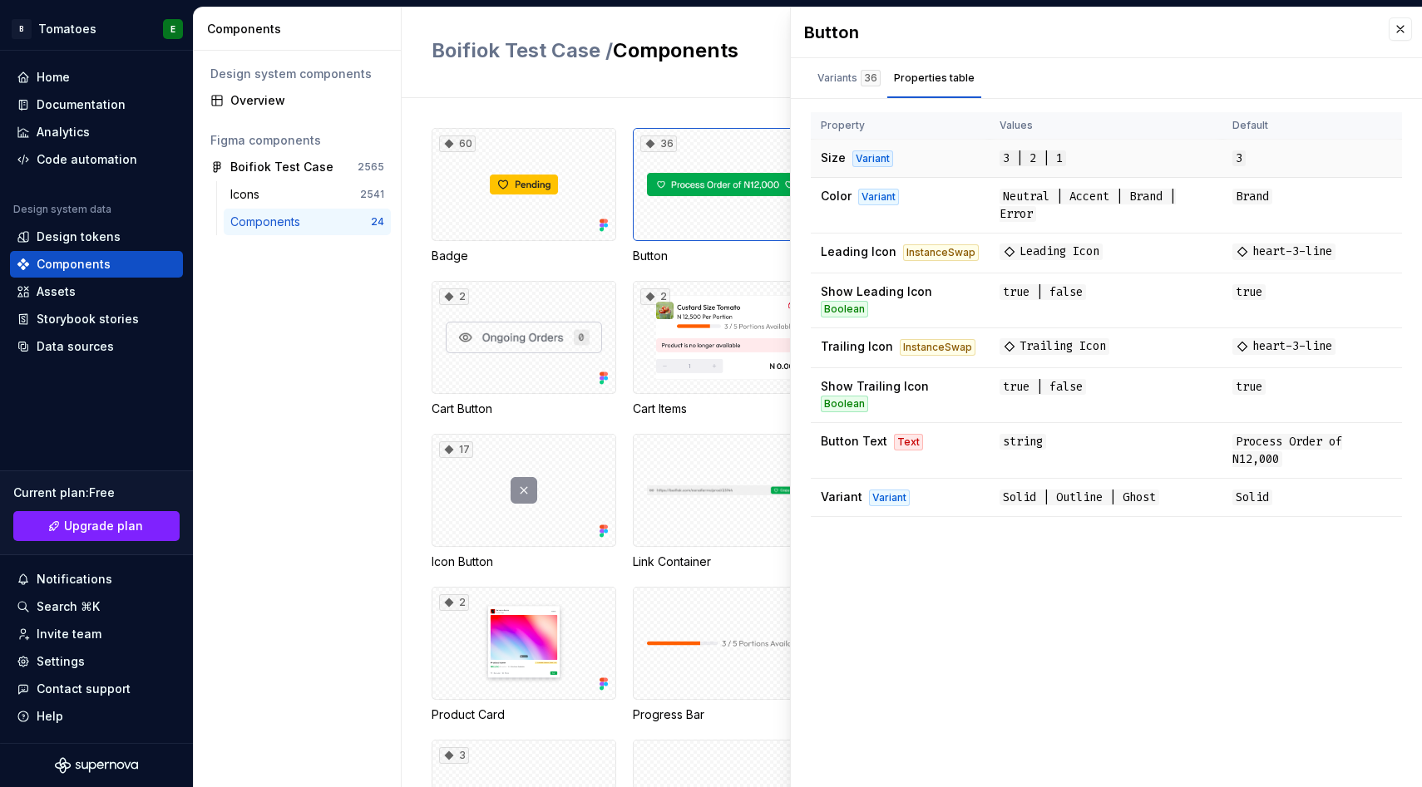
click at [878, 156] on div "Variant" at bounding box center [872, 158] width 41 height 17
click at [102, 237] on div "Design tokens" at bounding box center [79, 237] width 84 height 17
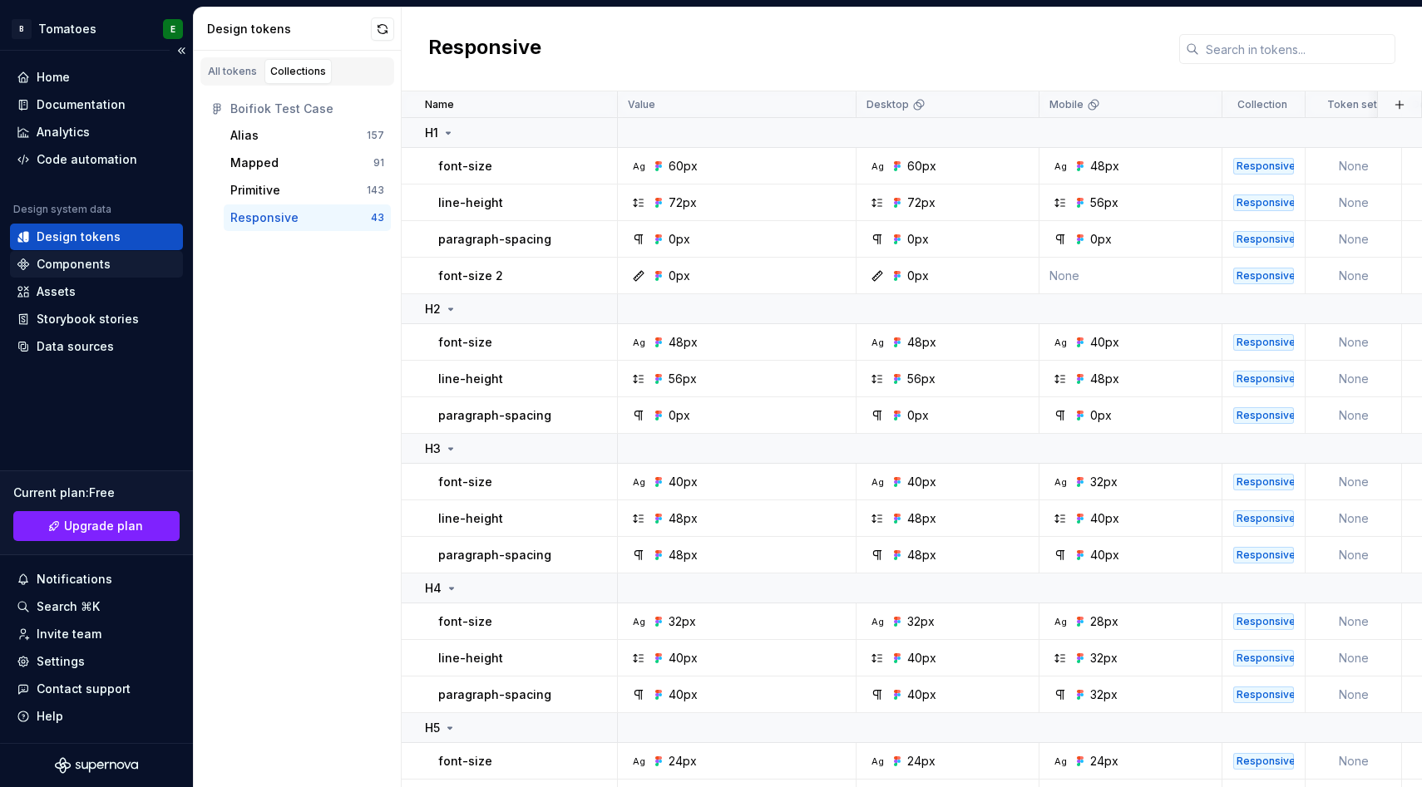
click at [99, 258] on div "Components" at bounding box center [74, 264] width 74 height 17
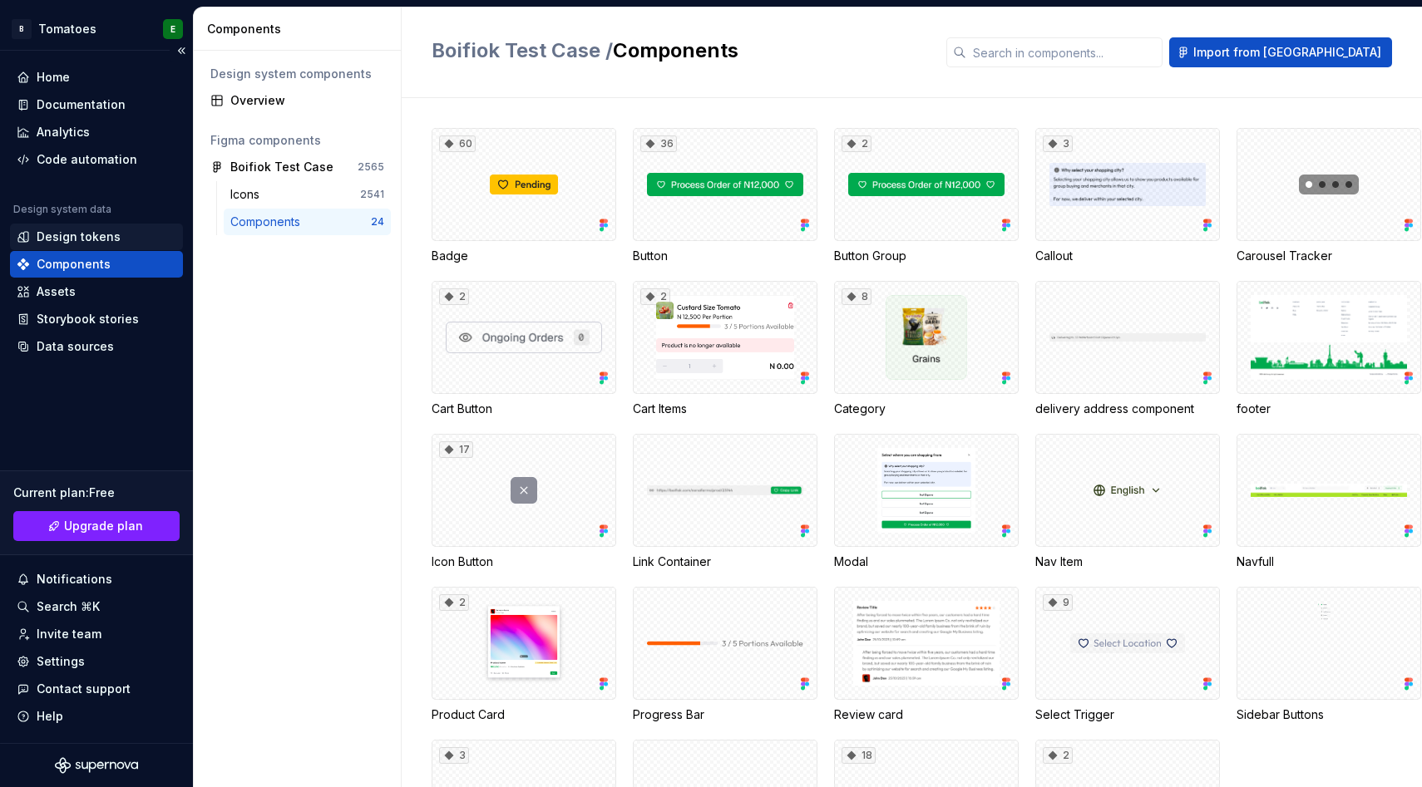
click at [103, 241] on div "Design tokens" at bounding box center [79, 237] width 84 height 17
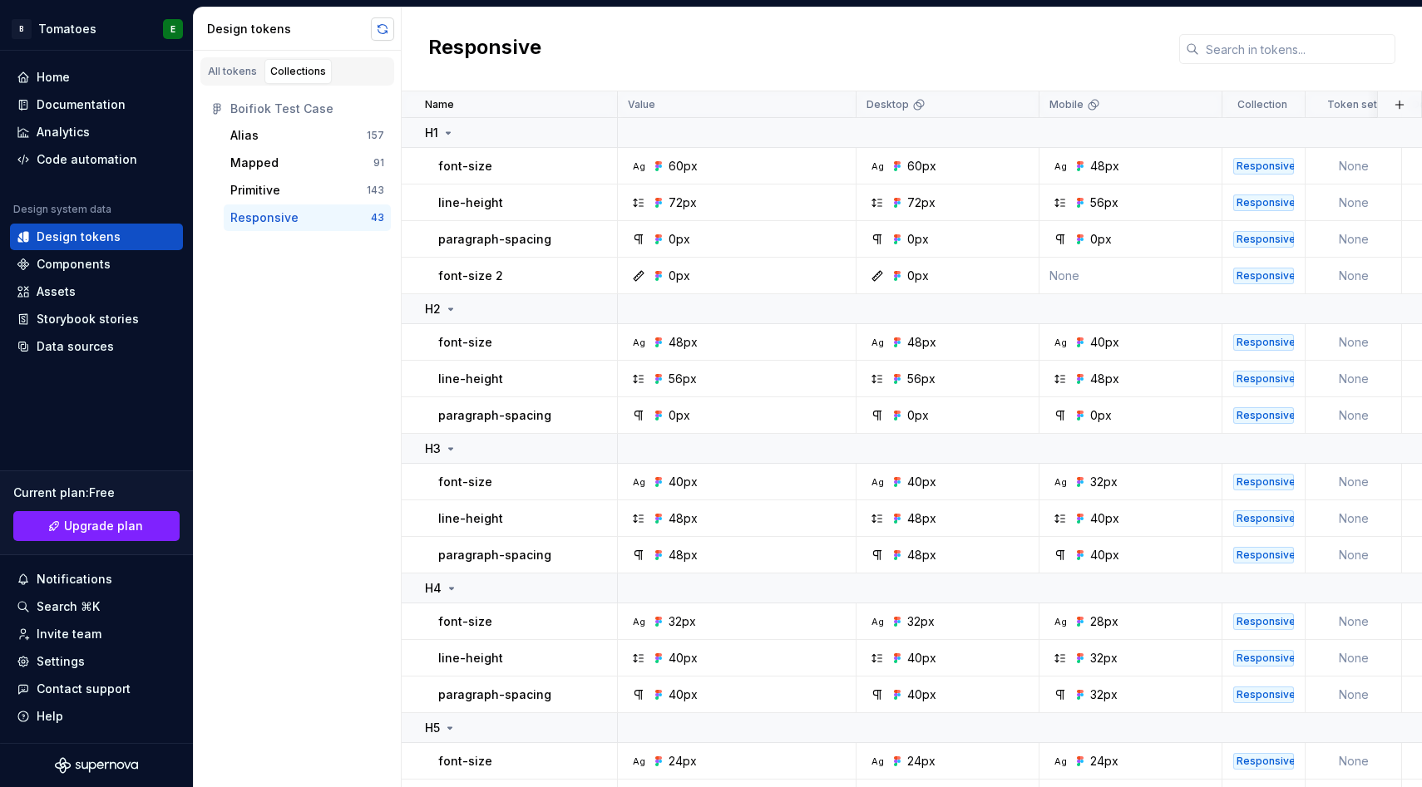
click at [380, 27] on button "button" at bounding box center [382, 28] width 23 height 23
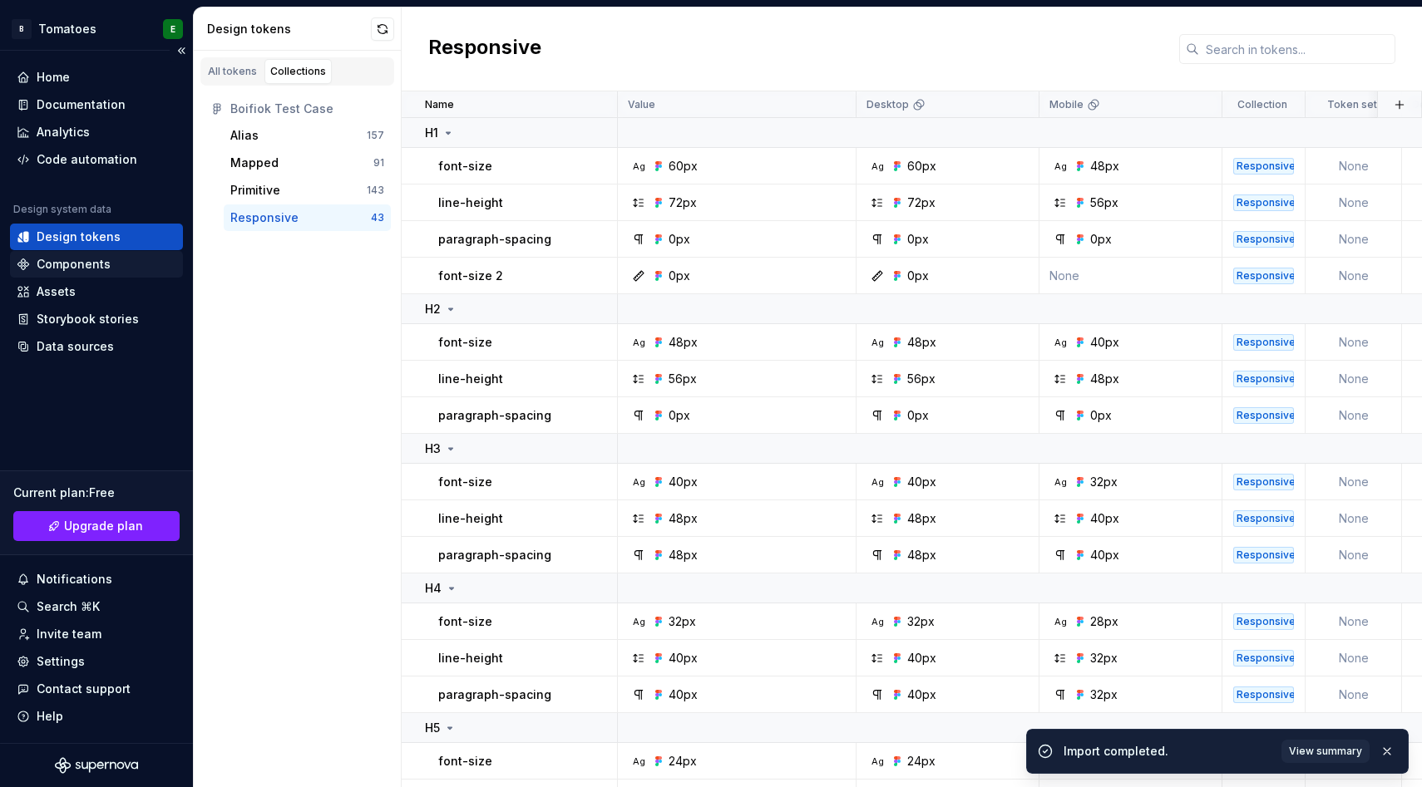
click at [84, 269] on div "Components" at bounding box center [74, 264] width 74 height 17
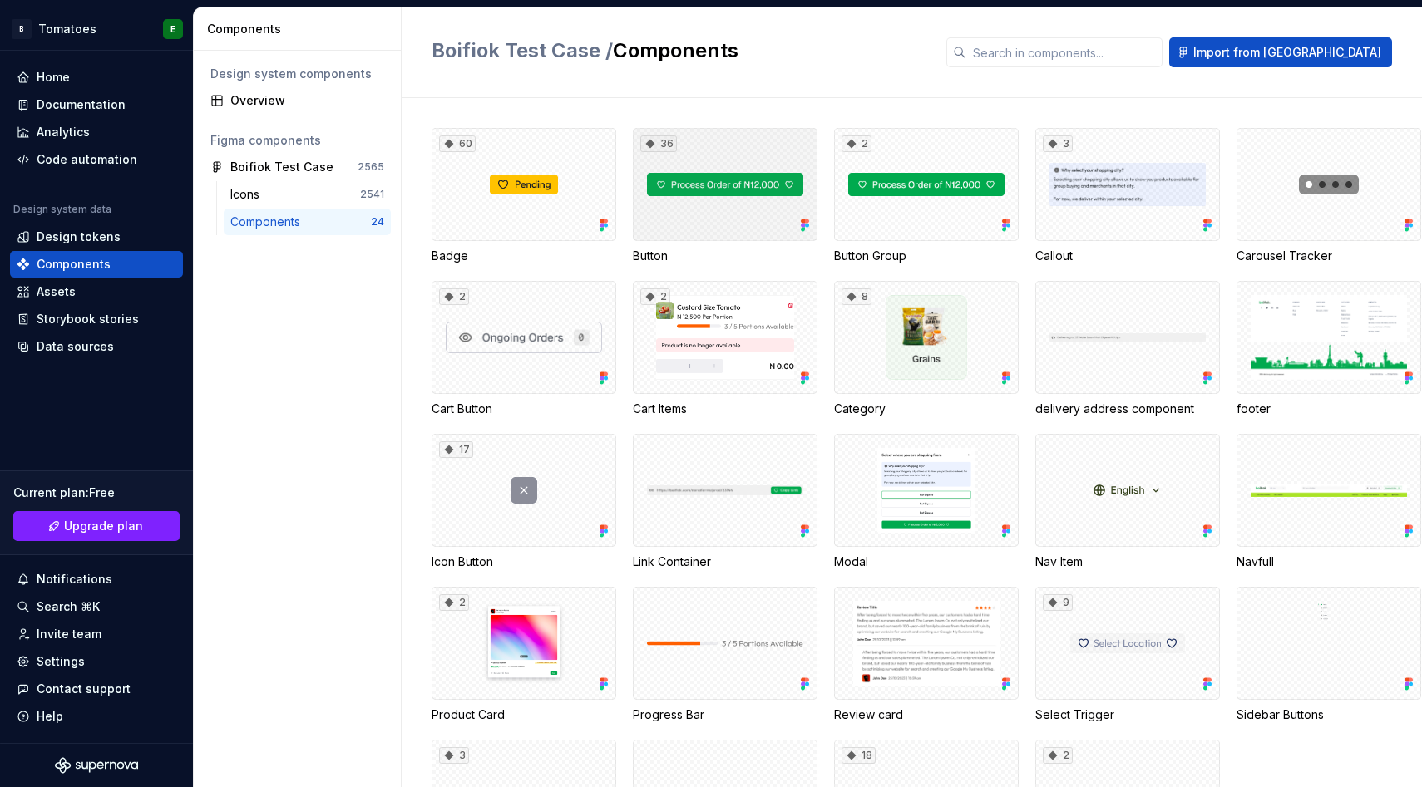
click at [722, 173] on div "36" at bounding box center [725, 184] width 185 height 113
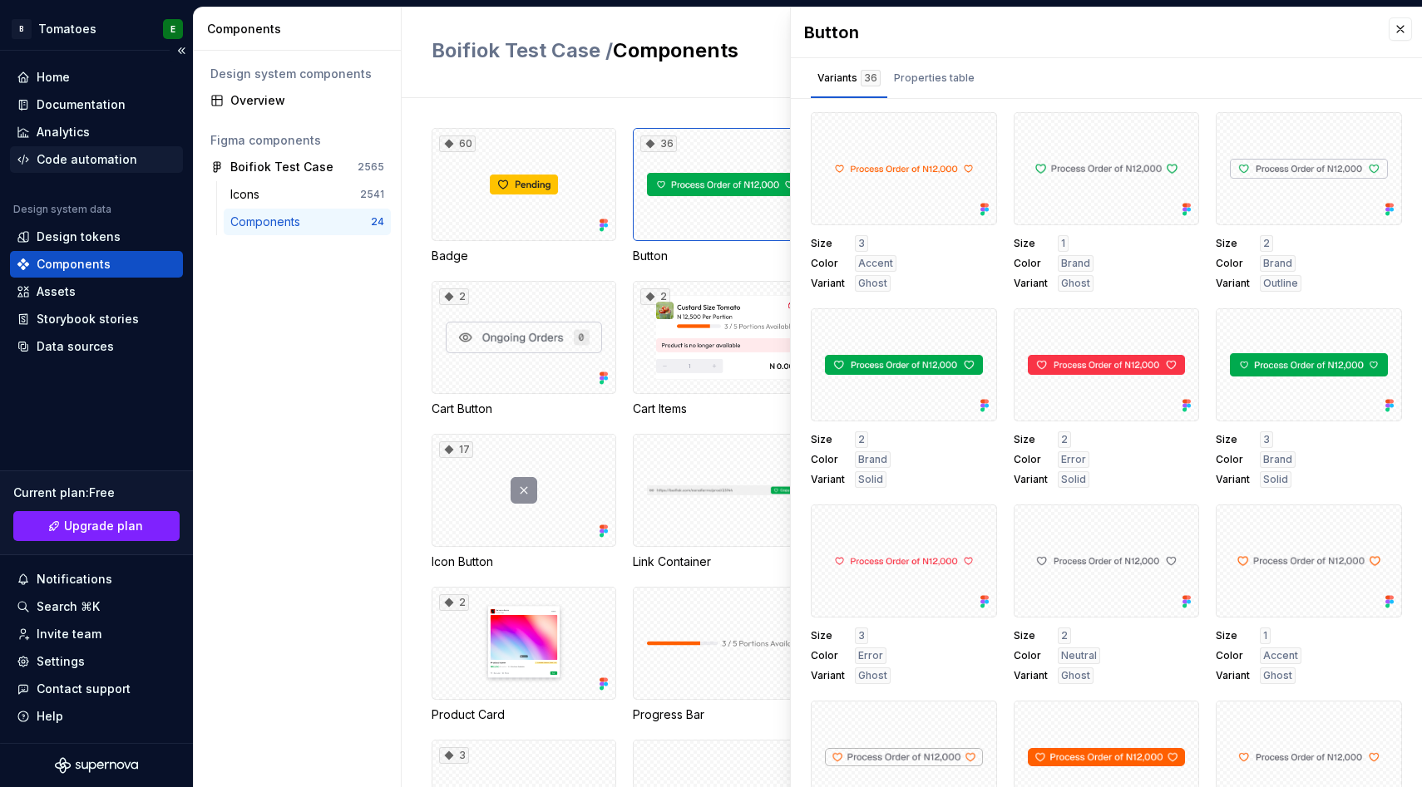
click at [100, 158] on div "Code automation" at bounding box center [87, 159] width 101 height 17
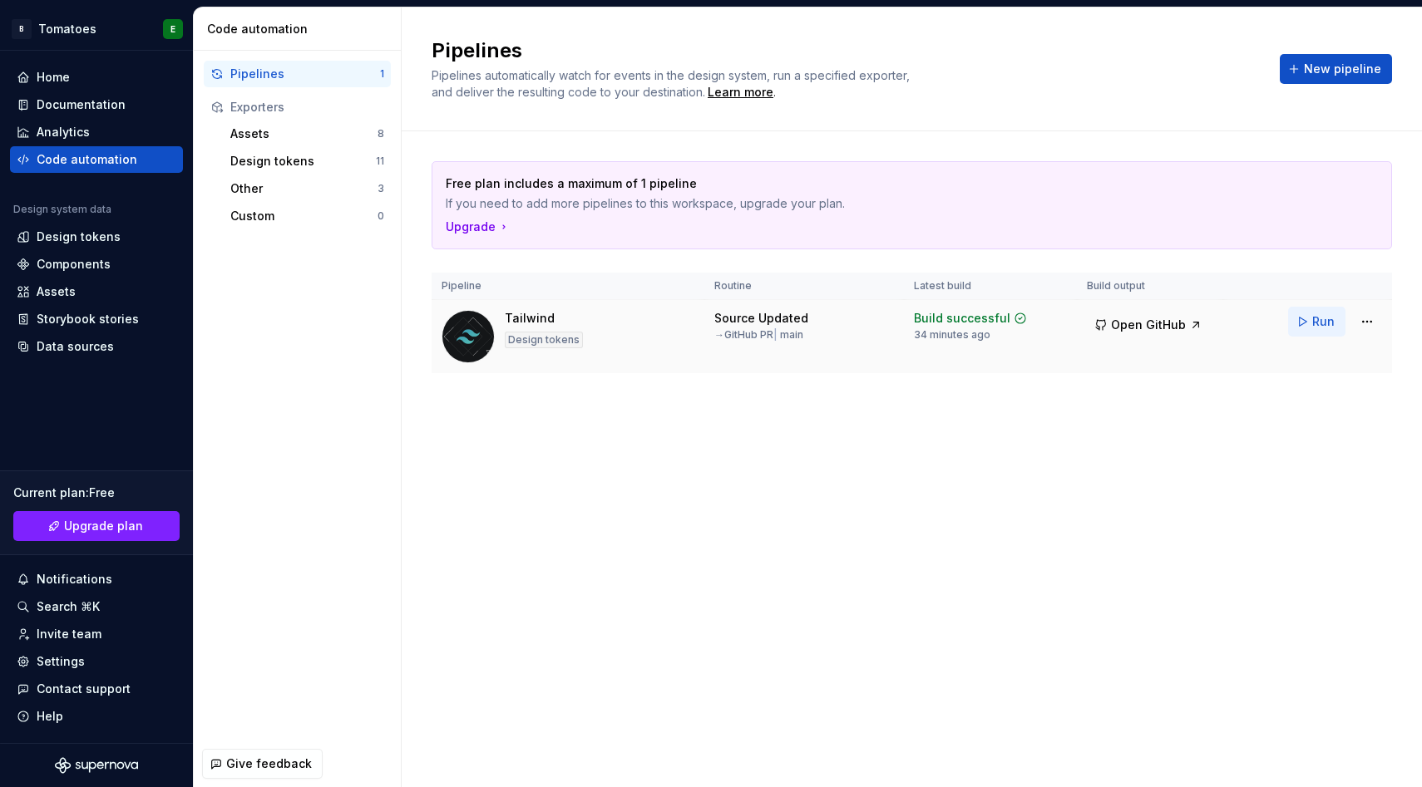
click at [1319, 313] on span "Run" at bounding box center [1323, 321] width 22 height 17
click at [43, 353] on div "Data sources" at bounding box center [75, 346] width 77 height 17
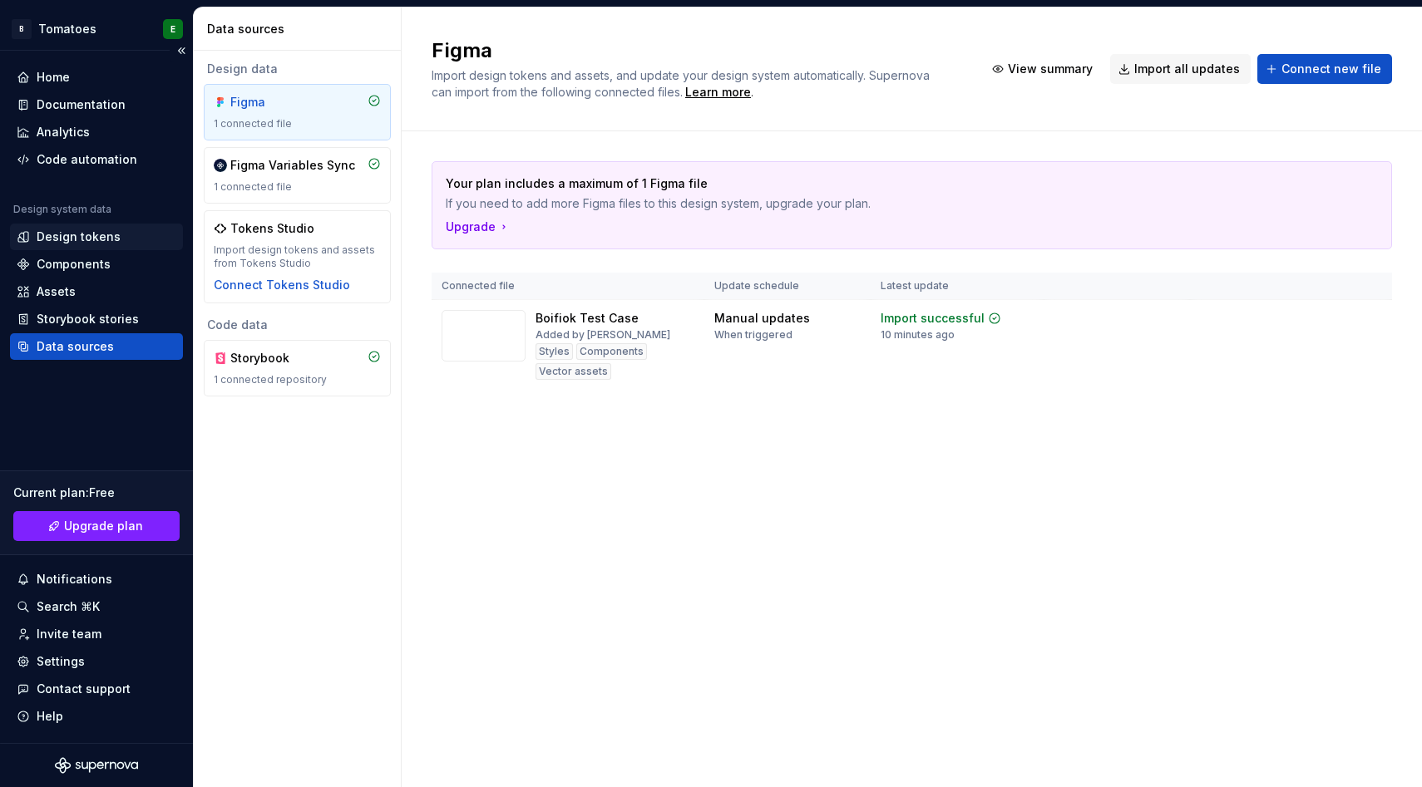
click at [79, 238] on div "Design tokens" at bounding box center [79, 237] width 84 height 17
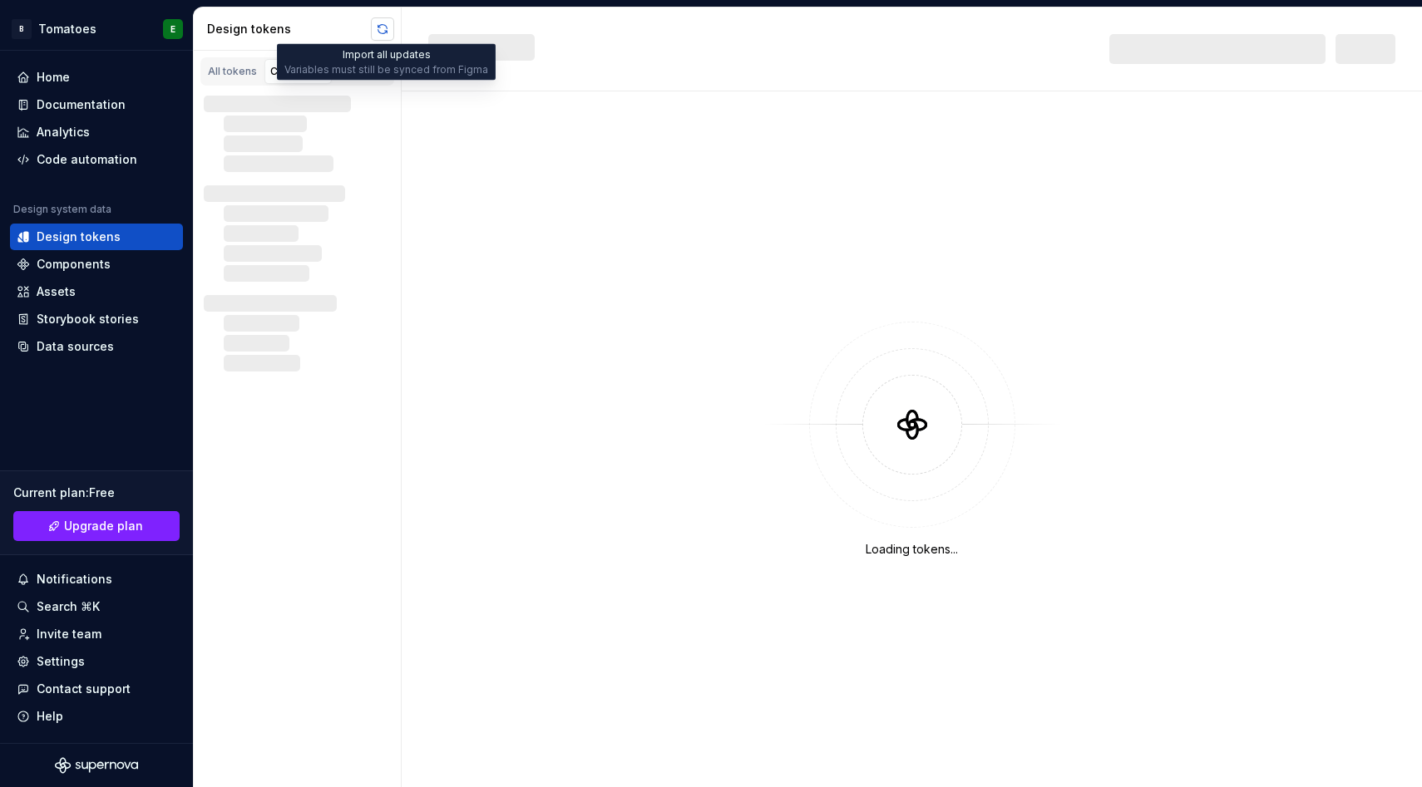
click at [383, 25] on button "button" at bounding box center [382, 28] width 23 height 23
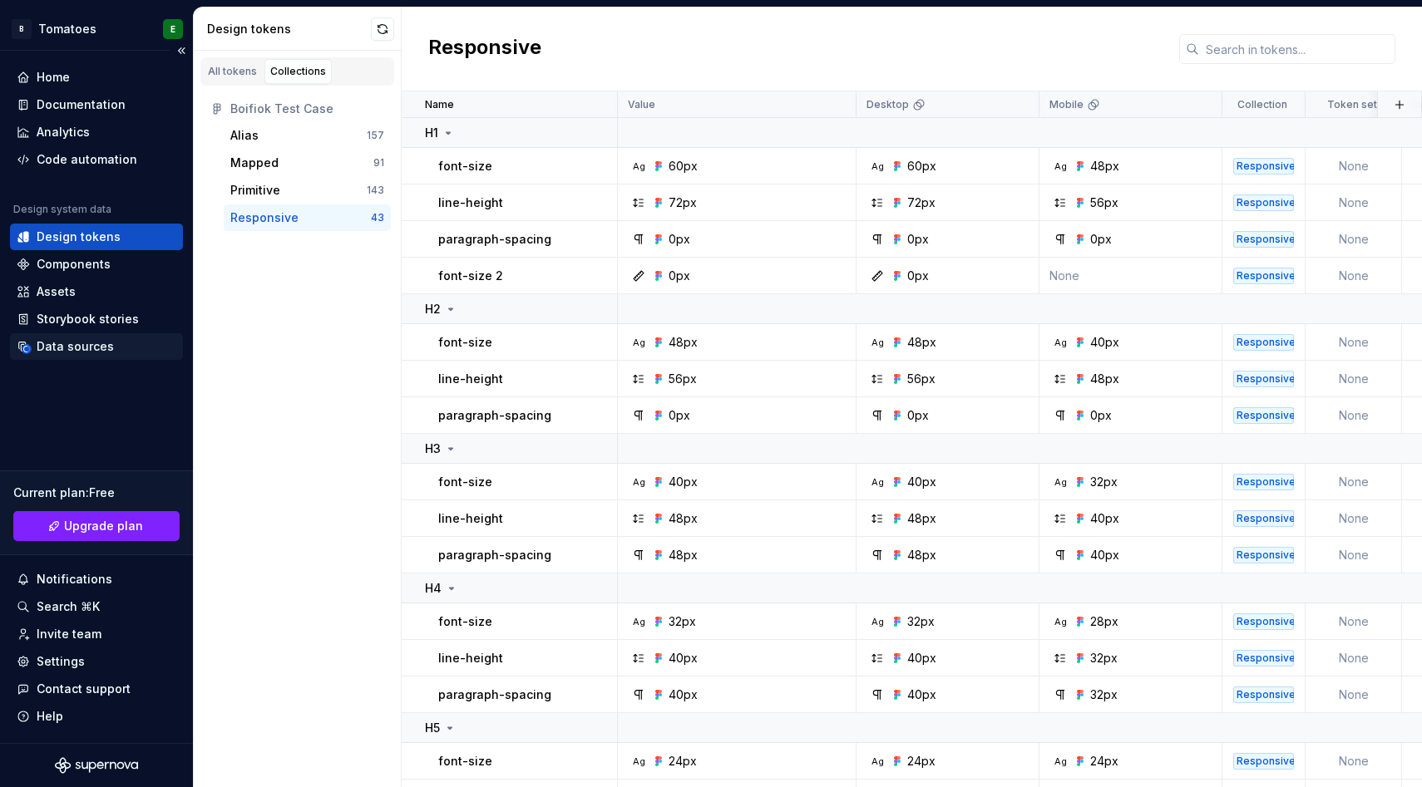
click at [43, 339] on div "Data sources" at bounding box center [75, 346] width 77 height 17
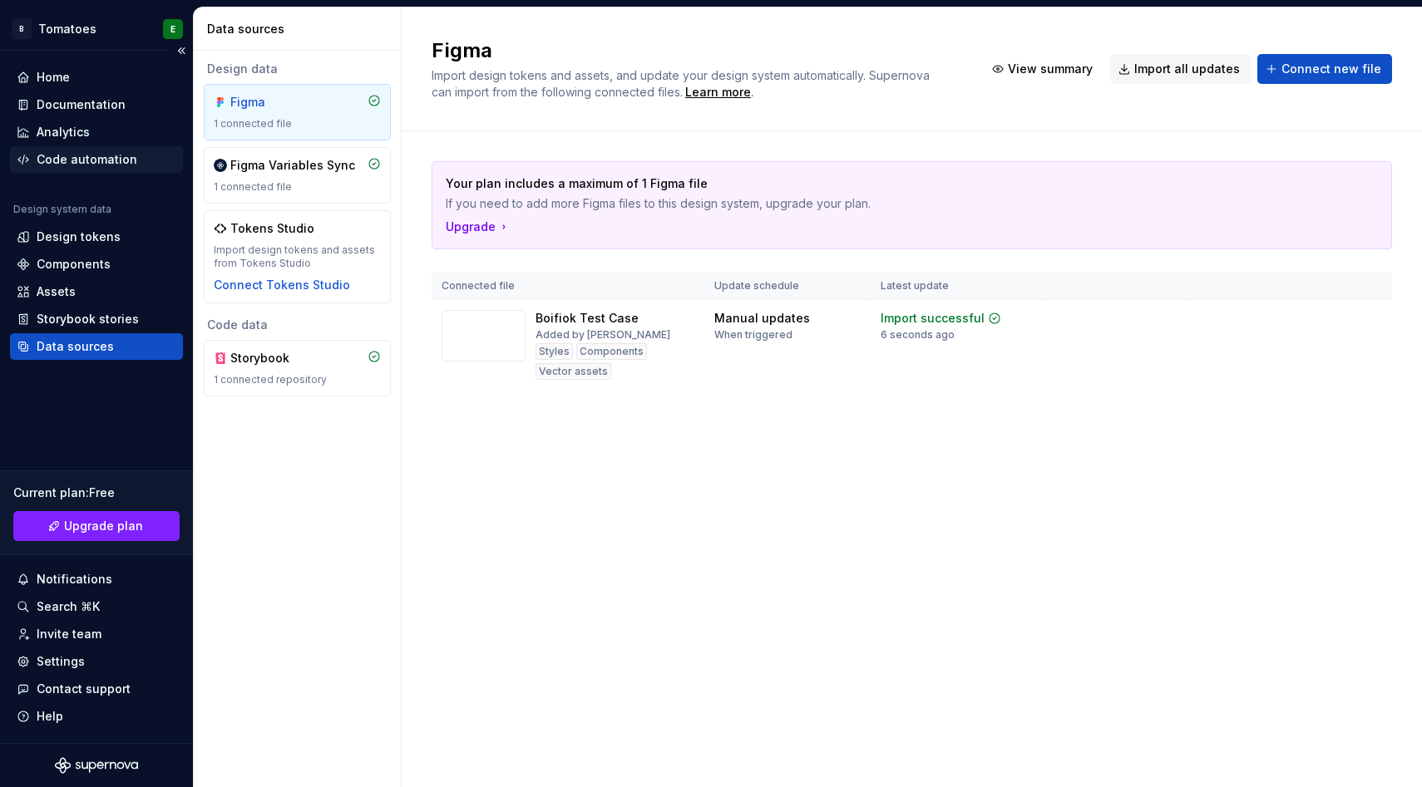
click at [62, 157] on div "Code automation" at bounding box center [87, 159] width 101 height 17
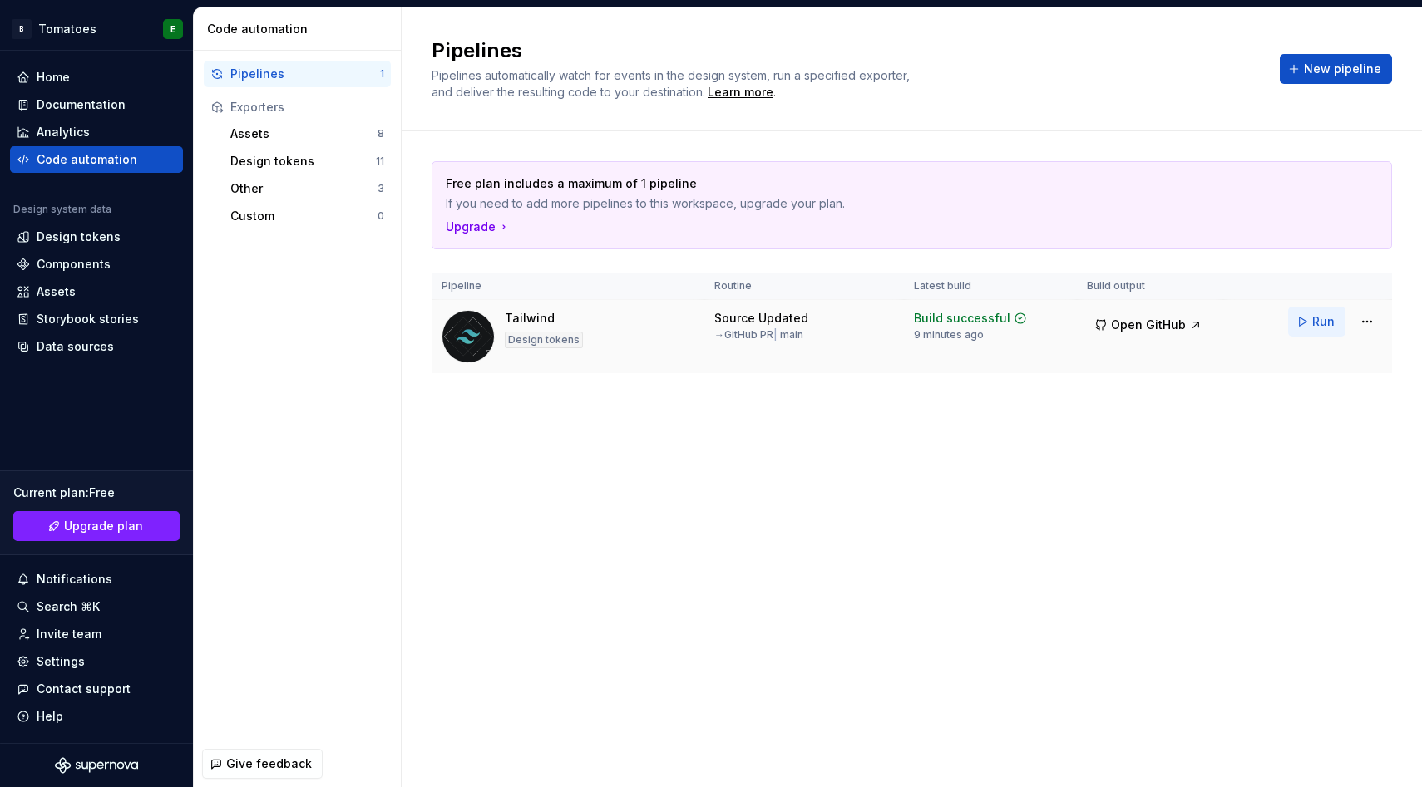
click at [1330, 327] on span "Run" at bounding box center [1323, 321] width 22 height 17
click at [89, 340] on div "Data sources" at bounding box center [75, 346] width 77 height 17
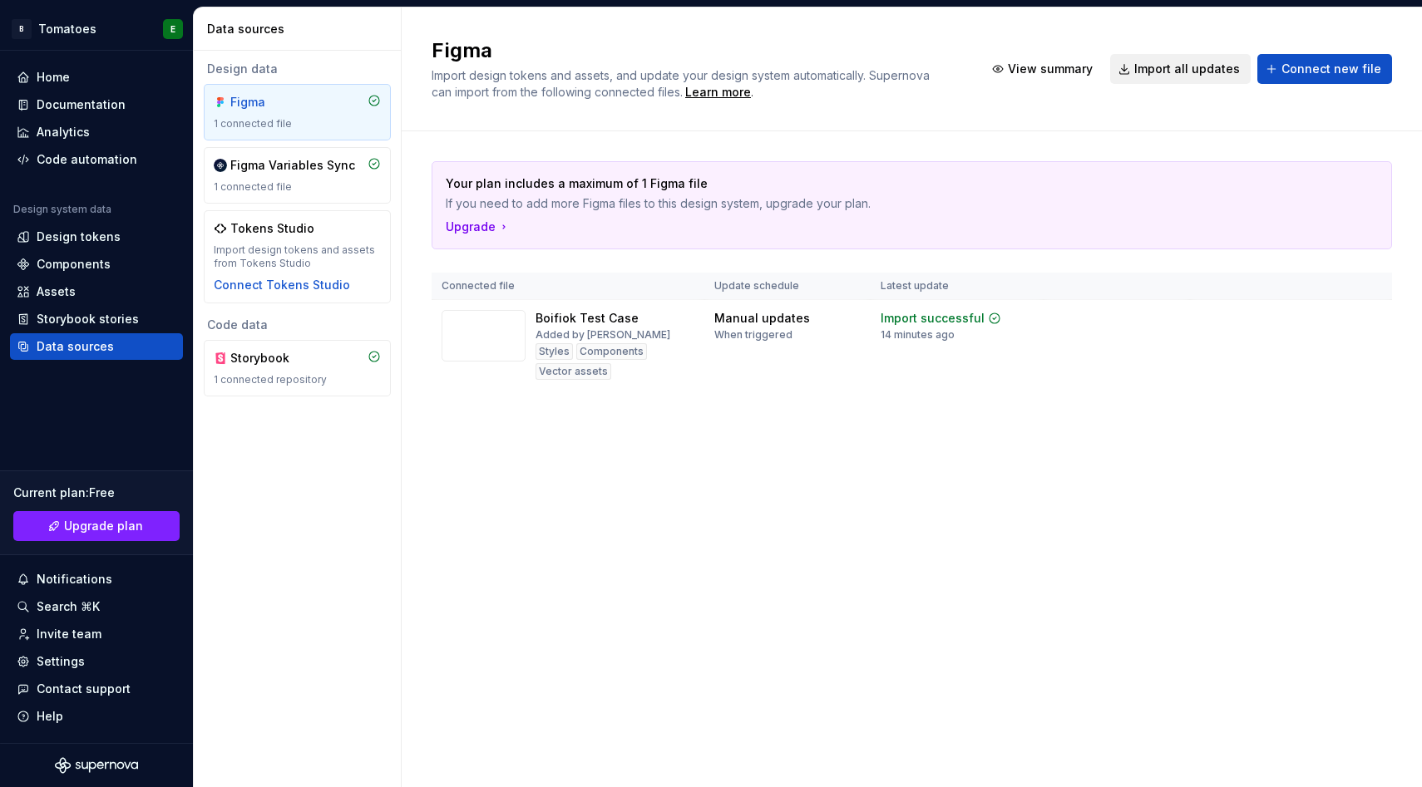
click at [1181, 72] on span "Import all updates" at bounding box center [1187, 69] width 106 height 17
click at [254, 185] on div "1 connected file" at bounding box center [297, 186] width 167 height 13
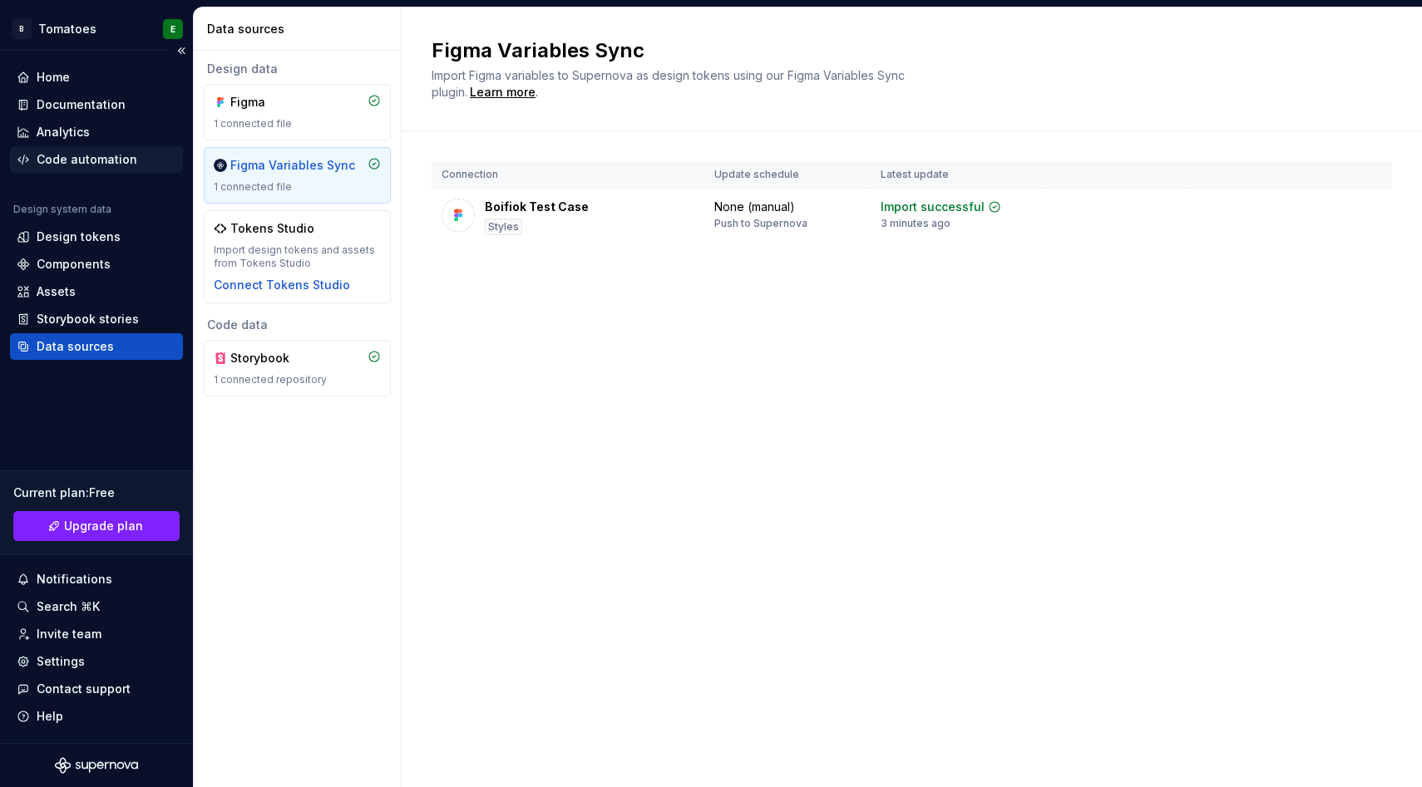
click at [96, 155] on div "Code automation" at bounding box center [87, 159] width 101 height 17
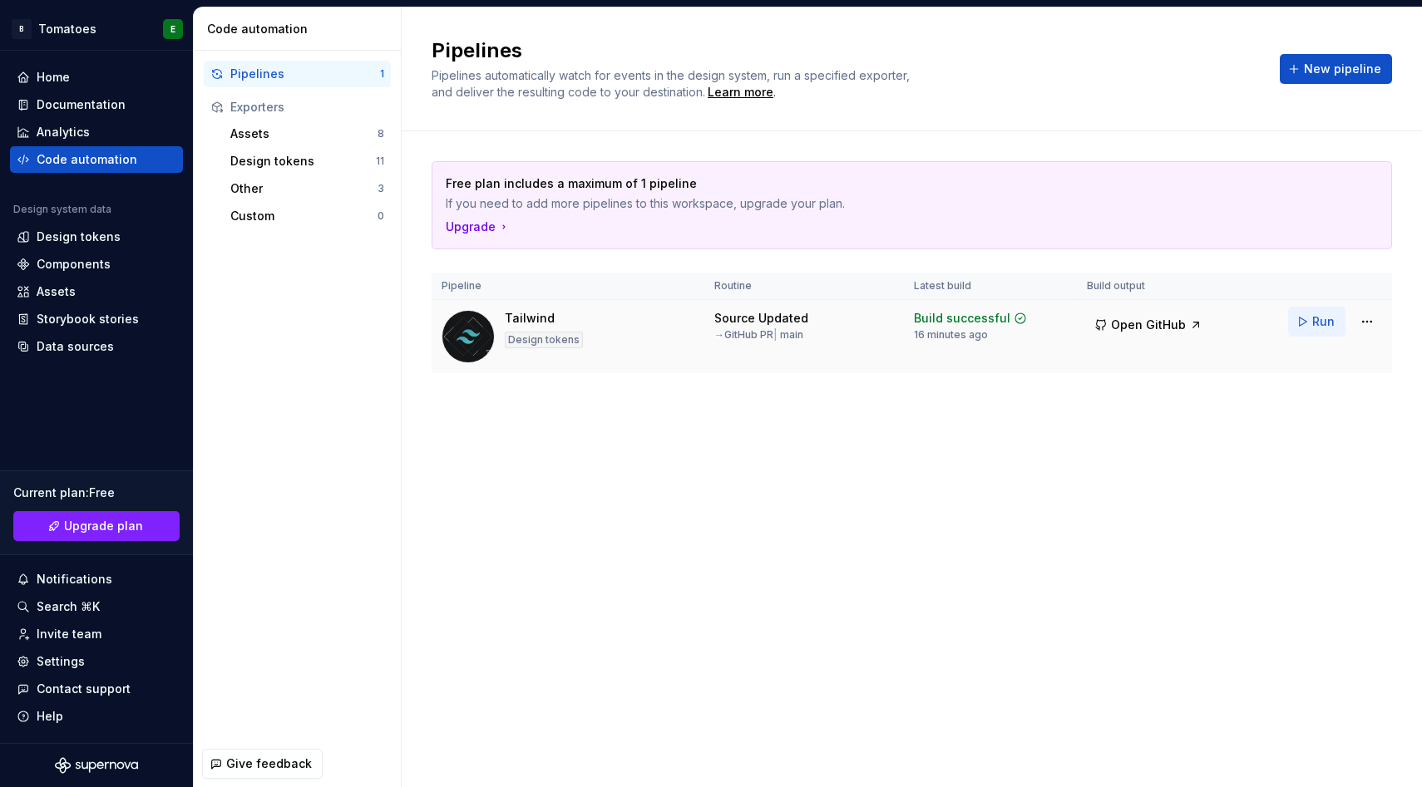
click at [1328, 322] on span "Run" at bounding box center [1323, 321] width 22 height 17
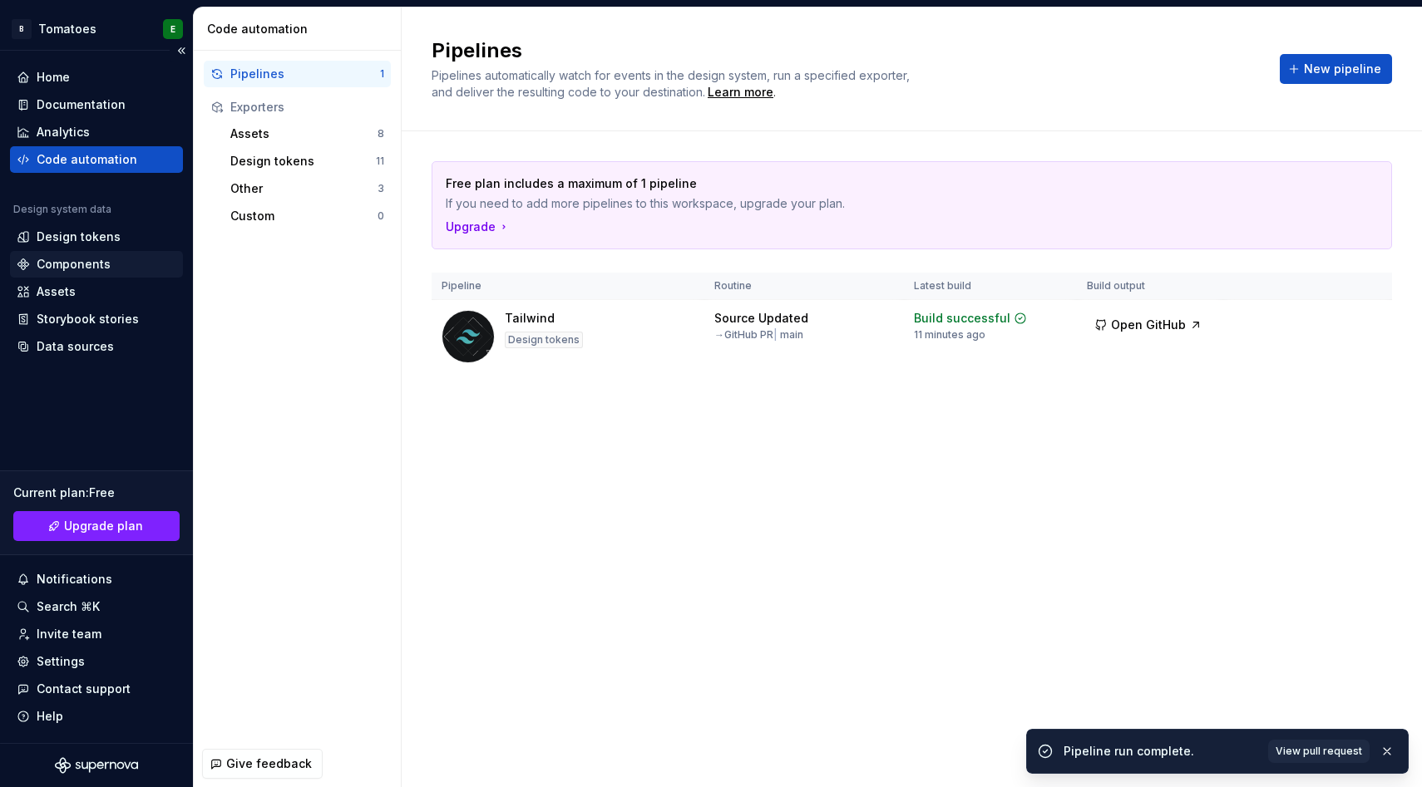
click at [88, 264] on div "Components" at bounding box center [74, 264] width 74 height 17
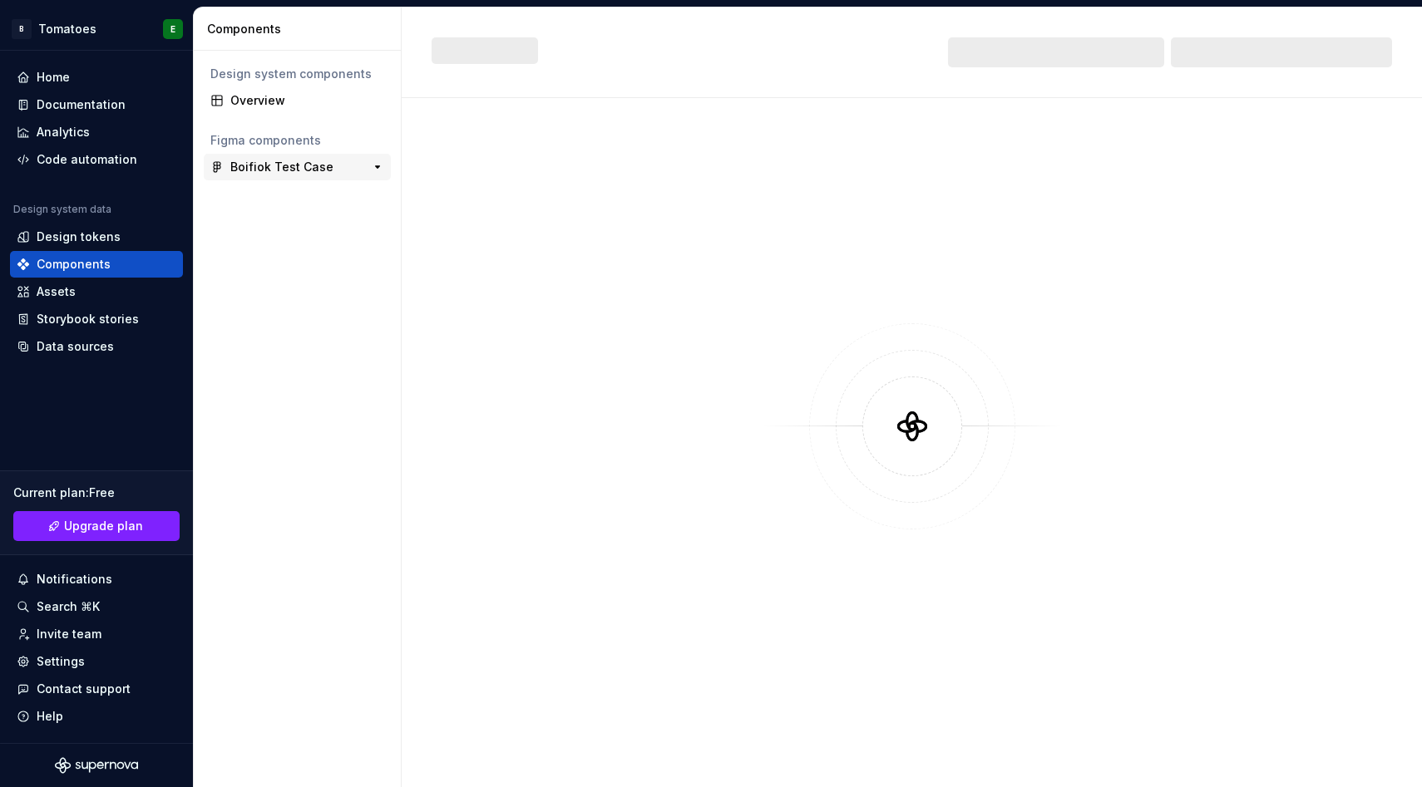
click at [291, 163] on div "Boifiok Test Case" at bounding box center [281, 167] width 103 height 17
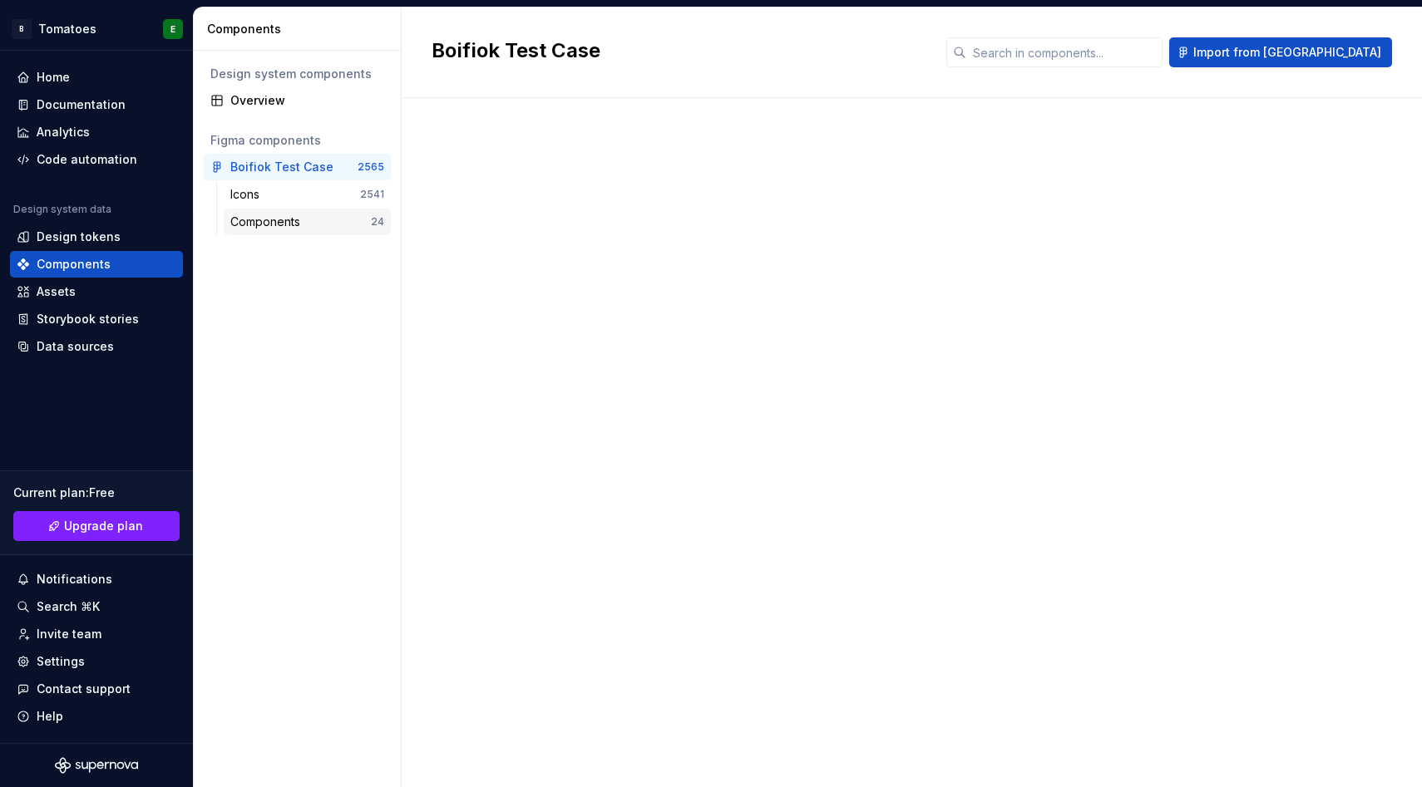
click at [338, 226] on div "Components" at bounding box center [300, 222] width 141 height 17
click at [281, 220] on div "Components" at bounding box center [268, 222] width 76 height 17
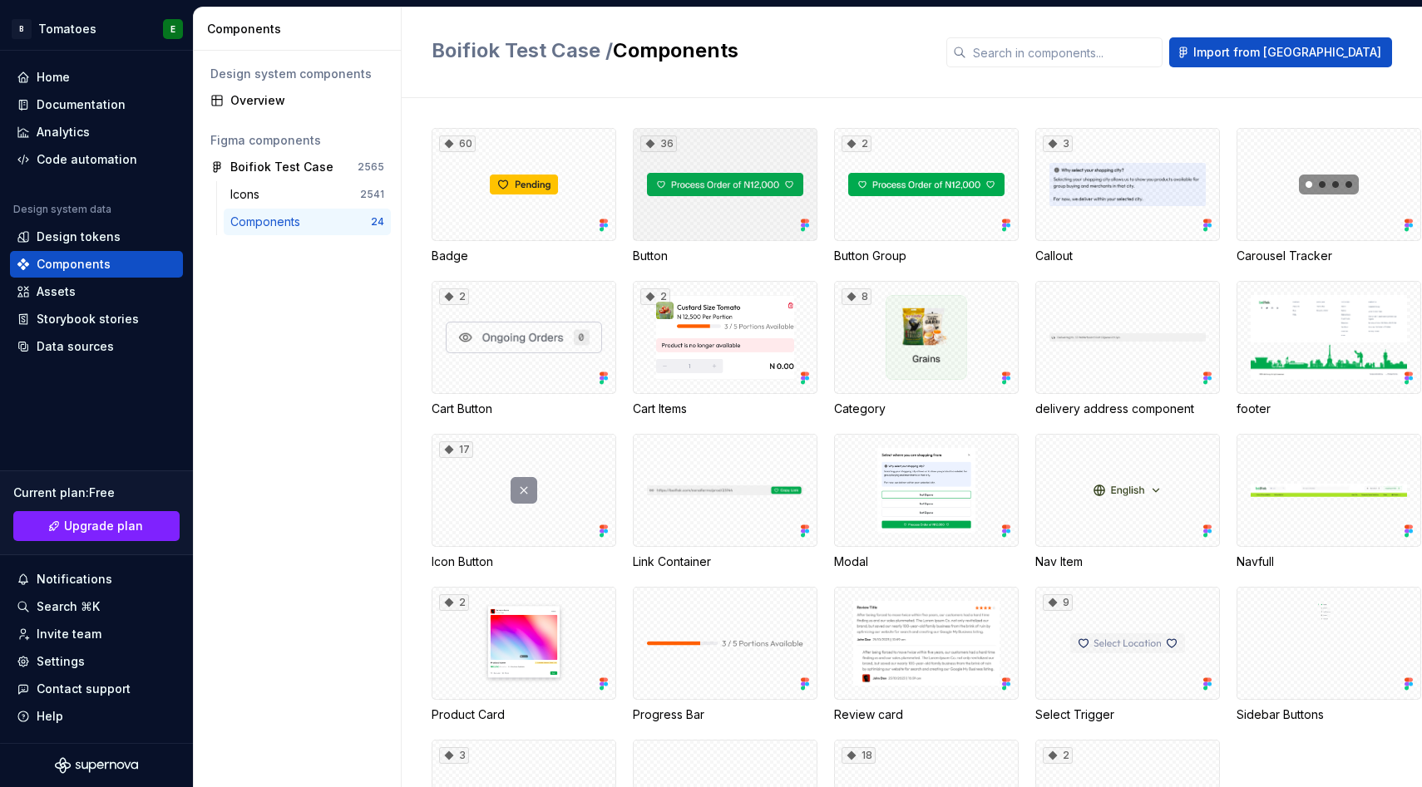
click at [703, 181] on div "36" at bounding box center [725, 184] width 185 height 113
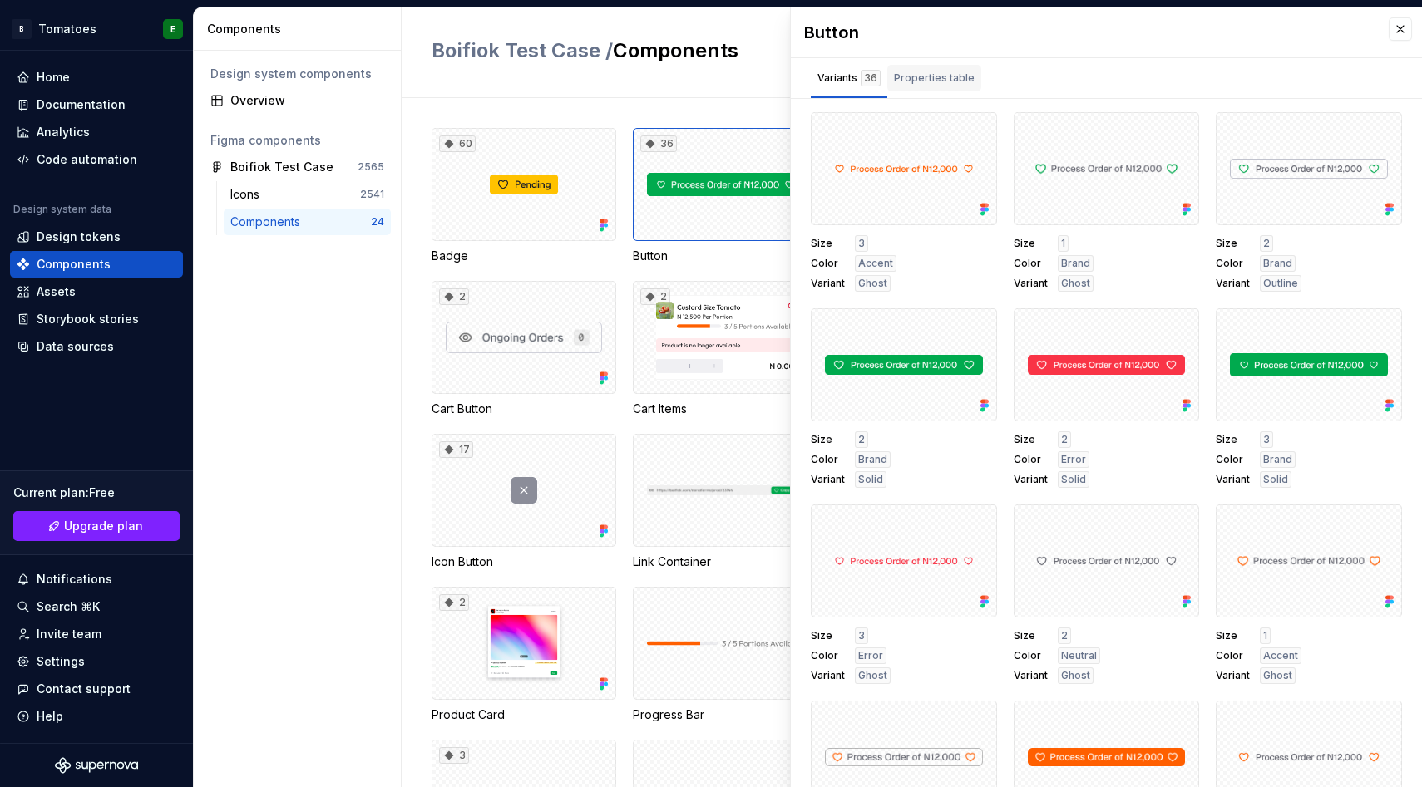
click at [955, 78] on div "Properties table" at bounding box center [934, 78] width 81 height 17
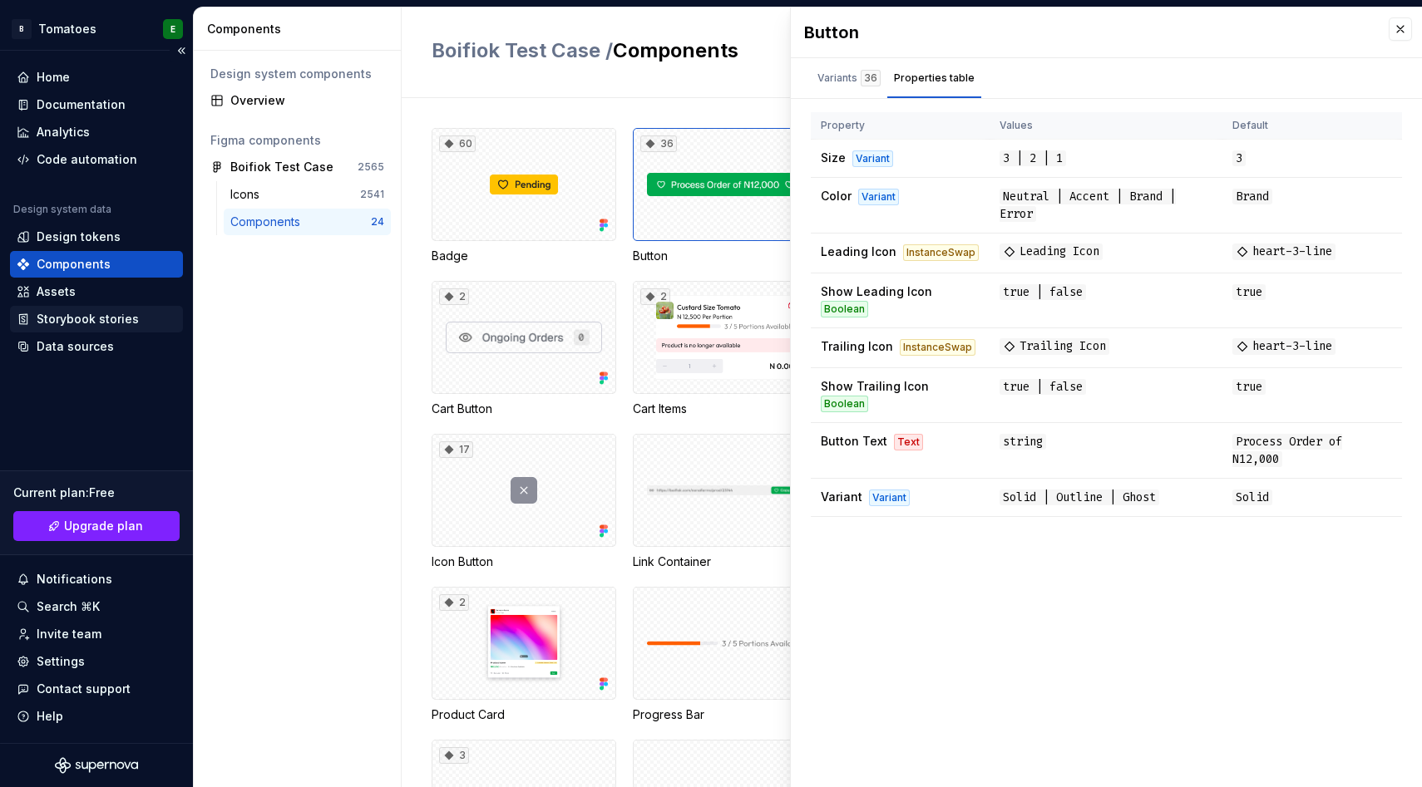
click at [58, 324] on div "Storybook stories" at bounding box center [88, 319] width 102 height 17
